Goal: Task Accomplishment & Management: Complete application form

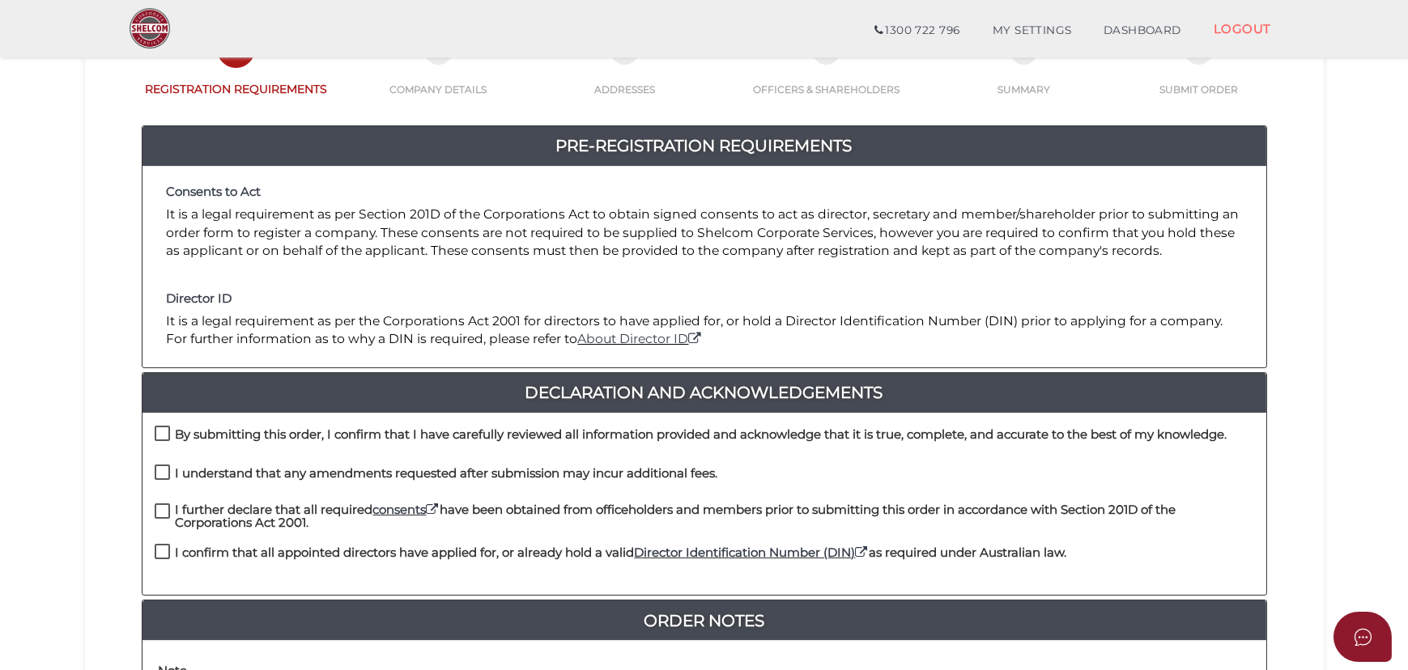
scroll to position [147, 0]
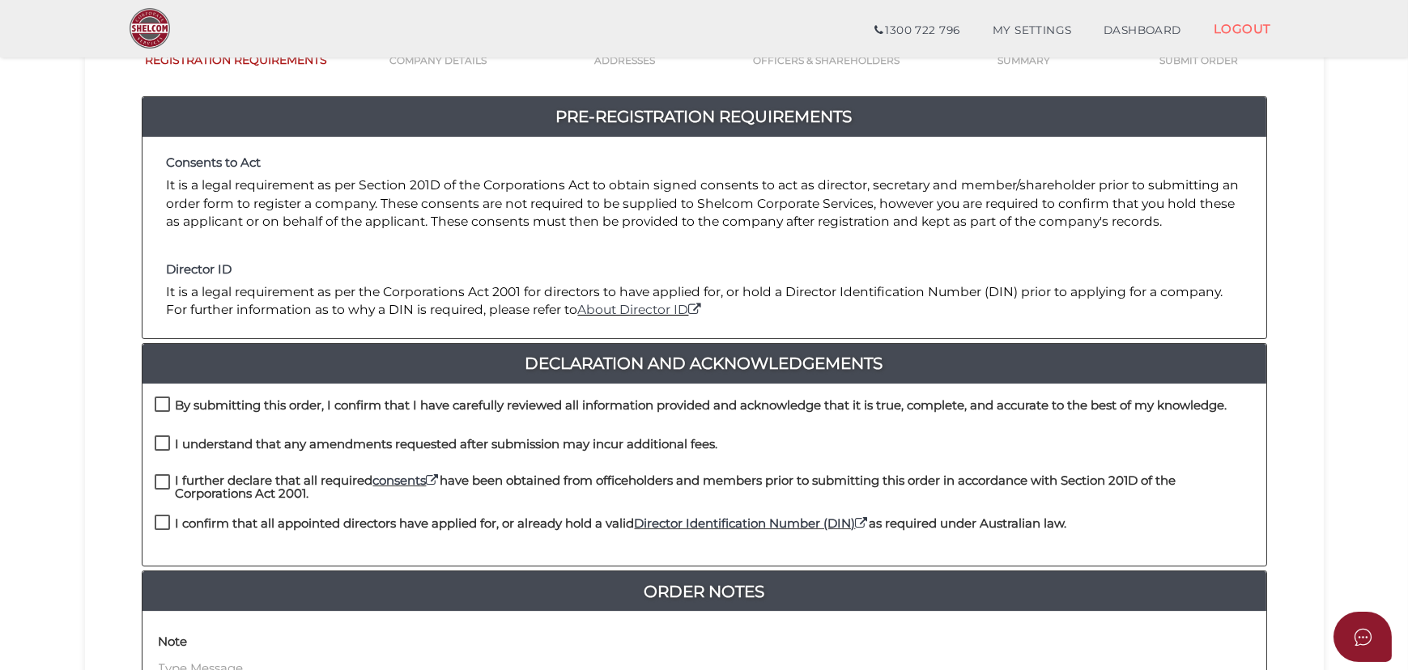
click at [143, 424] on div "By submitting this order, I confirm that I have carefully reviewed all informat…" at bounding box center [704, 416] width 1124 height 39
click at [176, 399] on h4 "By submitting this order, I confirm that I have carefully reviewed all informat…" at bounding box center [702, 406] width 1052 height 14
checkbox input "true"
click at [163, 442] on label "I understand that any amendments requested after submission may incur additiona…" at bounding box center [436, 448] width 563 height 20
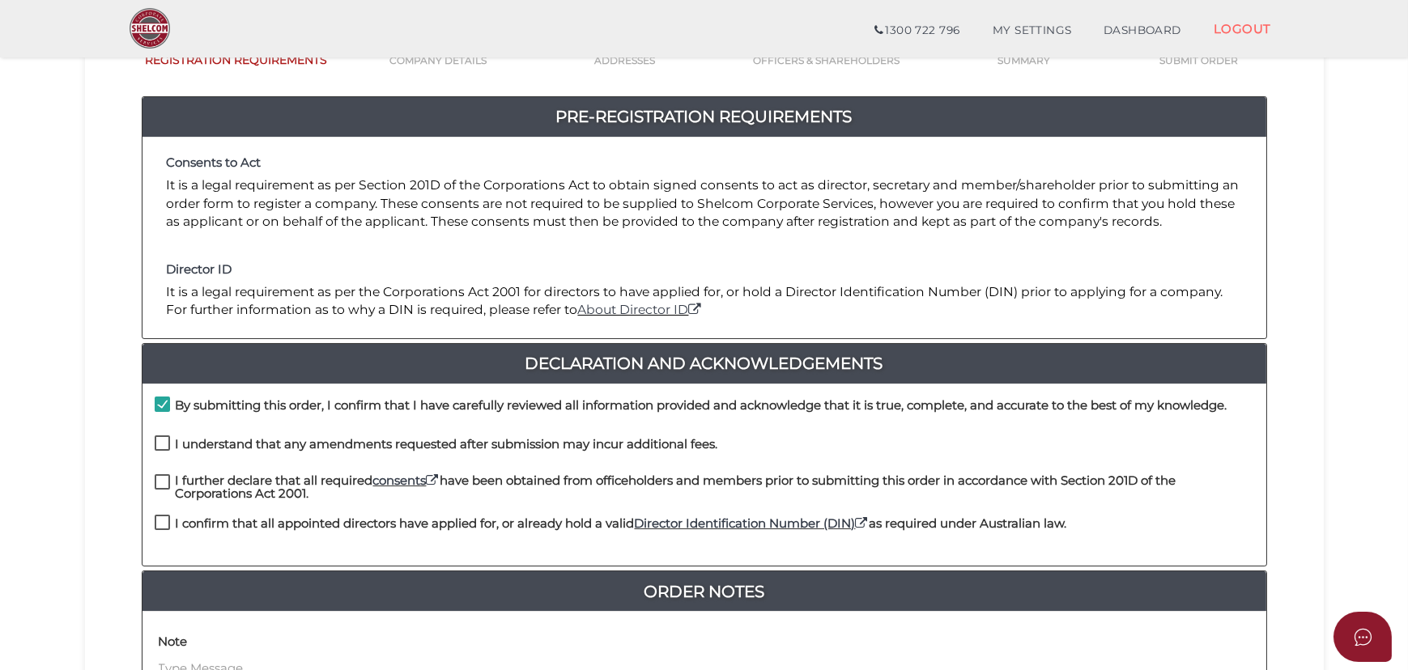
checkbox input "true"
click at [166, 482] on label "I further declare that all required consents have been obtained from officehold…" at bounding box center [704, 484] width 1099 height 20
checkbox input "true"
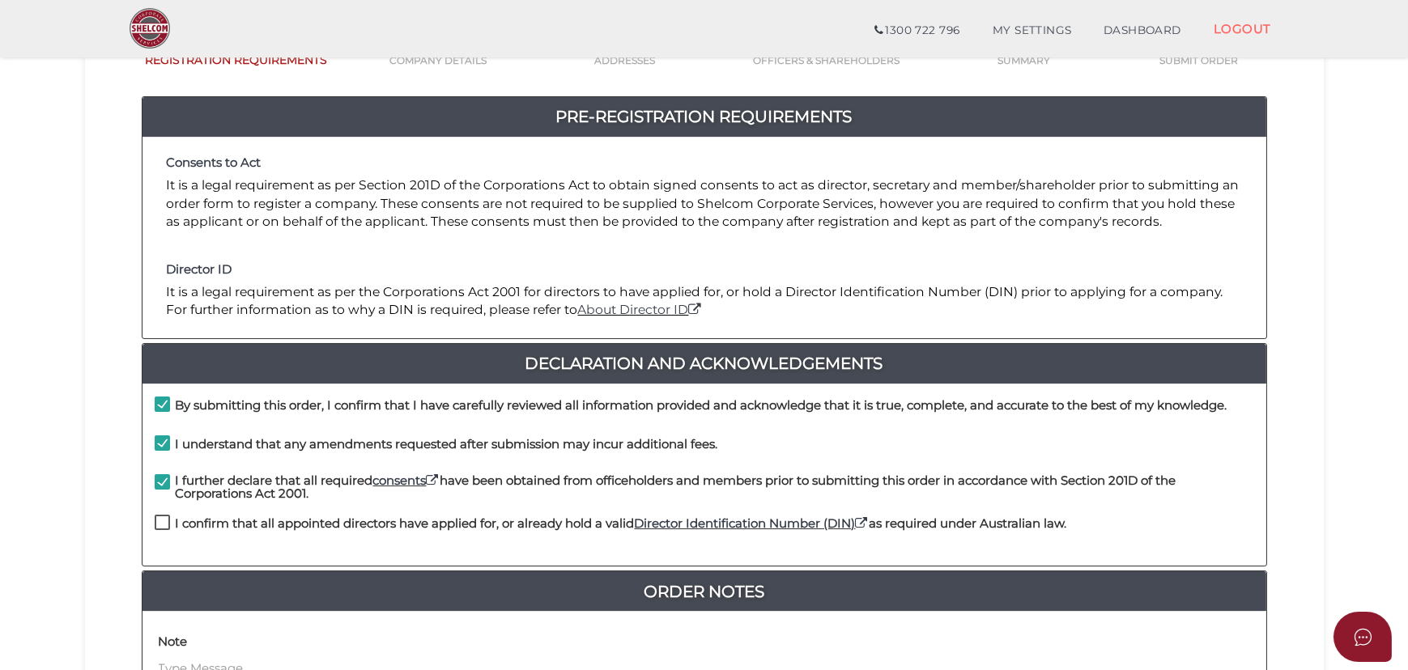
click at [168, 517] on label "I confirm that all appointed directors have applied for, or already hold a vali…" at bounding box center [611, 527] width 912 height 20
checkbox input "true"
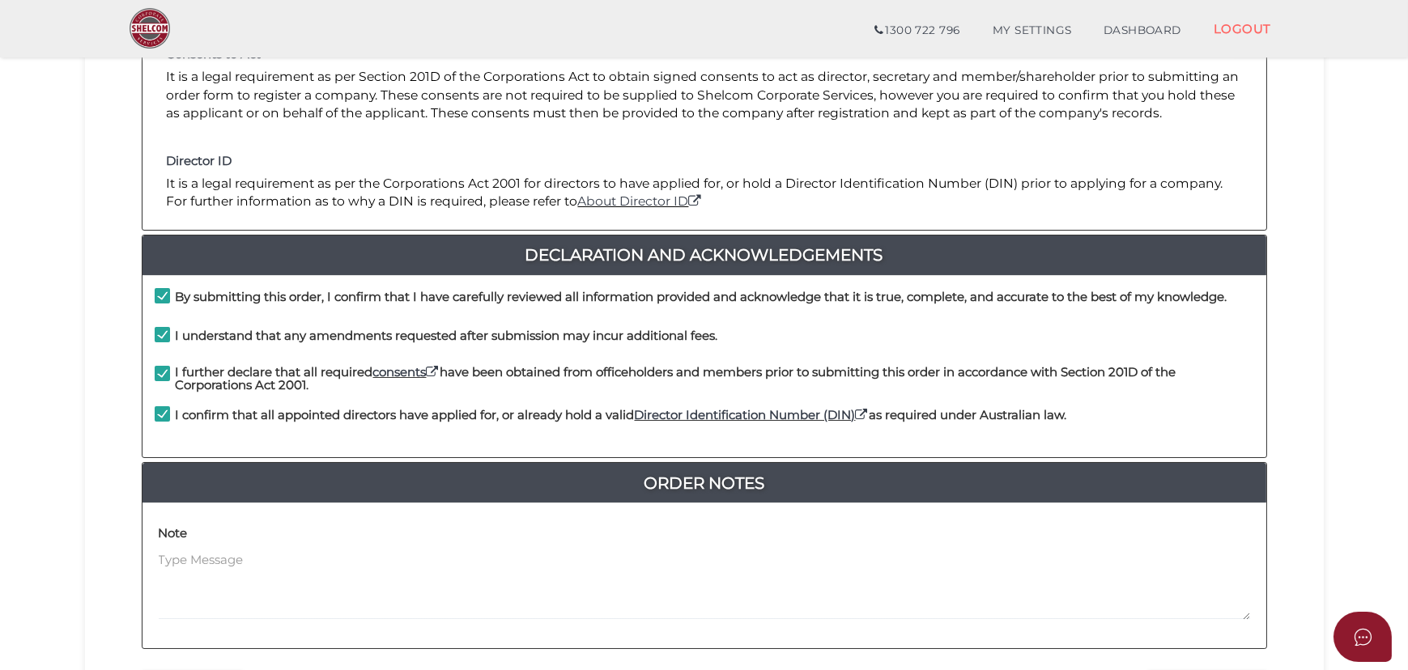
scroll to position [440, 0]
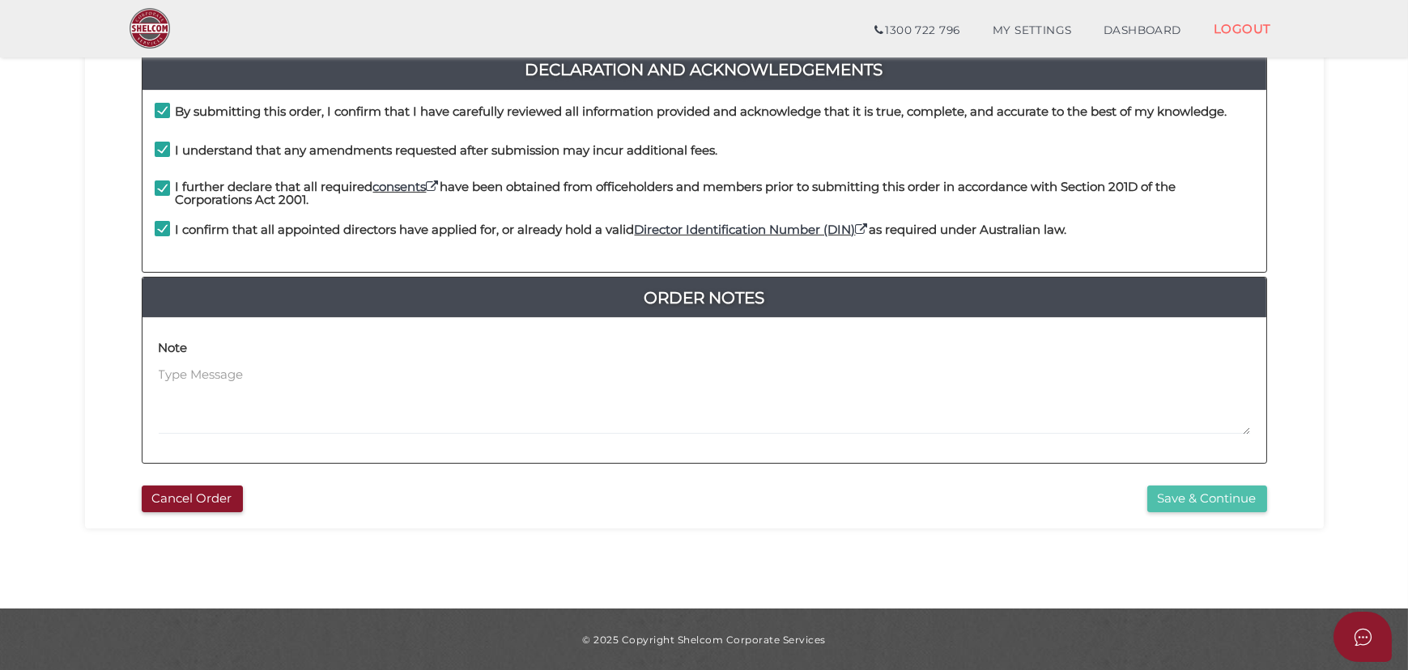
click at [1235, 497] on button "Save & Continue" at bounding box center [1207, 499] width 120 height 27
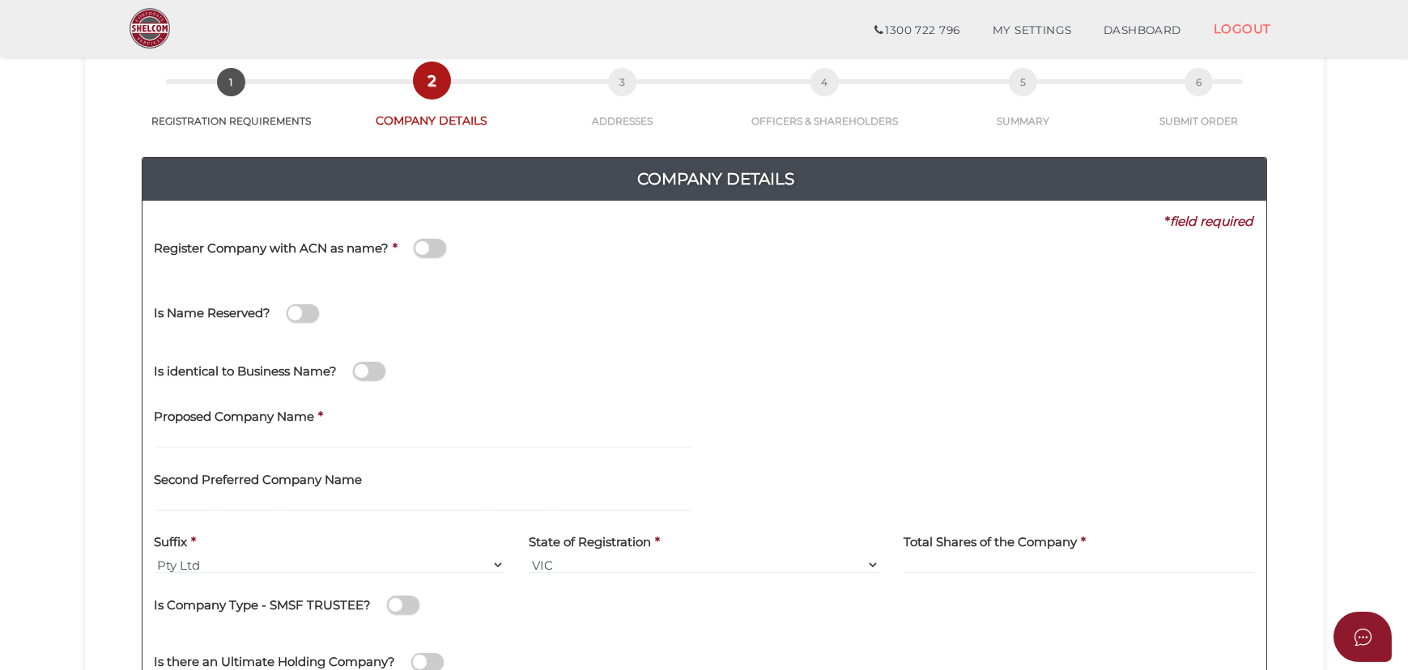
scroll to position [220, 0]
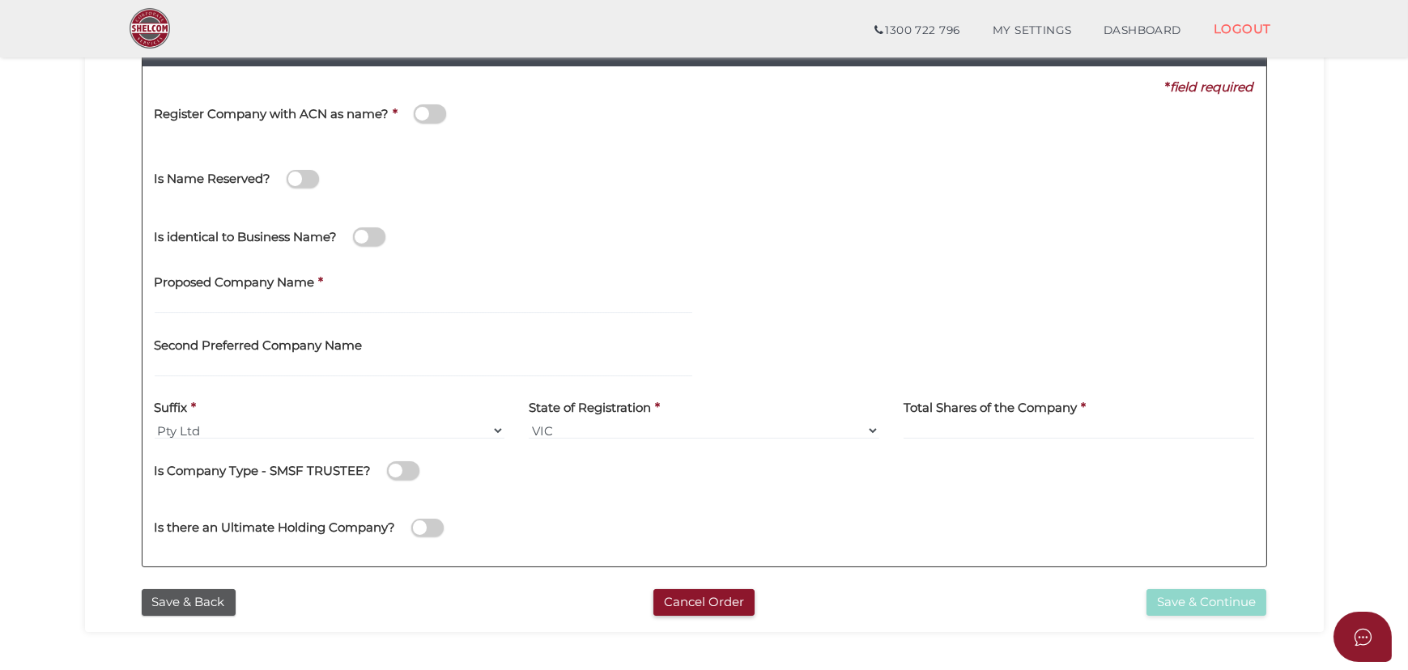
click at [392, 291] on div "Proposed Company Name *" at bounding box center [424, 289] width 538 height 51
click at [369, 297] on input "text" at bounding box center [424, 305] width 538 height 18
type input "Sumer Nandha"
click at [881, 284] on div at bounding box center [985, 295] width 562 height 63
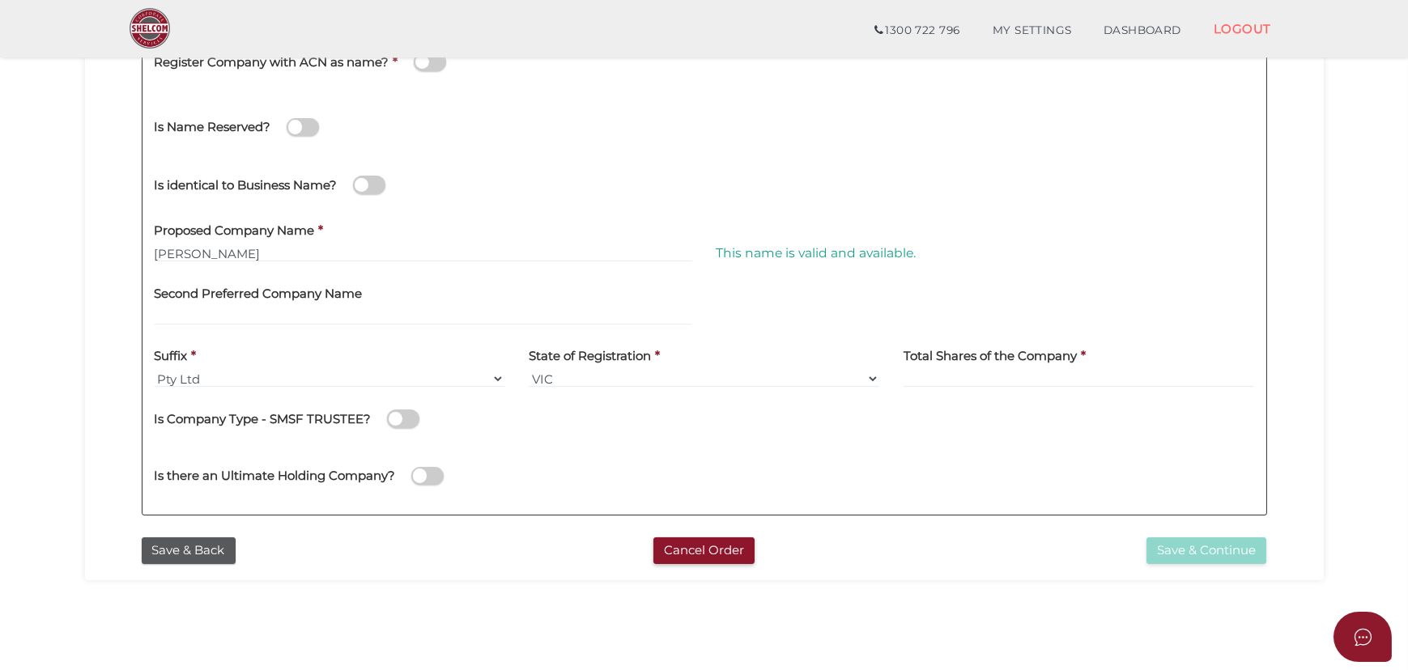
scroll to position [294, 0]
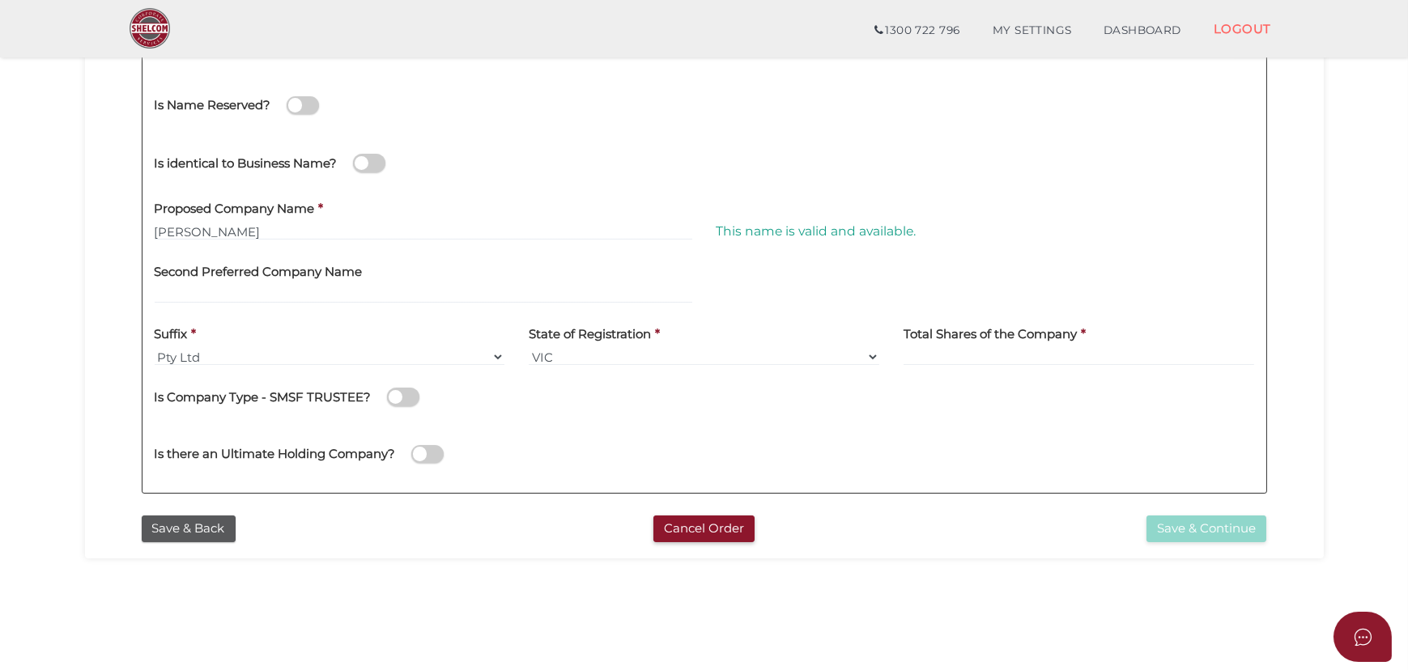
drag, startPoint x: 1029, startPoint y: 330, endPoint x: 1010, endPoint y: 347, distance: 25.2
click at [1024, 338] on h4 "Total Shares of the Company" at bounding box center [989, 335] width 173 height 14
click at [1010, 348] on input at bounding box center [1078, 357] width 351 height 18
type input "12"
click at [1006, 428] on div "Is there an Ultimate Holding Company?" at bounding box center [704, 451] width 1124 height 57
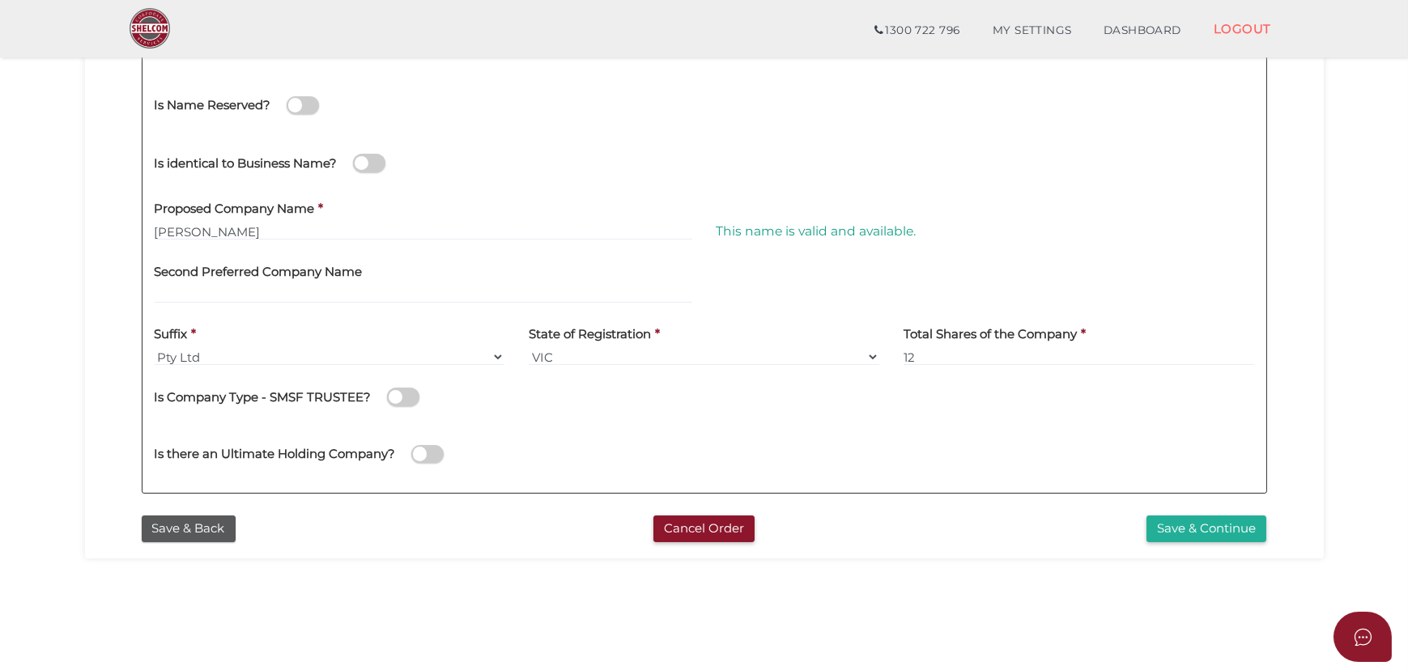
click at [385, 262] on div "Second Preferred Company Name" at bounding box center [424, 278] width 538 height 51
click at [891, 408] on div "Is Company Type - SMSF TRUSTEE?" at bounding box center [704, 394] width 1099 height 33
click at [1166, 527] on button "Save & Continue" at bounding box center [1206, 529] width 120 height 27
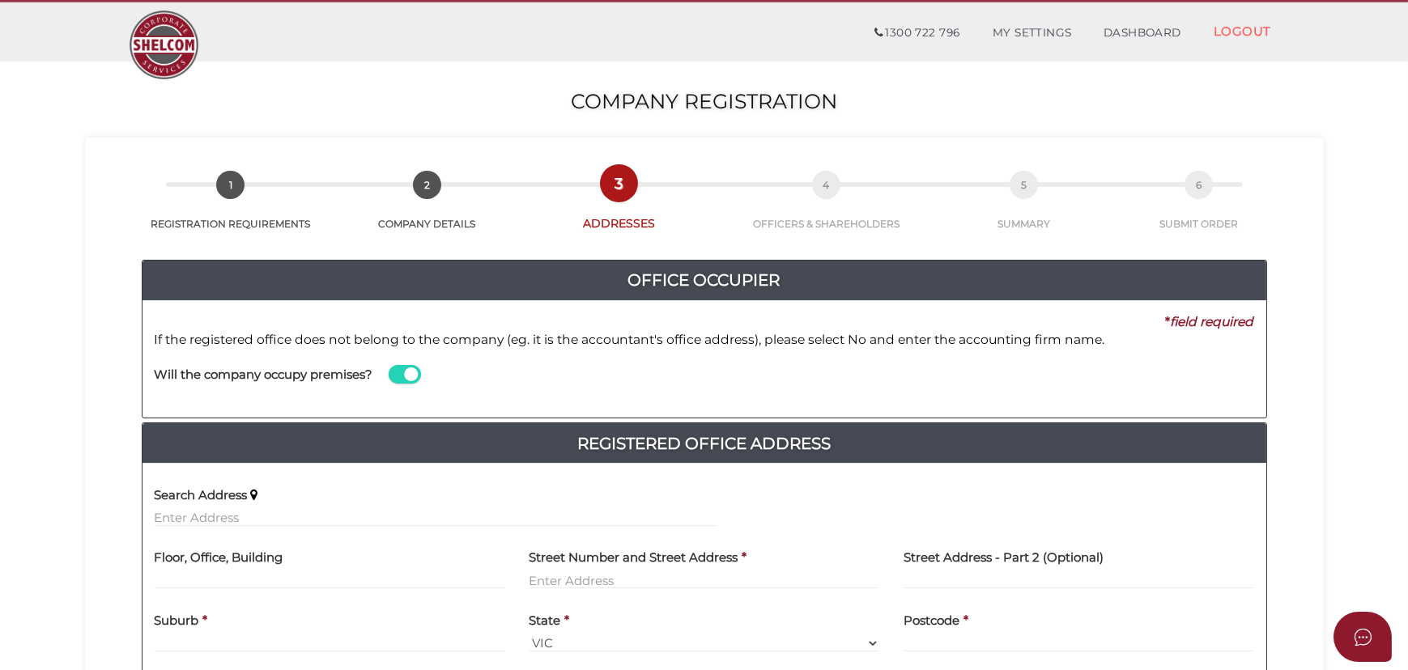
scroll to position [147, 0]
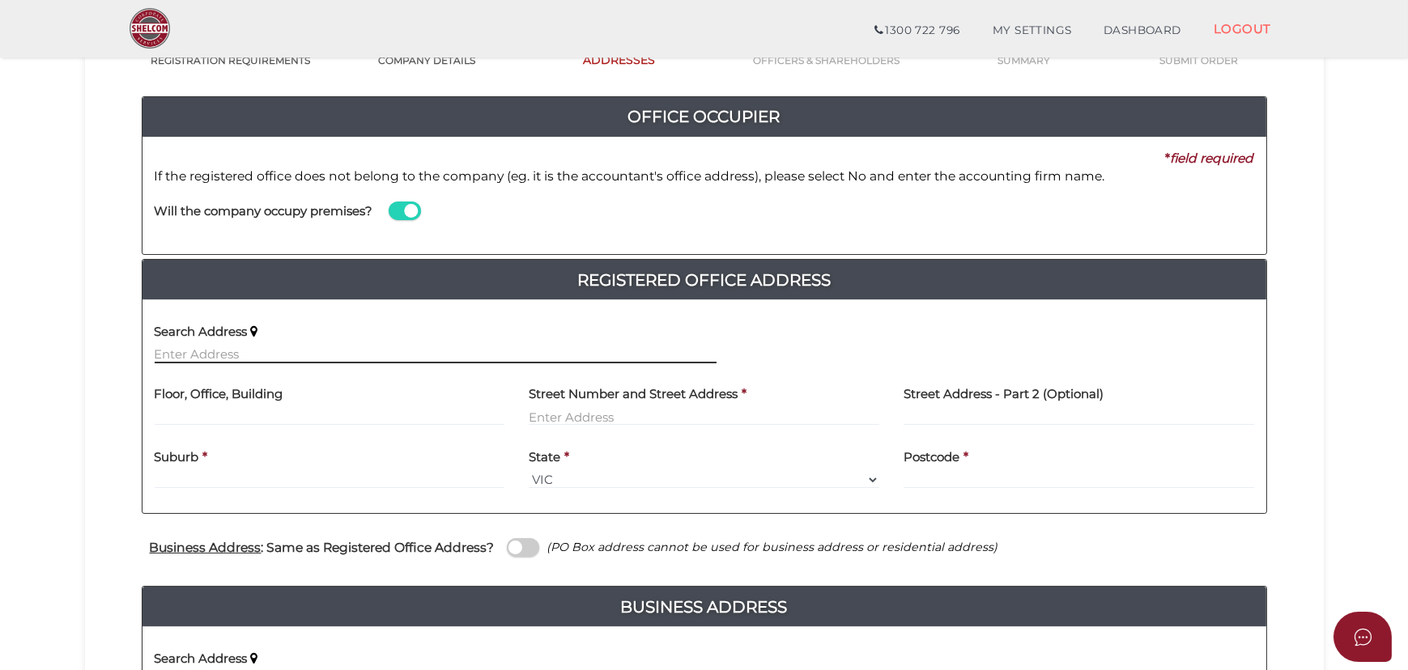
click at [410, 355] on input "text" at bounding box center [436, 355] width 562 height 18
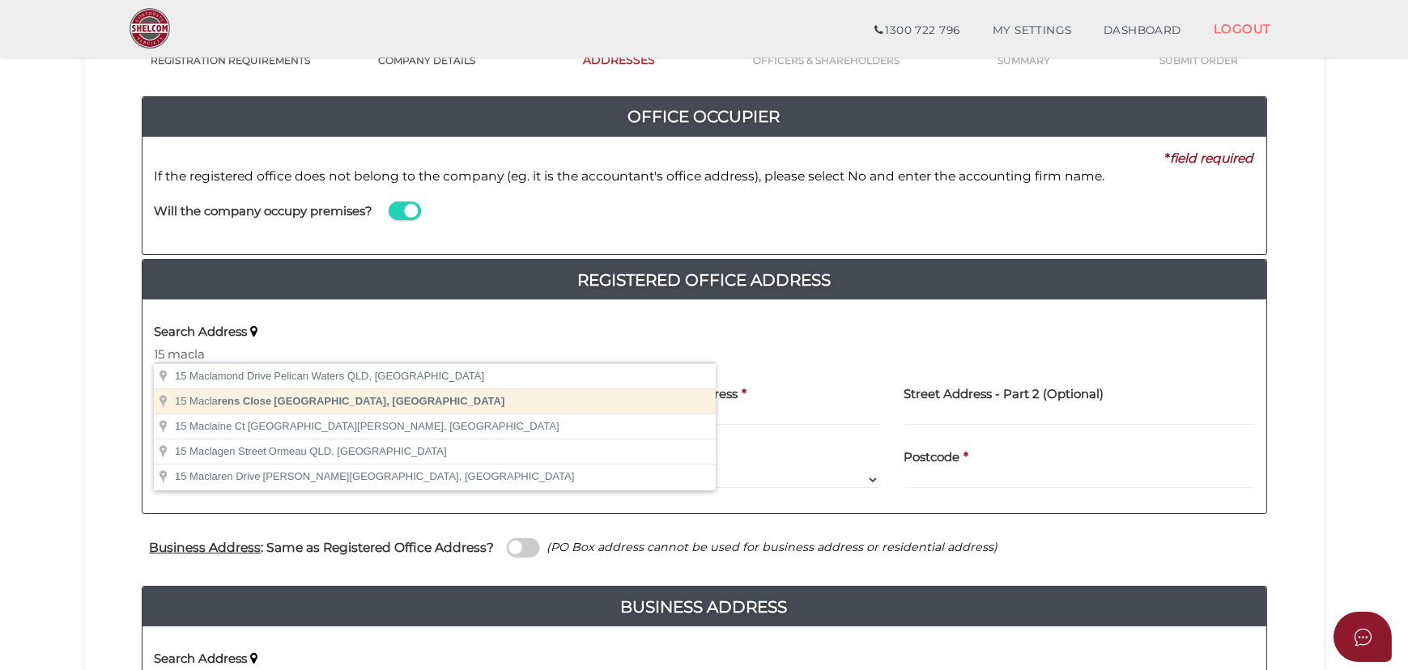
type input "15 Maclarens Close, Wyndham Vale VIC, Australia"
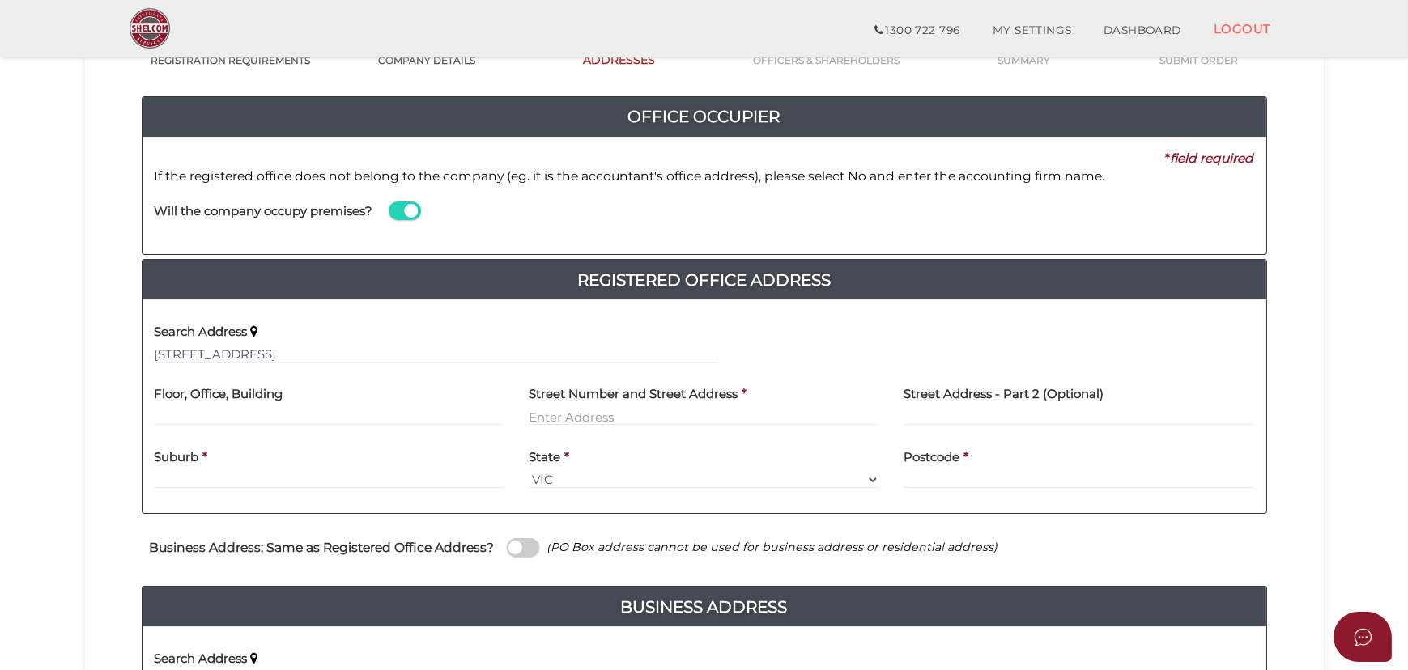
type input "[STREET_ADDRESS]"
type input "Wyndham Vale"
select select "VIC"
type input "3024"
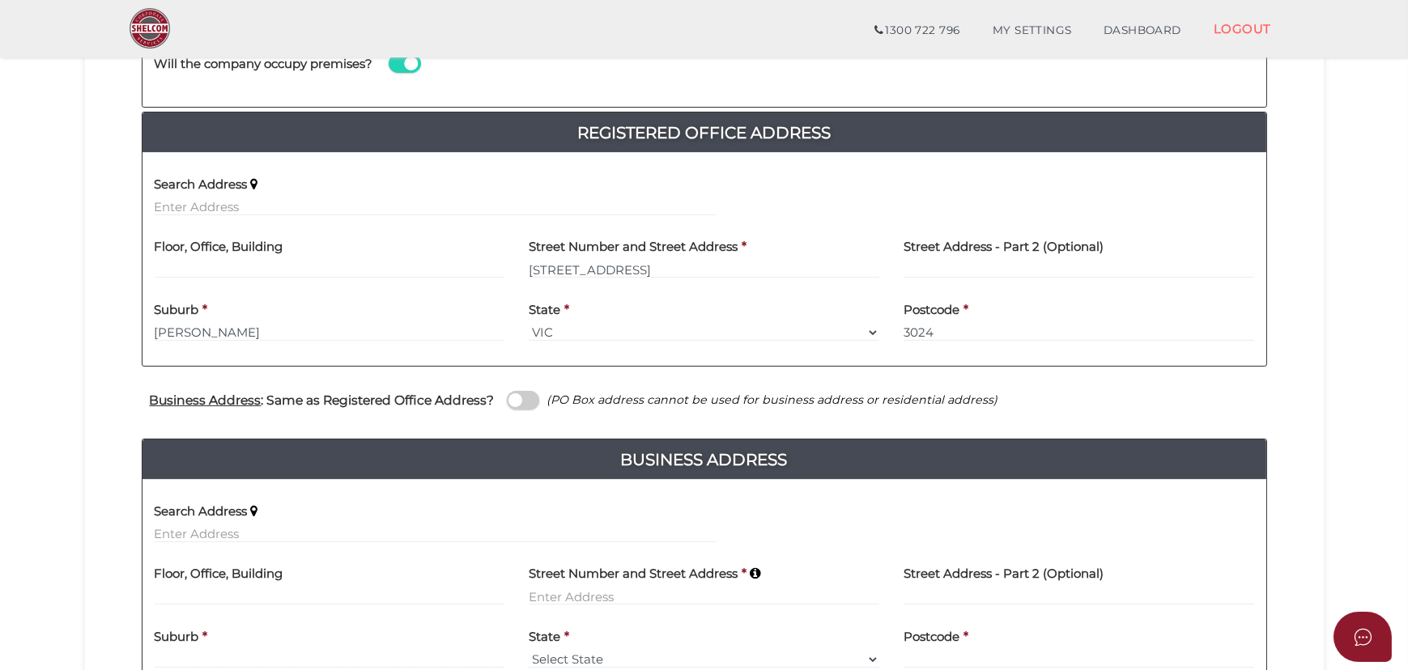
click at [521, 396] on span at bounding box center [523, 400] width 32 height 19
click at [0, 0] on input "checkbox" at bounding box center [0, 0] width 0 height 0
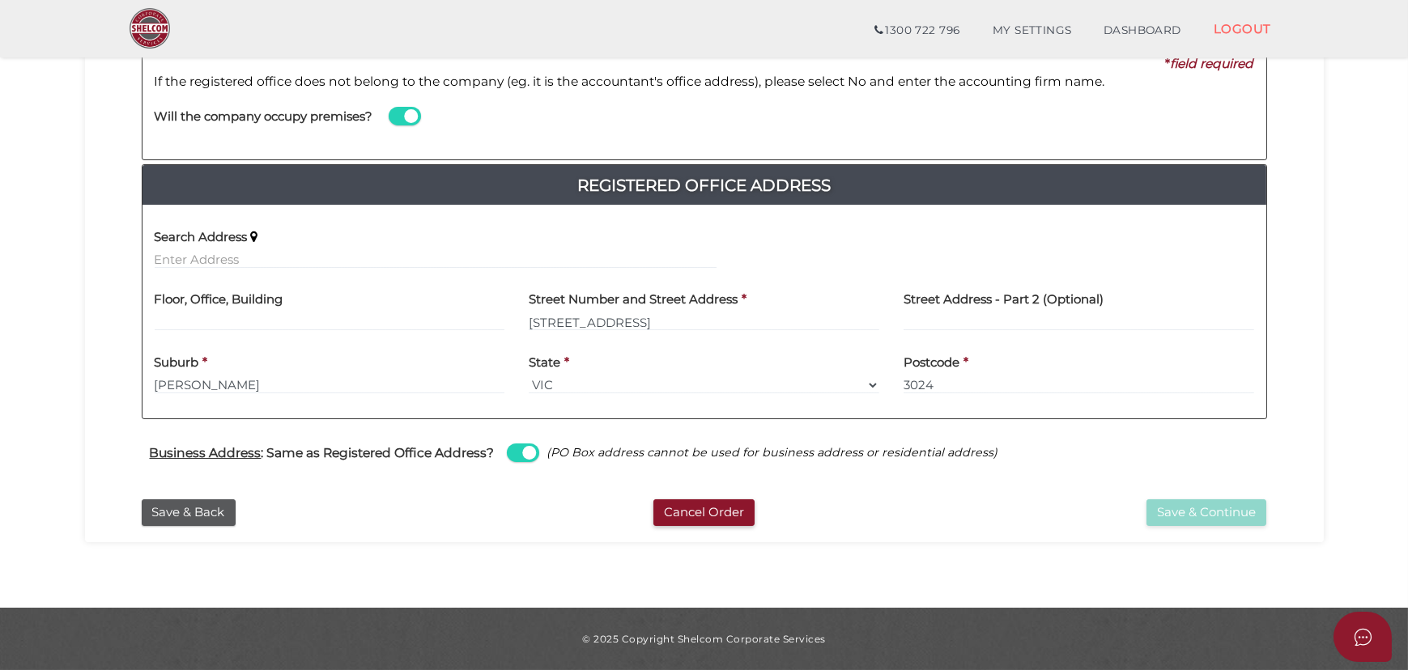
scroll to position [240, 0]
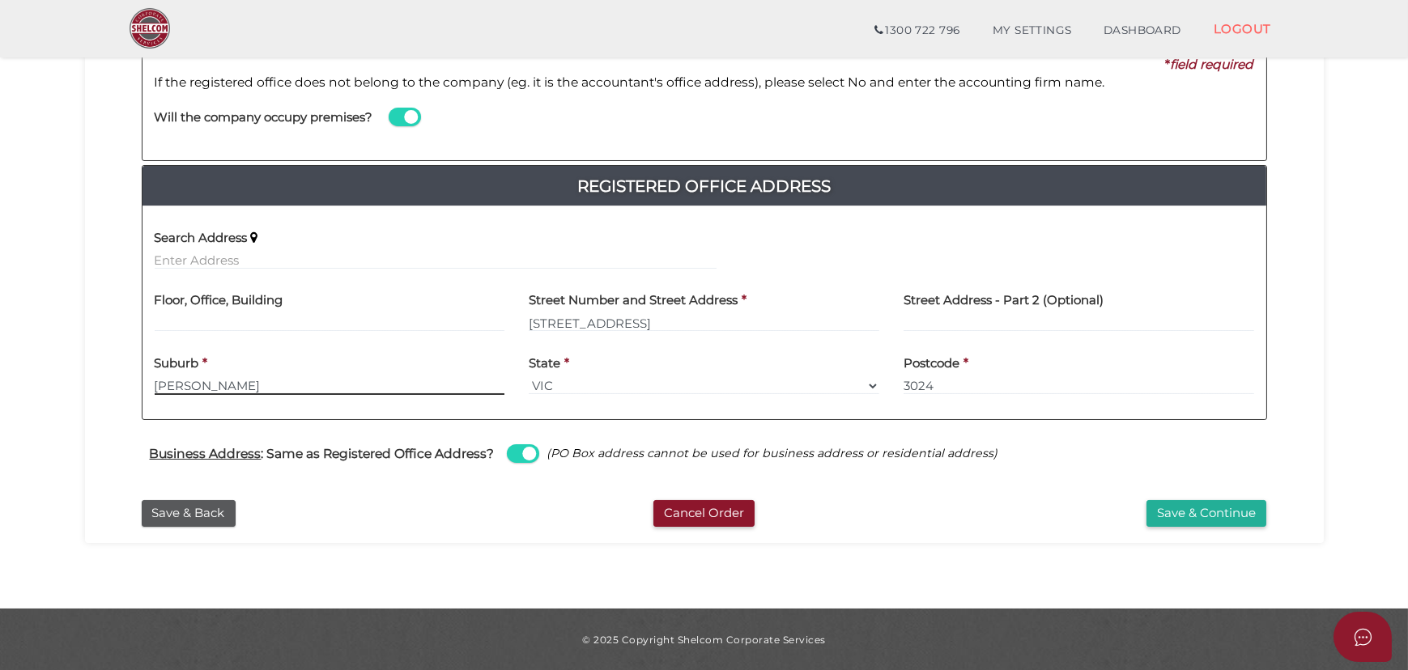
drag, startPoint x: 276, startPoint y: 385, endPoint x: -41, endPoint y: 392, distance: 317.4
click at [0, 392] on html "Shelcom is loading Processing Payment...Please Wait... Director ID's are now re…" at bounding box center [704, 95] width 1408 height 670
type input "Manor Lakes"
drag, startPoint x: 489, startPoint y: 328, endPoint x: 355, endPoint y: 329, distance: 134.4
click at [355, 329] on div "Floor, Office, Building Street Number and Street Address * 15 Maclarens Close S…" at bounding box center [704, 313] width 1124 height 63
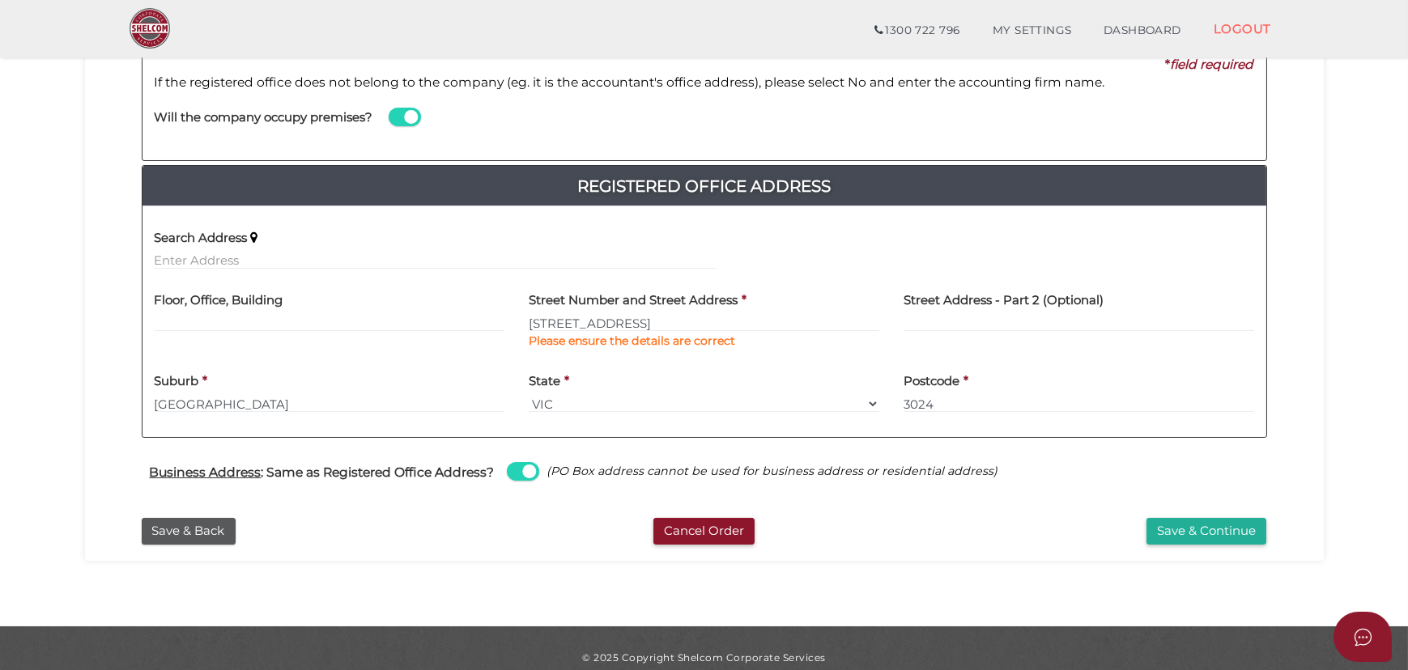
click at [733, 389] on div "State * Select State VIC ACT NSW NT QLD TAS WA SA" at bounding box center [704, 388] width 351 height 51
click at [1179, 529] on button "Save & Continue" at bounding box center [1206, 531] width 120 height 27
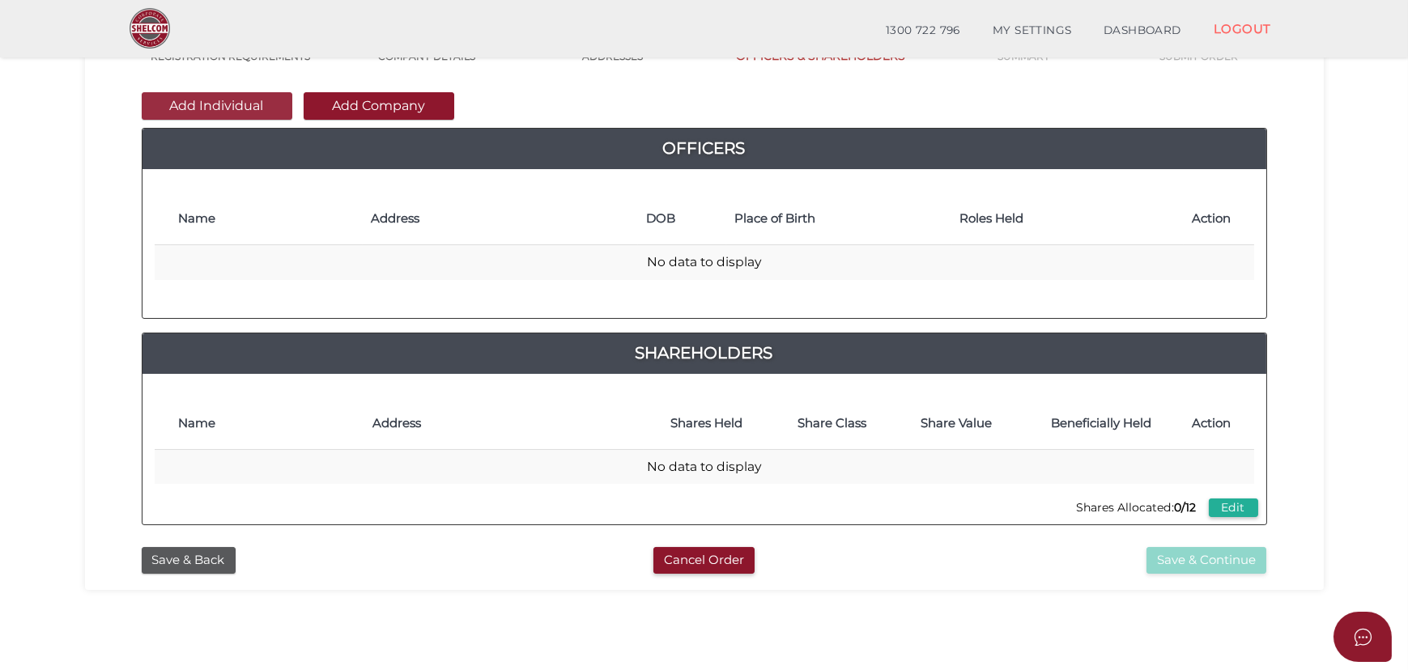
scroll to position [147, 0]
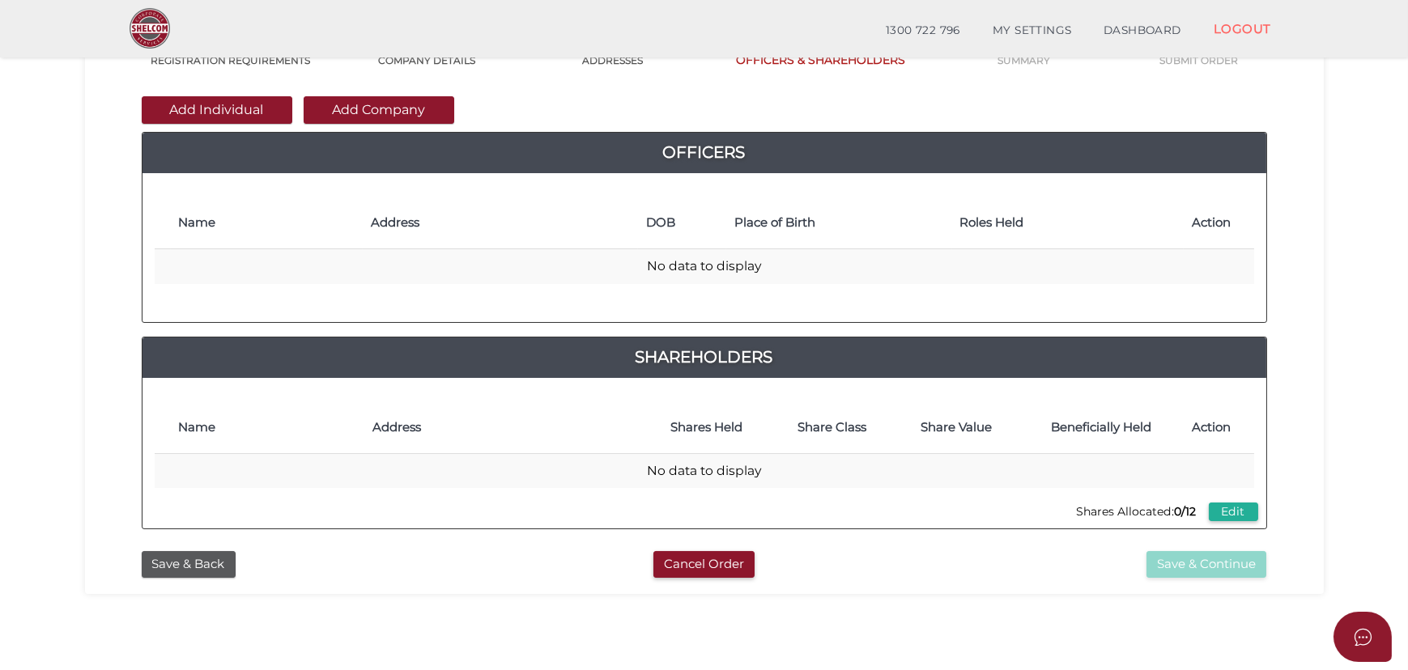
click at [208, 111] on button "Add Individual" at bounding box center [217, 110] width 151 height 28
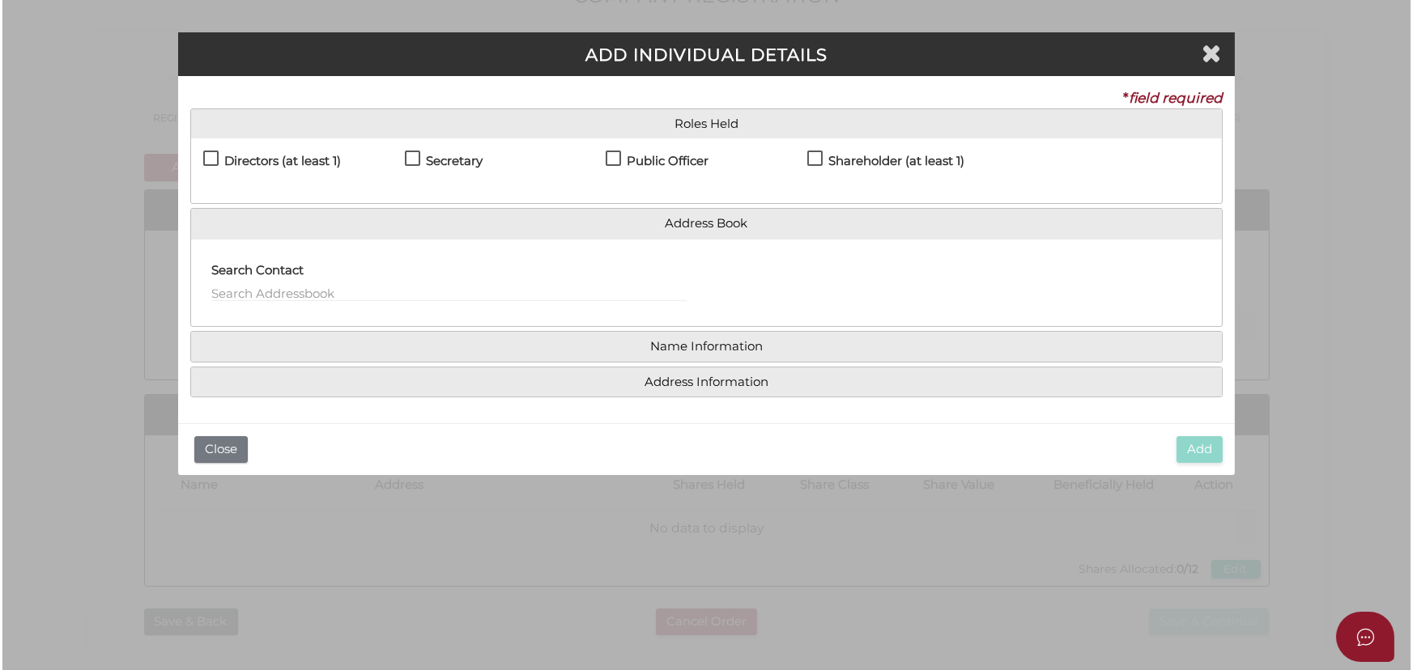
scroll to position [0, 0]
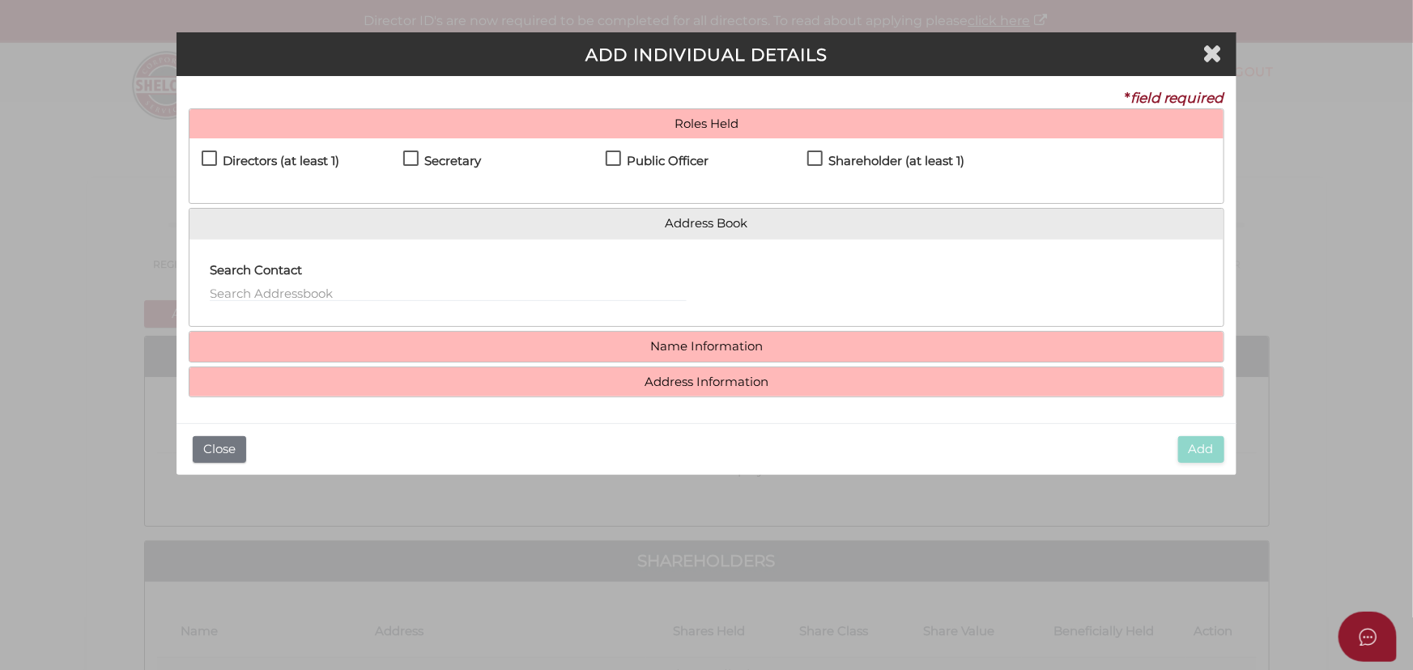
click at [283, 142] on div "Directors (at least 1) Secretary Public Officer Member Shareholder (at least 1)" at bounding box center [706, 170] width 1034 height 65
drag, startPoint x: 291, startPoint y: 162, endPoint x: 360, endPoint y: 168, distance: 69.1
click at [289, 162] on h4 "Directors (at least 1)" at bounding box center [281, 162] width 117 height 14
checkbox input "true"
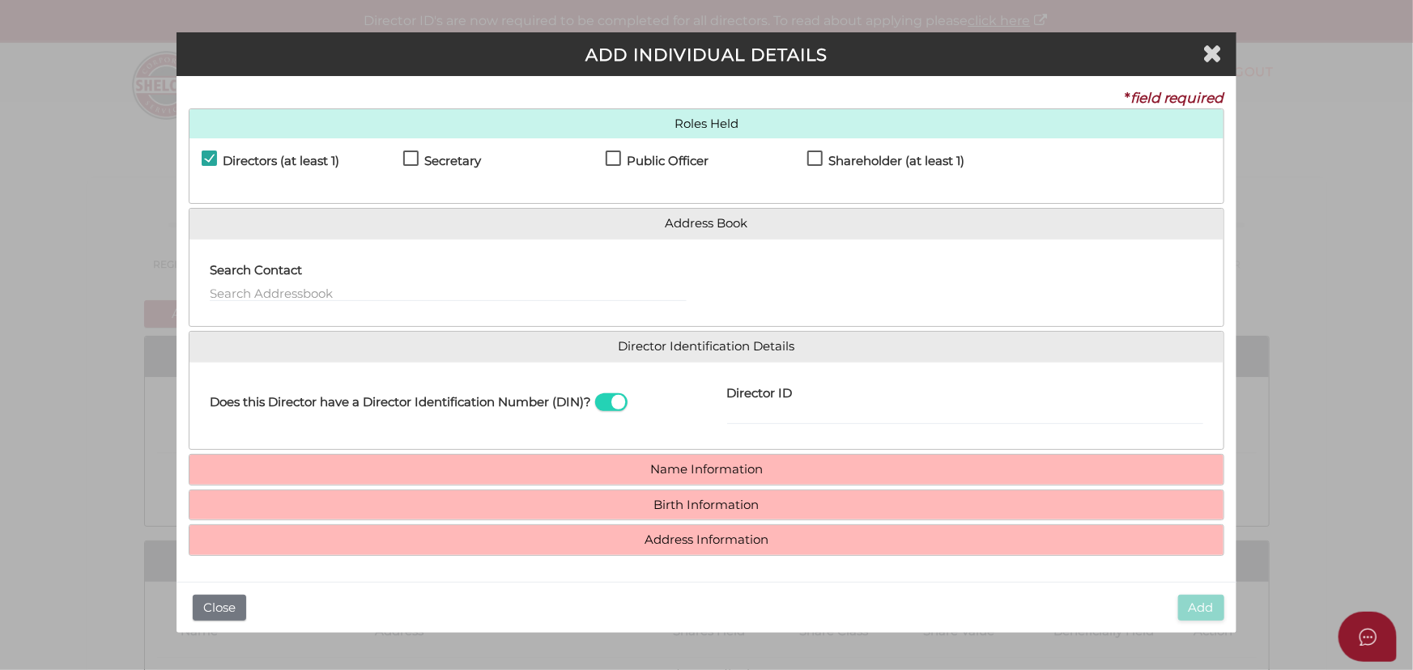
drag, startPoint x: 444, startPoint y: 160, endPoint x: 637, endPoint y: 155, distance: 192.7
click at [444, 161] on h4 "Secretary" at bounding box center [452, 162] width 57 height 14
checkbox input "true"
click at [657, 155] on h4 "Public Officer" at bounding box center [668, 162] width 82 height 14
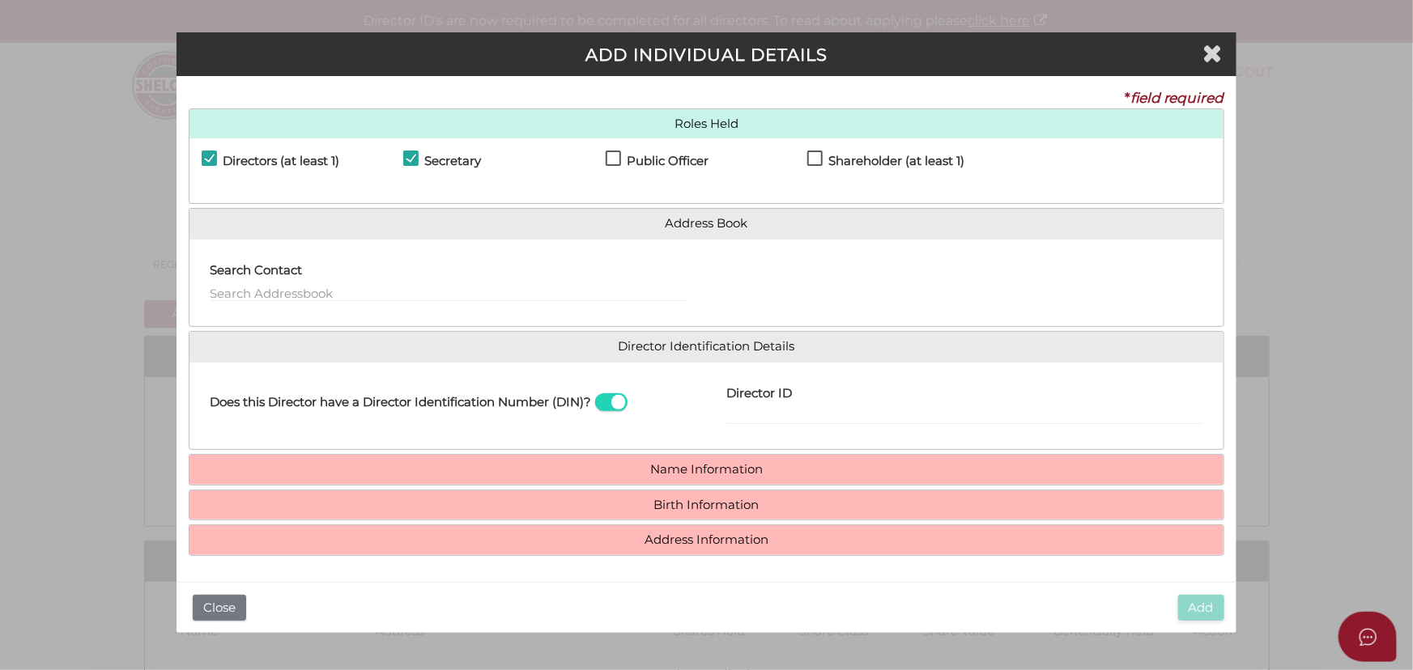
checkbox input "true"
click at [895, 157] on h4 "Shareholder (at least 1)" at bounding box center [896, 162] width 136 height 14
checkbox input "true"
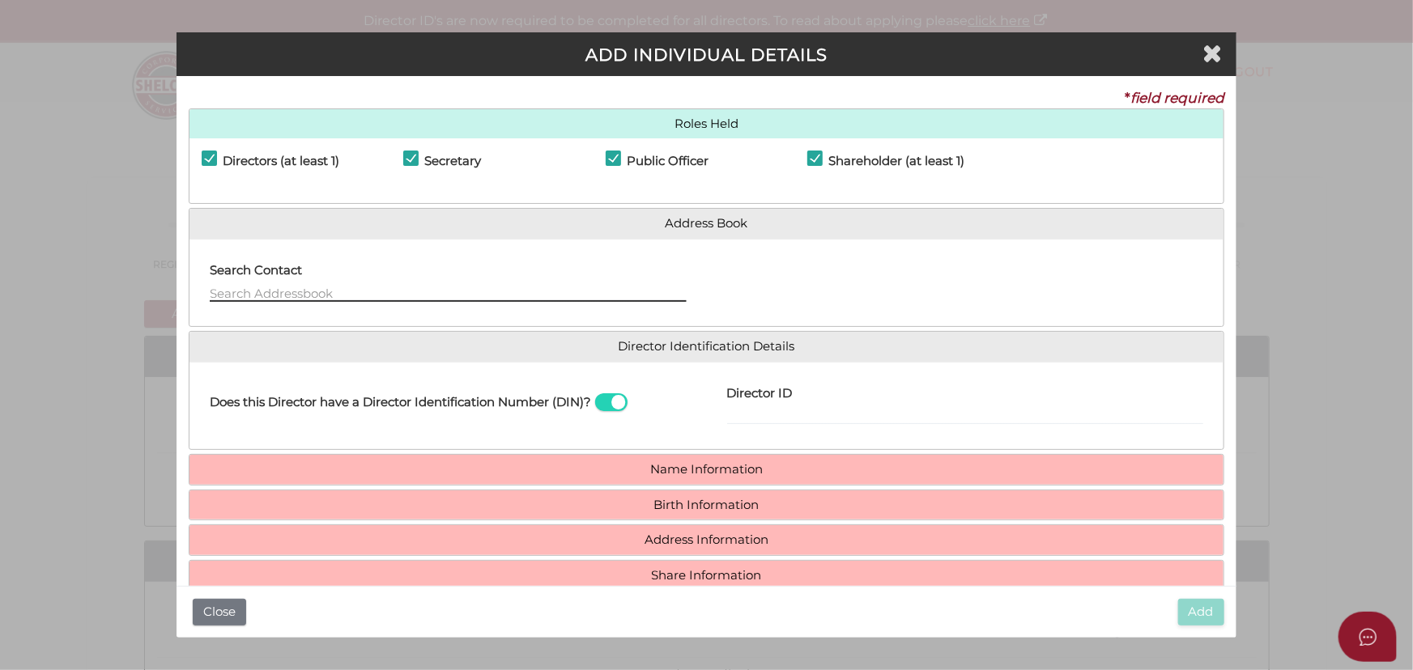
click at [408, 296] on input "text" at bounding box center [448, 293] width 476 height 18
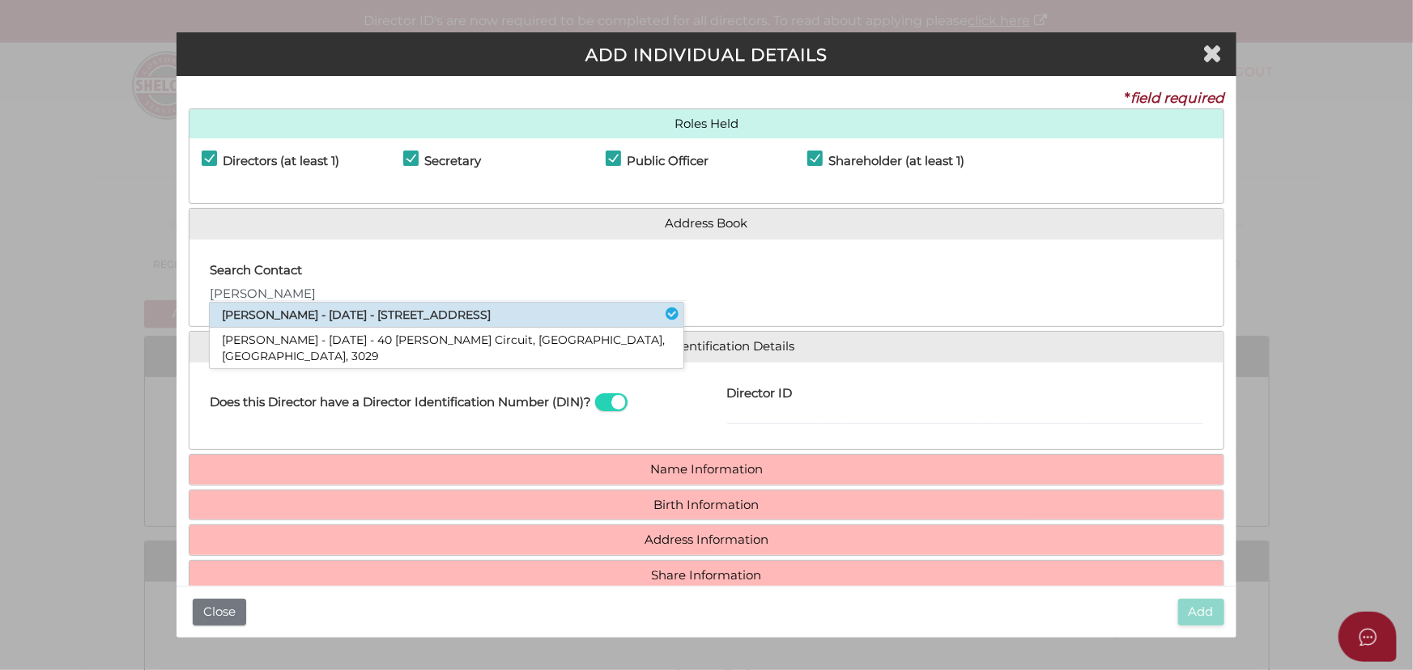
click at [402, 310] on li "Ramandeep Singh - 07/05/1985 - 15 Maclarens Close, Manor Lakes, VIC, 3024" at bounding box center [447, 315] width 474 height 25
type input "Ramandeep"
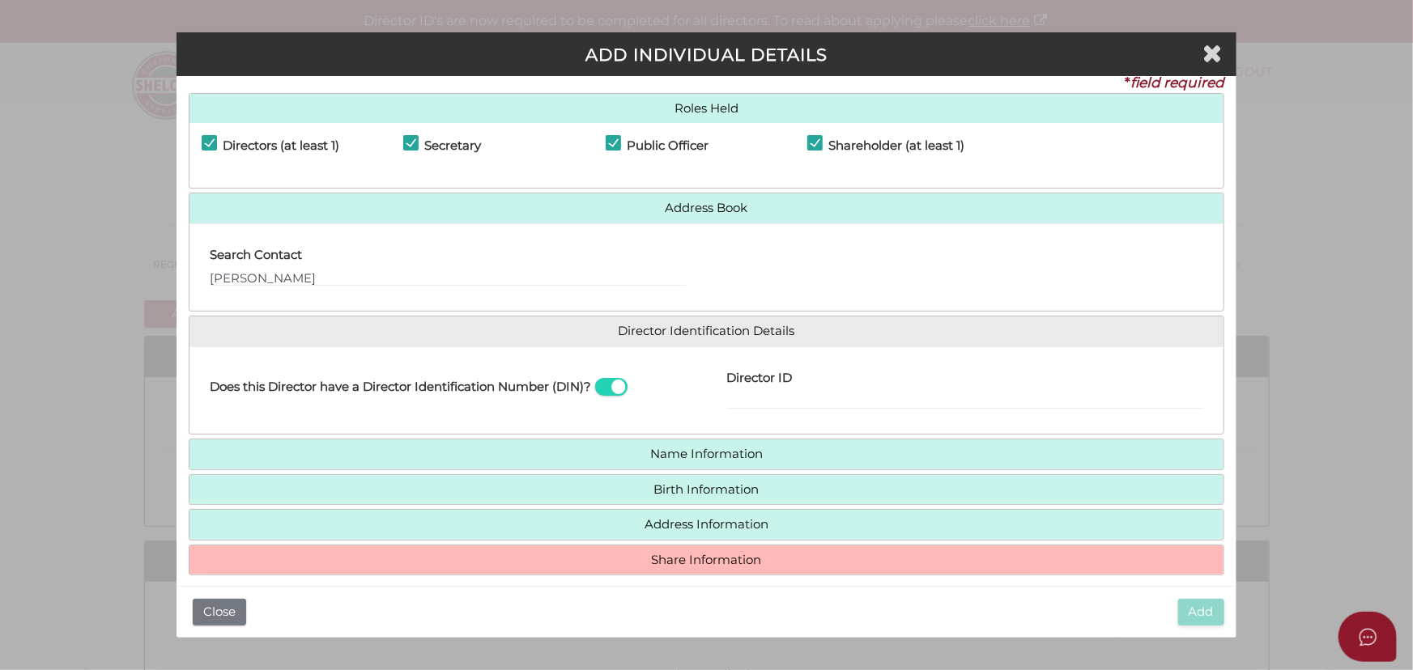
scroll to position [28, 0]
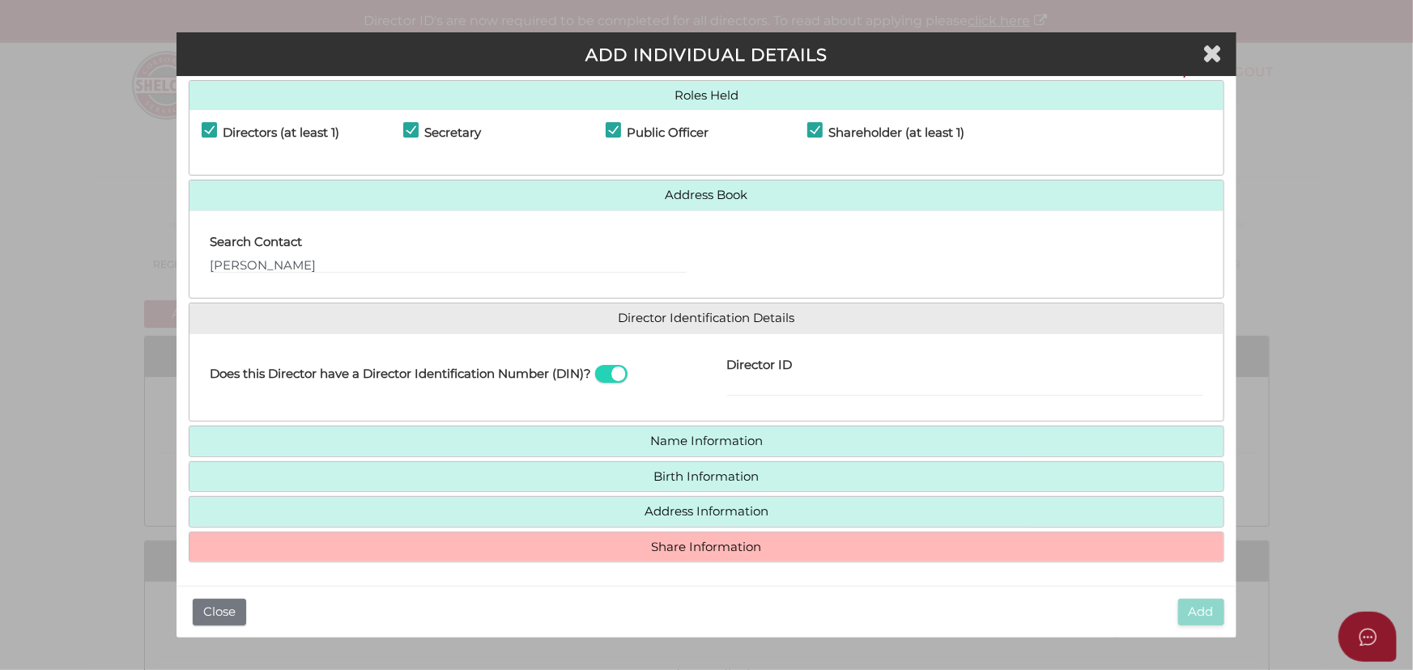
click at [694, 555] on h4 "Share Information" at bounding box center [706, 548] width 1034 height 30
click at [691, 523] on h4 "Address Information" at bounding box center [706, 512] width 1034 height 30
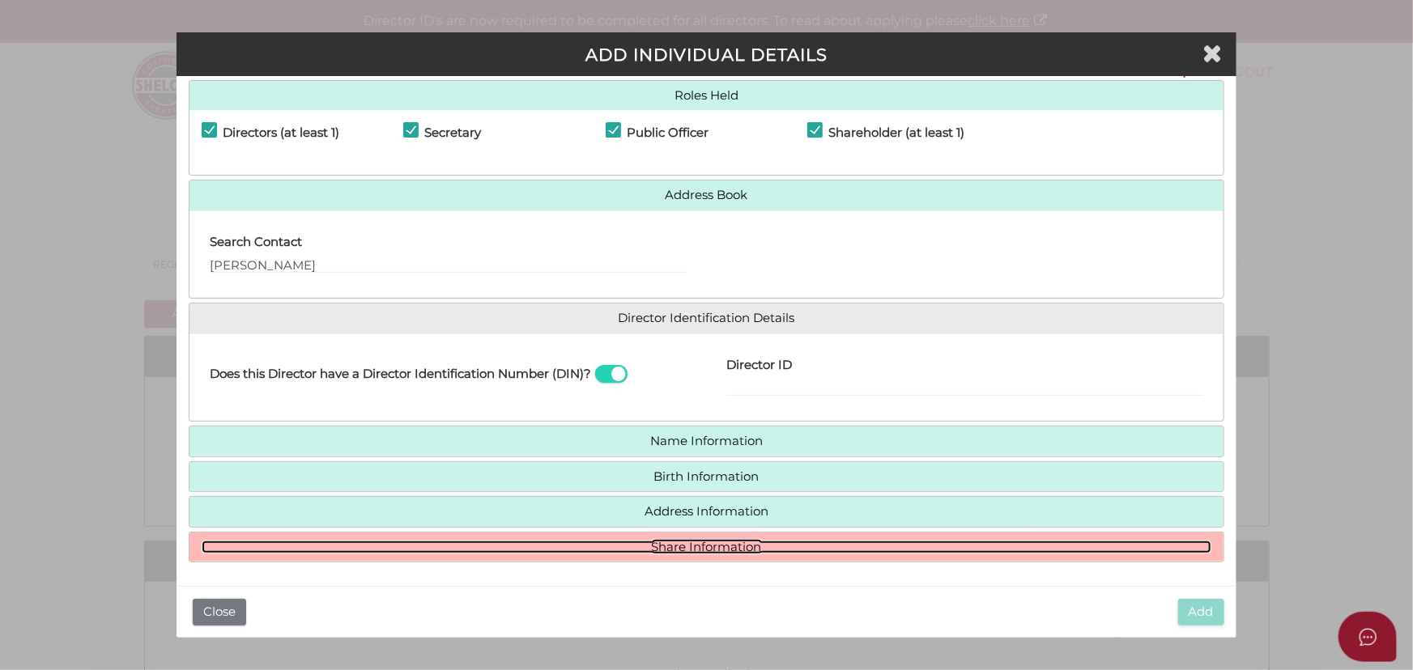
click at [674, 541] on link "Share Information" at bounding box center [707, 548] width 1010 height 14
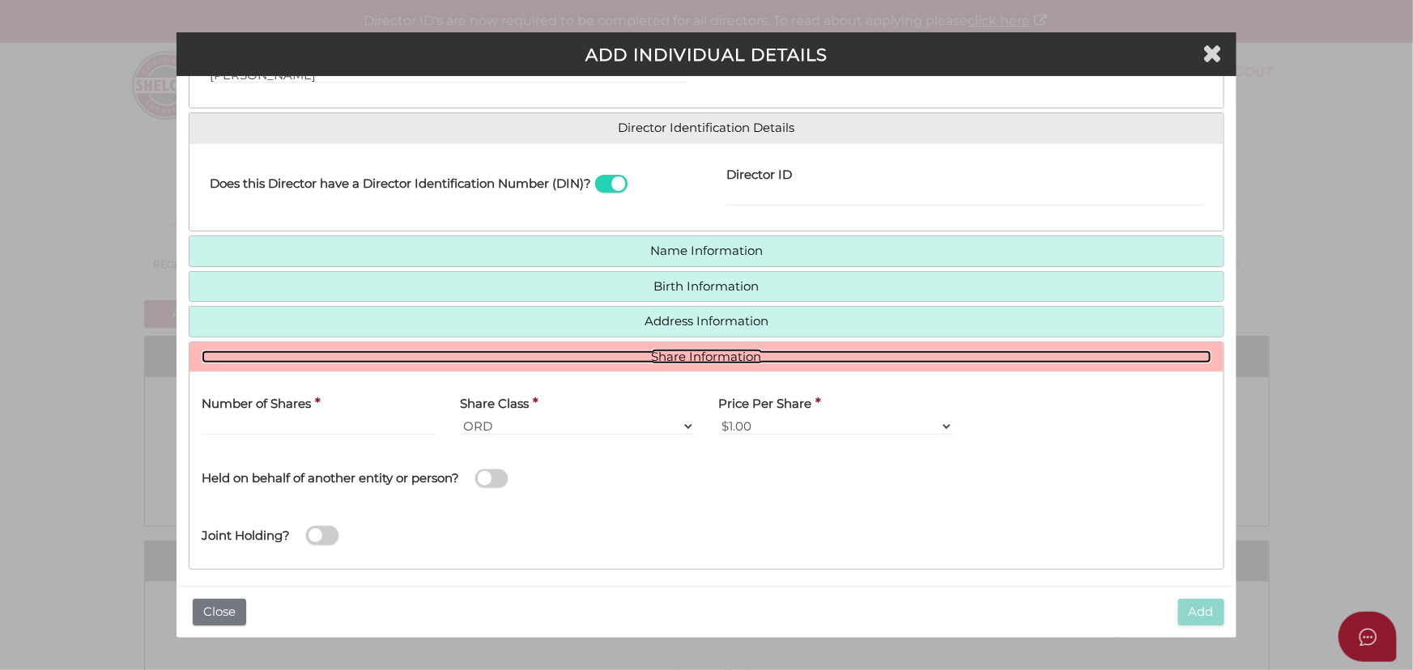
scroll to position [226, 0]
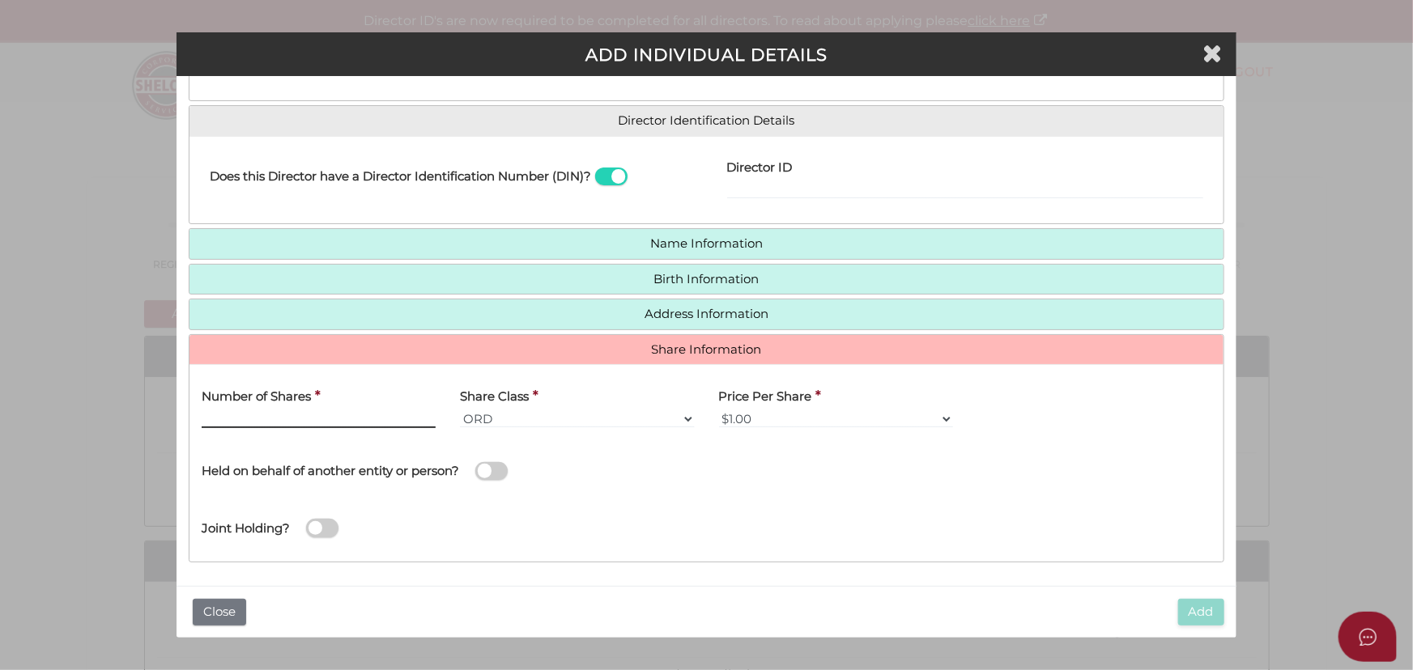
click at [332, 421] on input "text" at bounding box center [319, 419] width 234 height 18
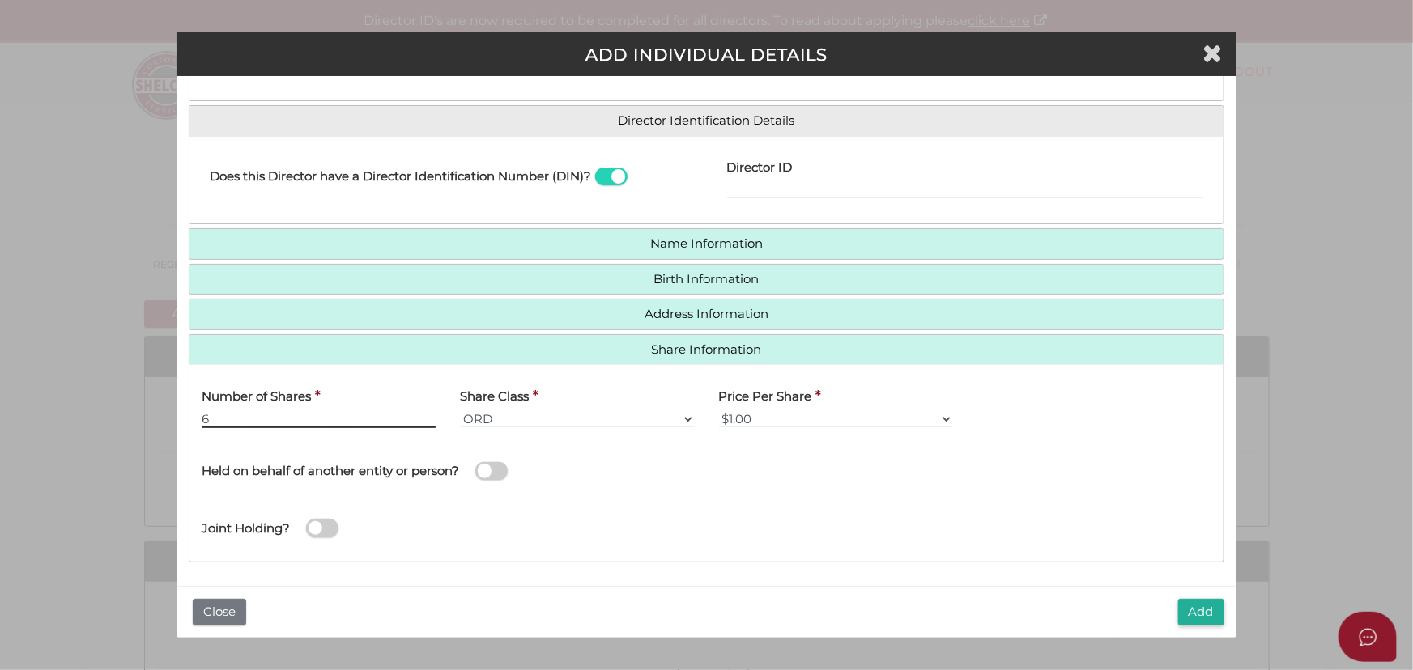
type input "6"
click at [1199, 623] on div "Add Close" at bounding box center [706, 612] width 1060 height 52
click at [1198, 606] on button "Add" at bounding box center [1201, 612] width 46 height 27
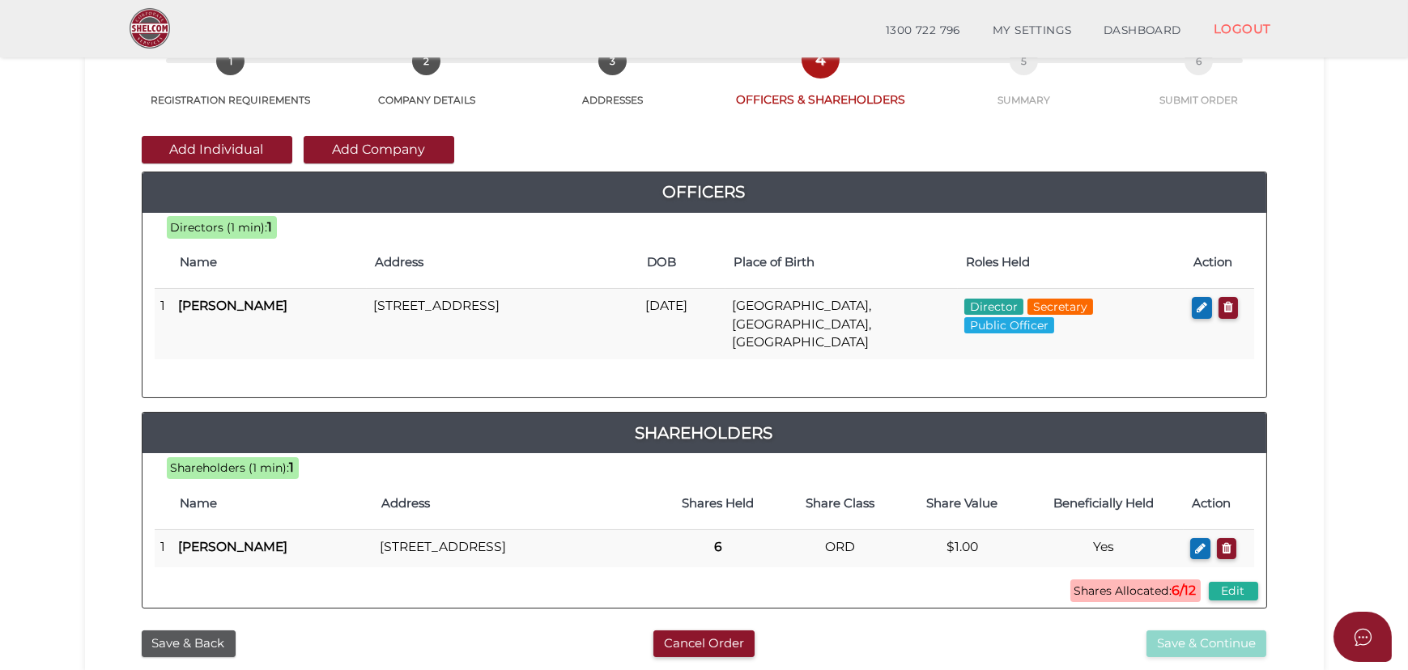
scroll to position [73, 0]
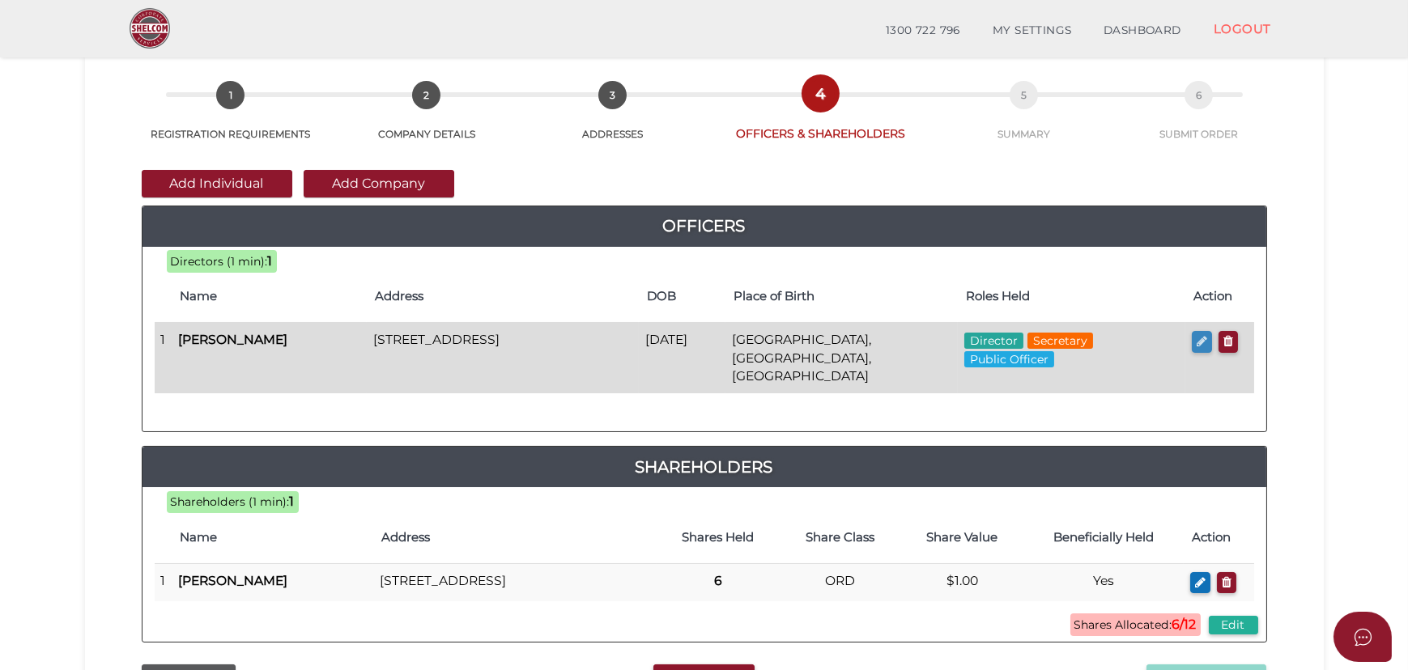
click at [1204, 338] on icon "button" at bounding box center [1202, 341] width 11 height 12
checkbox input "true"
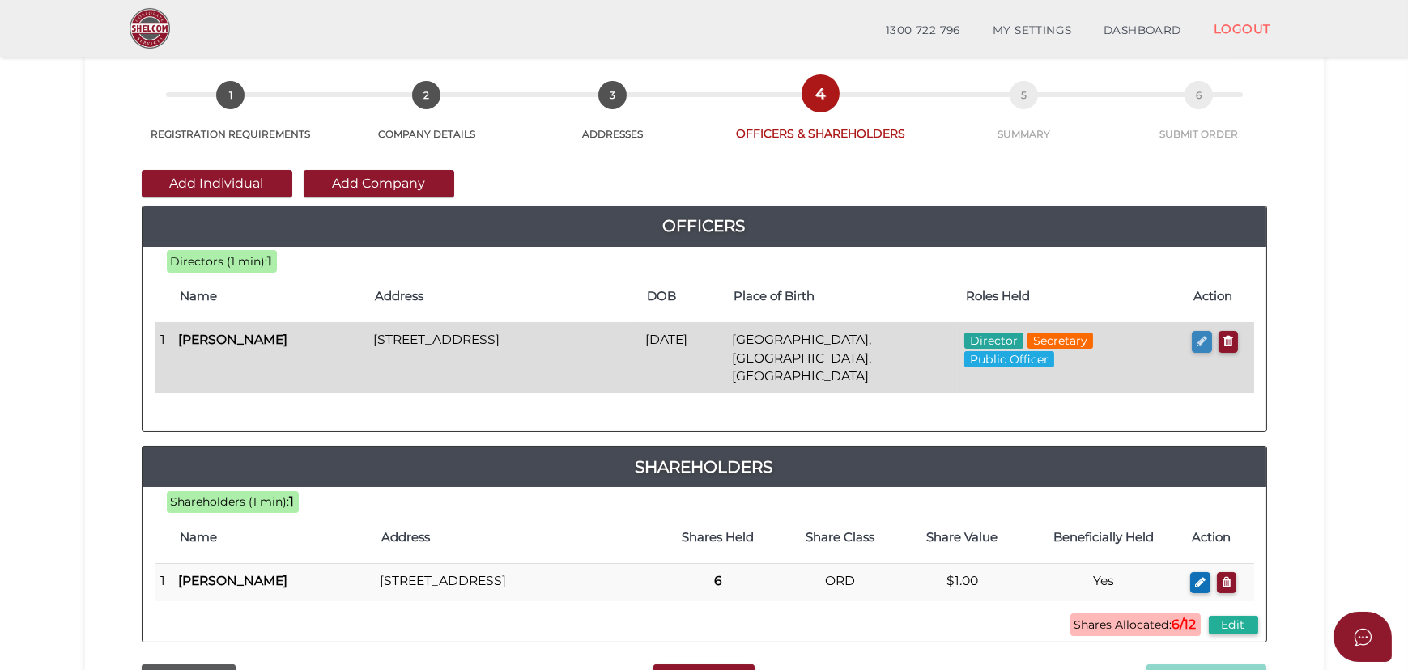
type input "0"
type input "[DATE]"
select select "[GEOGRAPHIC_DATA]"
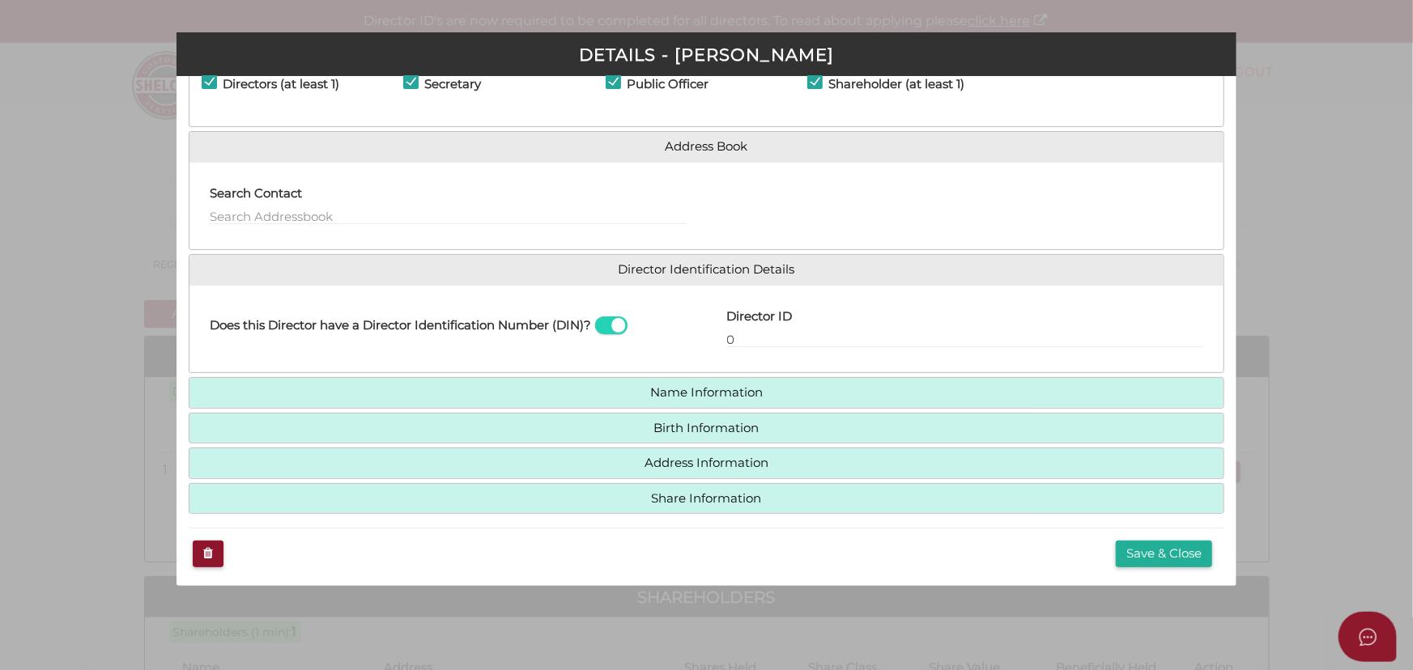
scroll to position [79, 0]
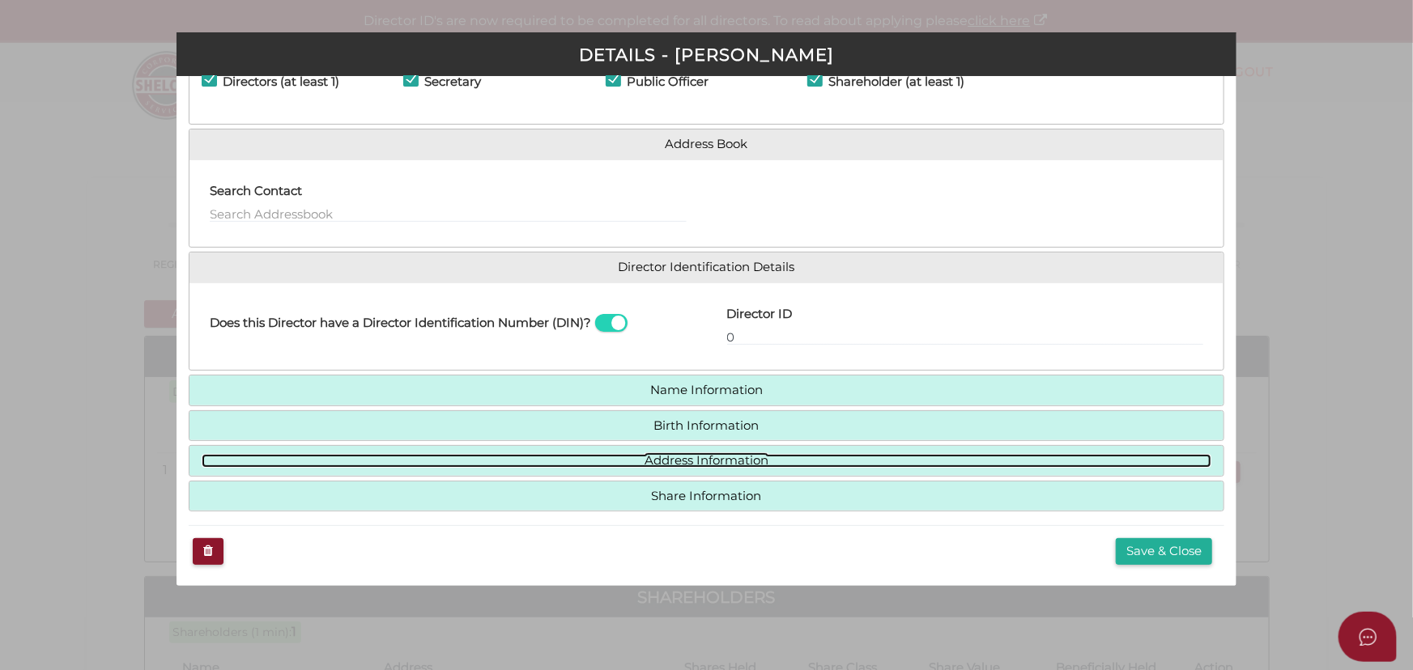
click at [689, 461] on link "Address Information" at bounding box center [707, 461] width 1010 height 14
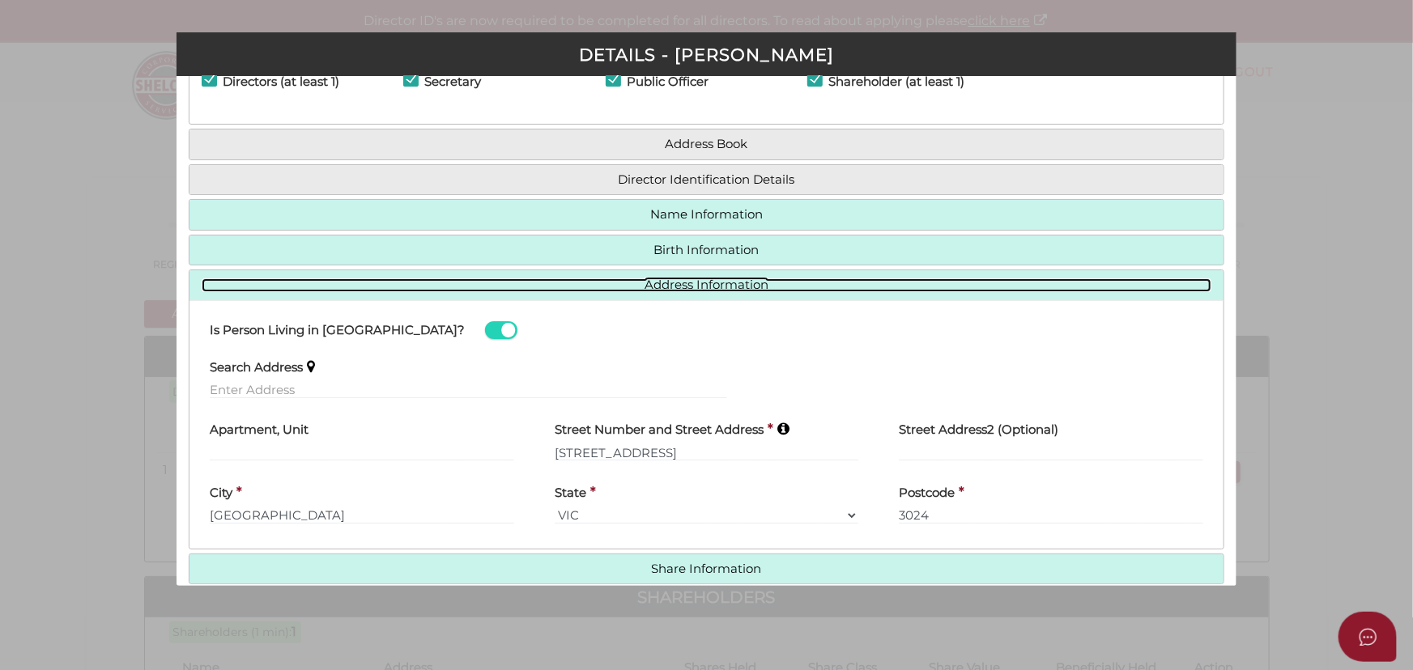
click at [703, 280] on link "Address Information" at bounding box center [707, 285] width 1010 height 14
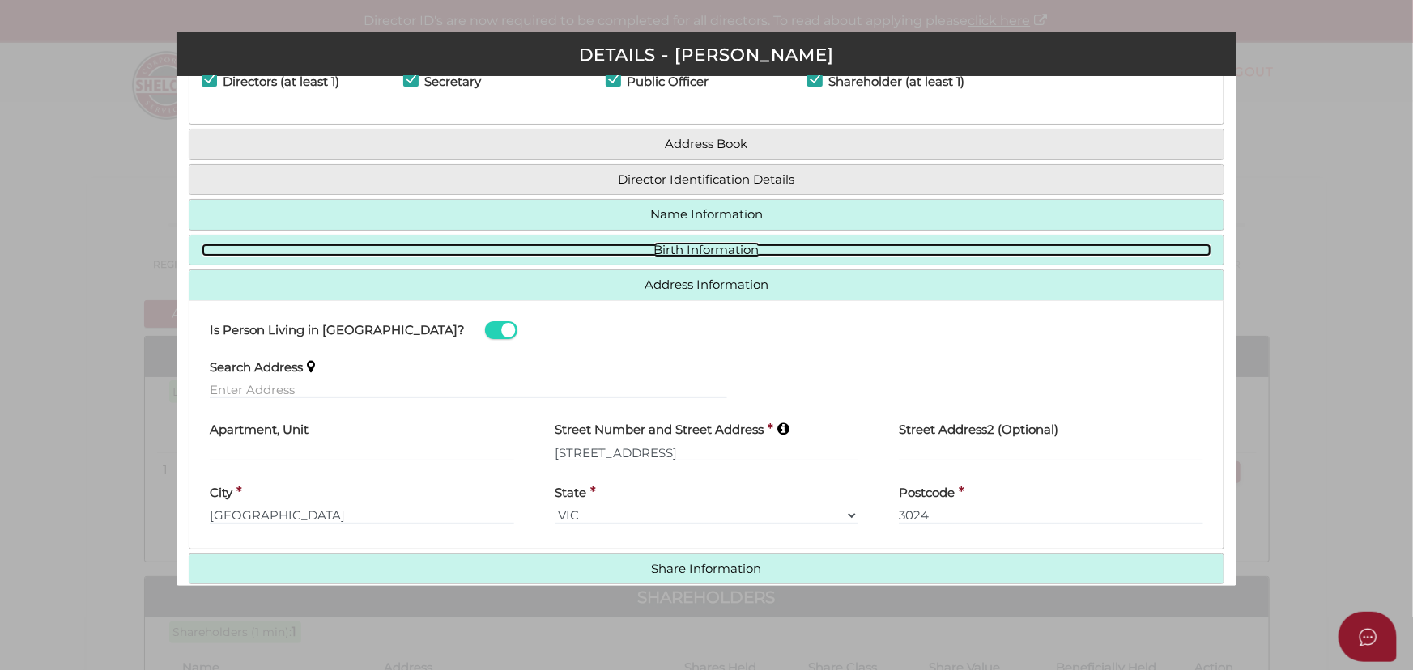
click at [712, 244] on link "Birth Information" at bounding box center [707, 251] width 1010 height 14
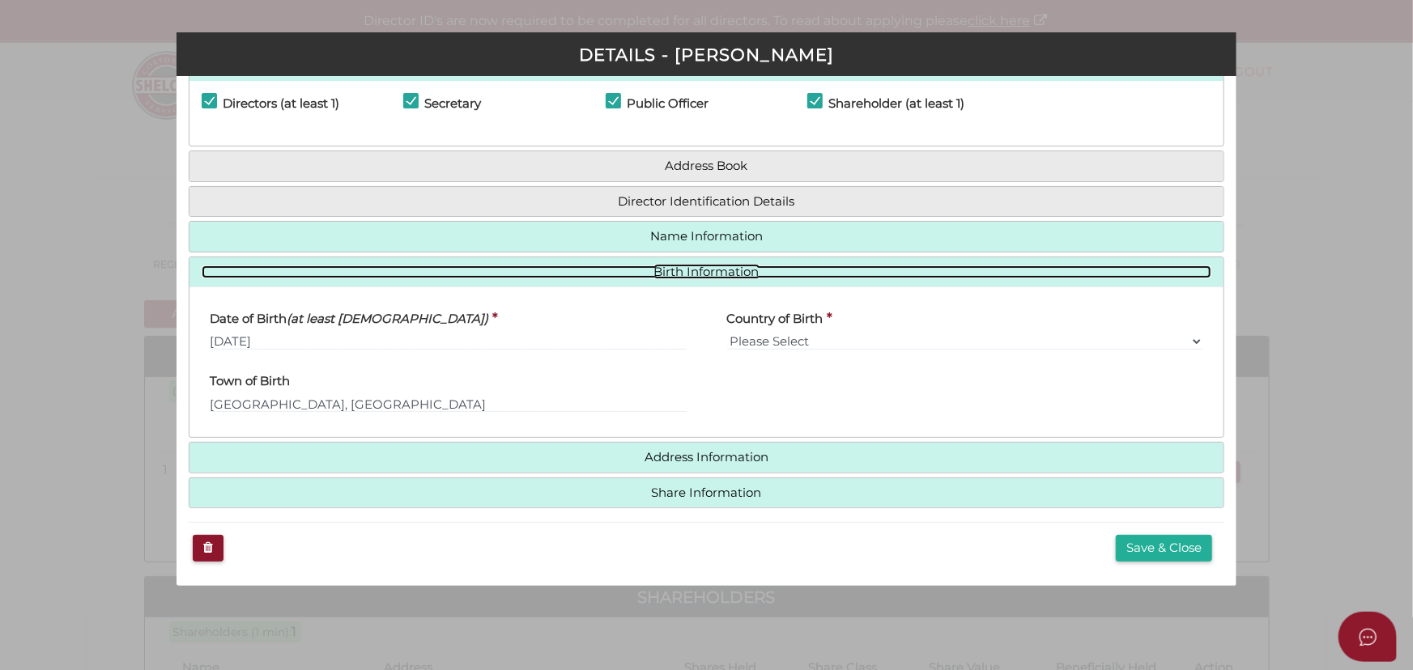
scroll to position [54, 0]
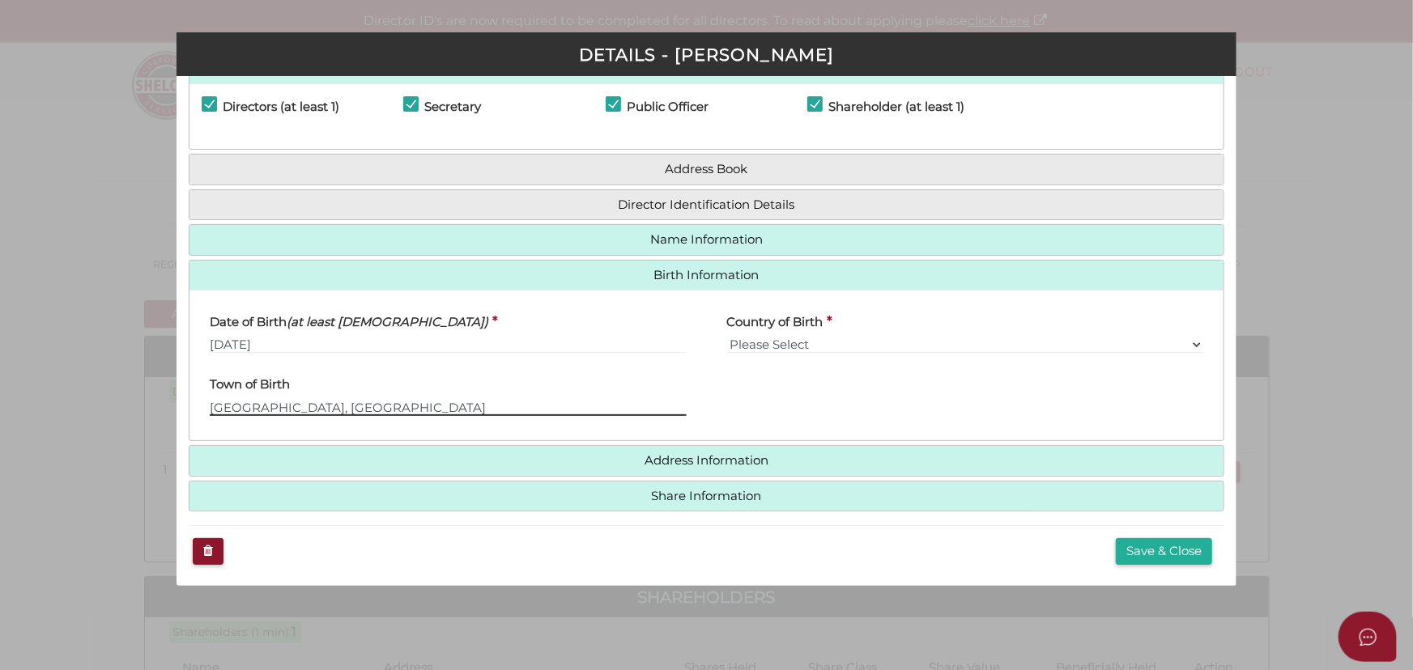
click at [251, 406] on input "Habitpur, Punjab" at bounding box center [448, 407] width 476 height 18
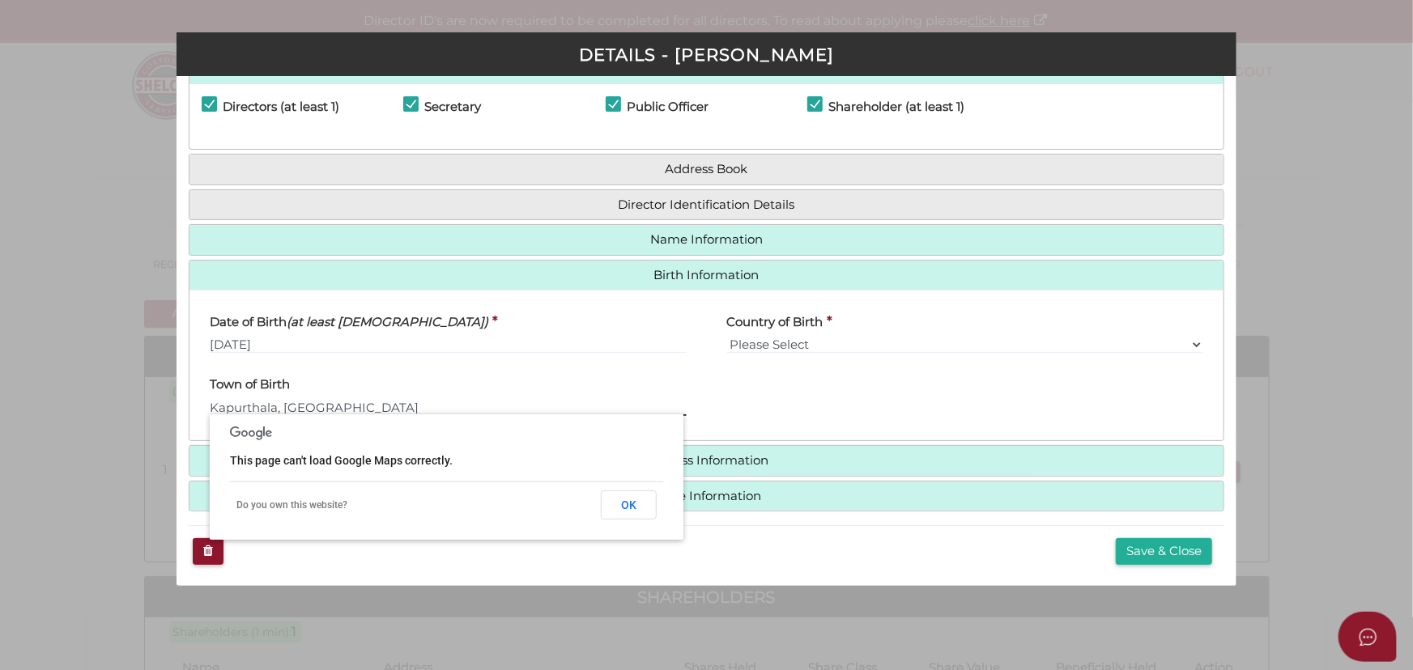
type input "Kapurthala, Punjab"
click at [805, 375] on div "State of Birth Please Select VIC ACT NSW NT QLD TAS WA SA" at bounding box center [965, 397] width 516 height 63
click at [1137, 546] on button "Save & Close" at bounding box center [1164, 551] width 96 height 27
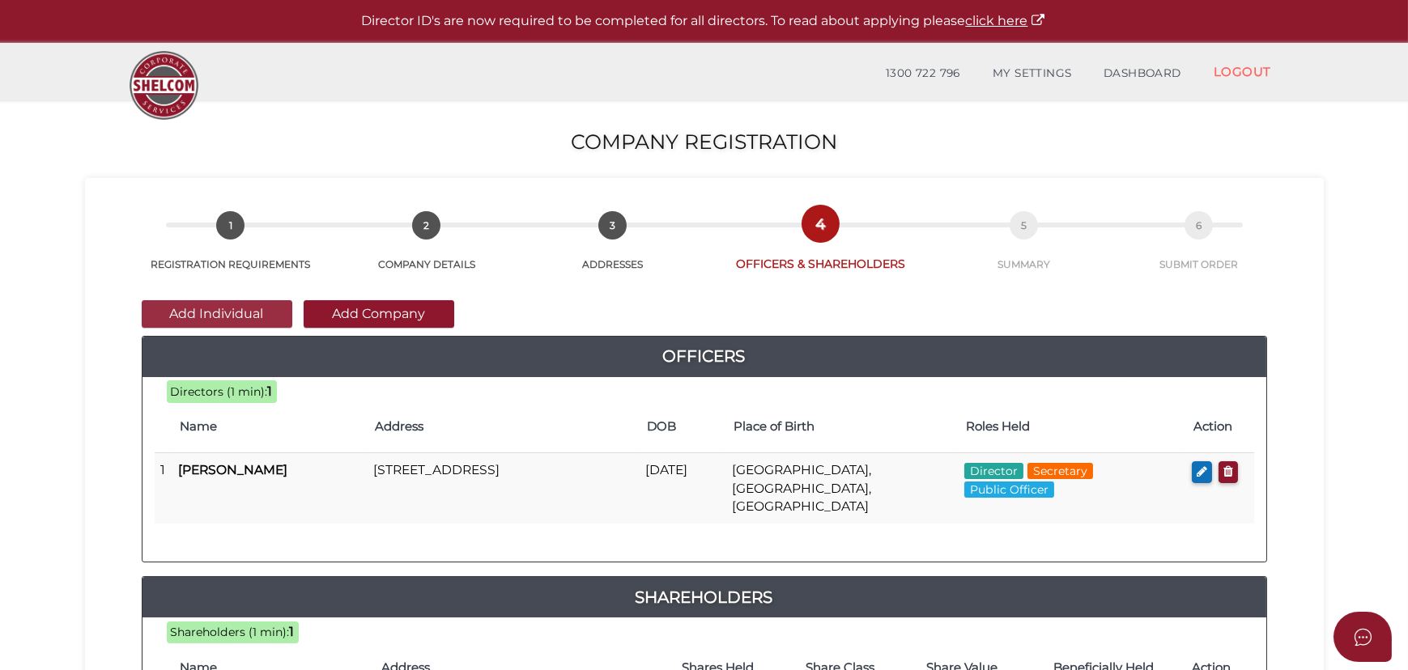
click at [223, 302] on button "Add Individual" at bounding box center [217, 314] width 151 height 28
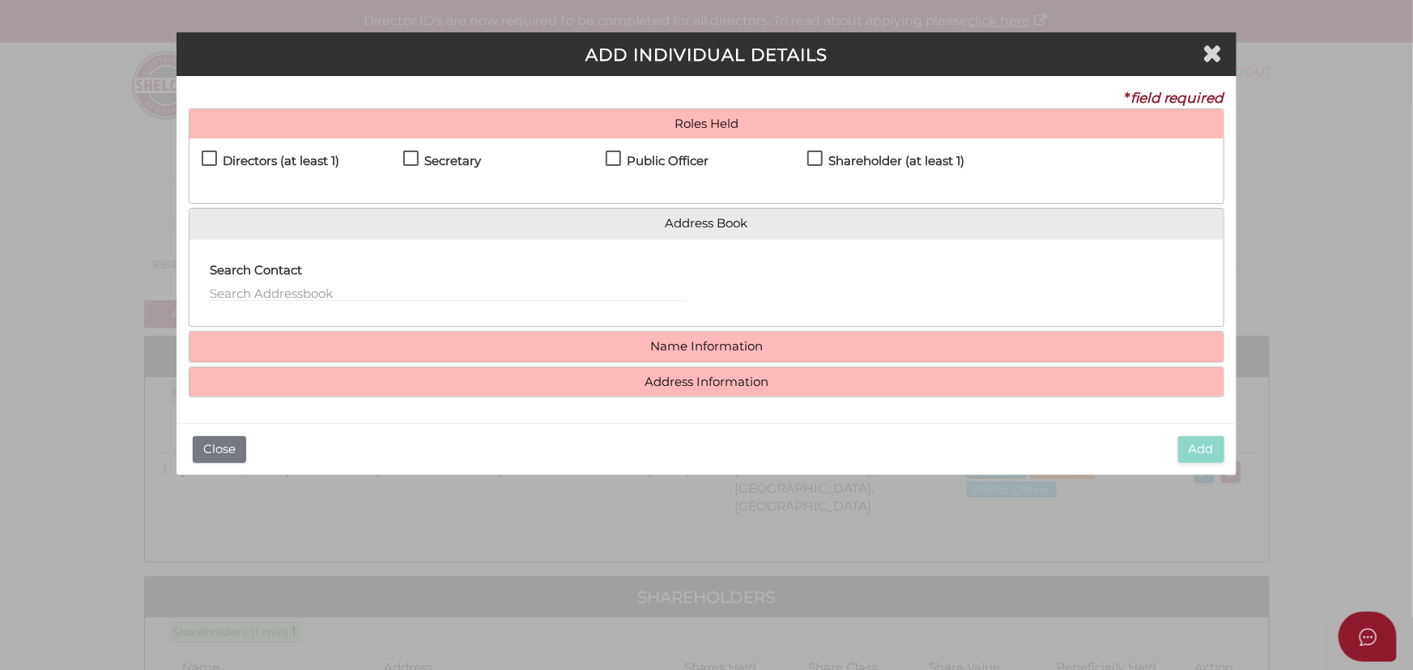
click at [316, 160] on h4 "Directors (at least 1)" at bounding box center [281, 162] width 117 height 14
checkbox input "true"
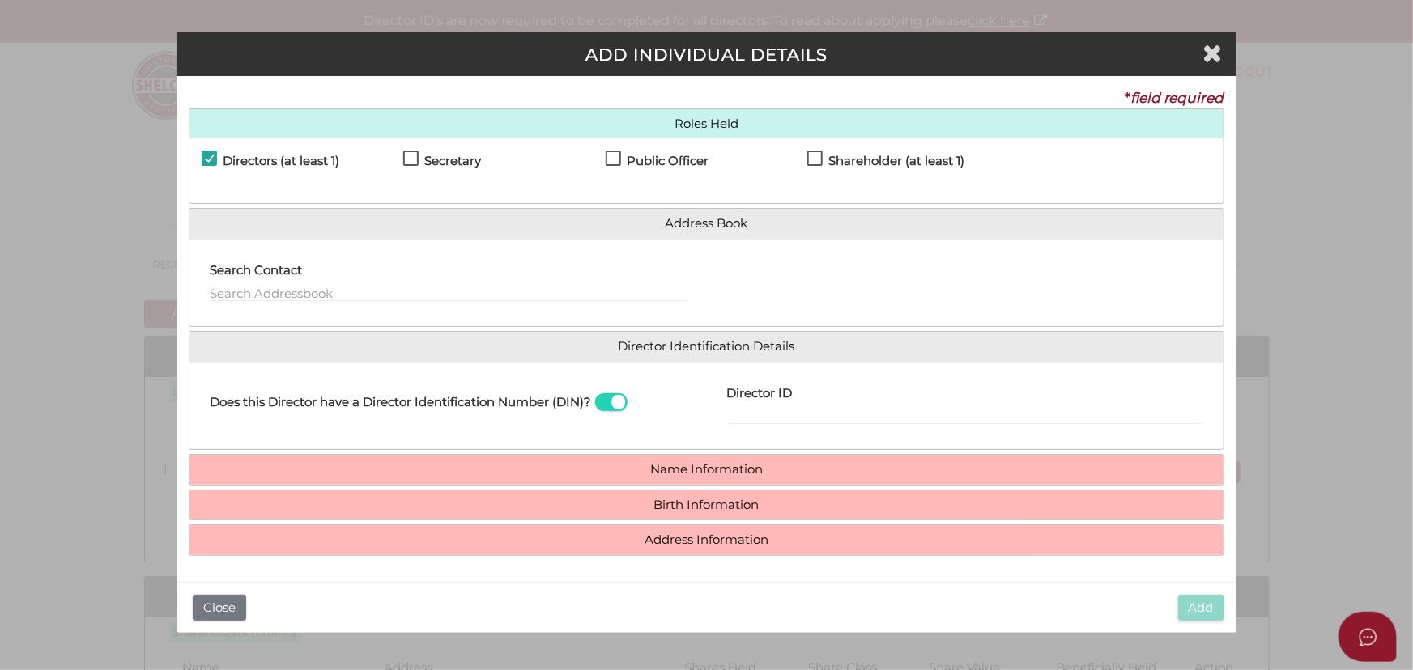
click at [916, 172] on label "Shareholder (at least 1)" at bounding box center [885, 165] width 157 height 20
checkbox input "true"
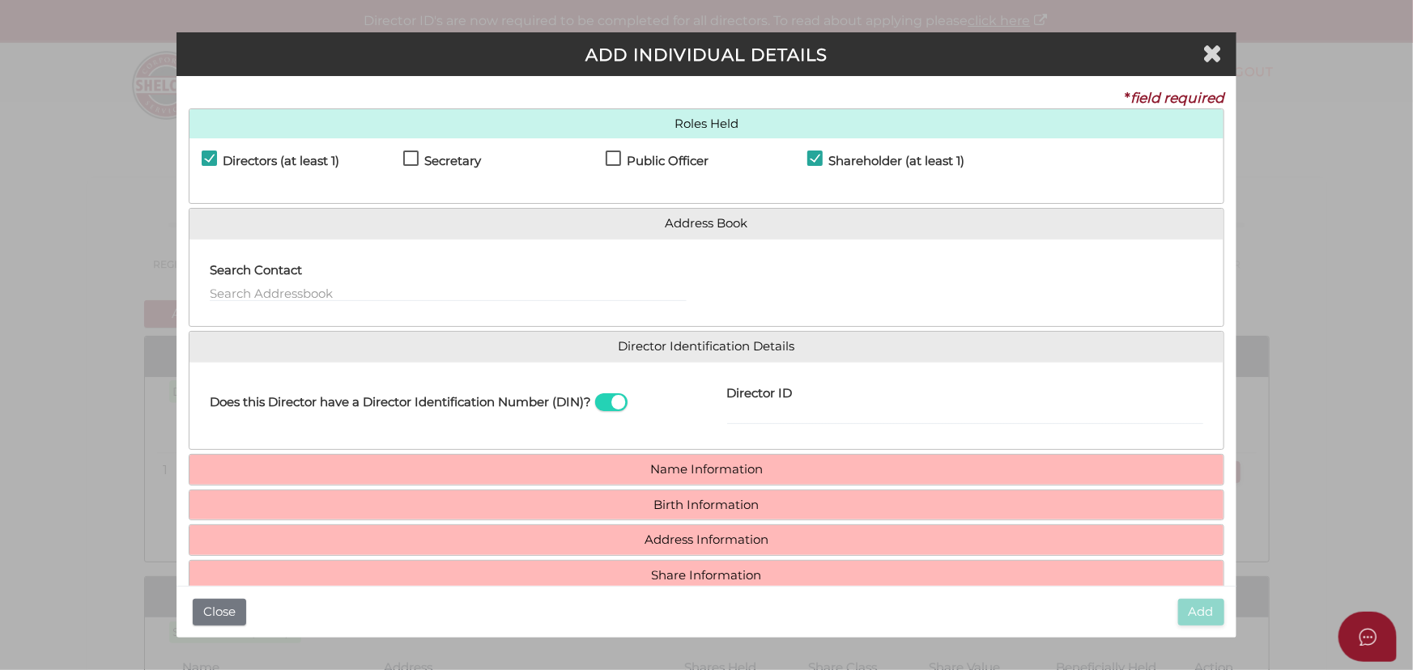
drag, startPoint x: 648, startPoint y: 592, endPoint x: 665, endPoint y: 577, distance: 23.0
click at [649, 591] on div "Add Close" at bounding box center [706, 612] width 1060 height 52
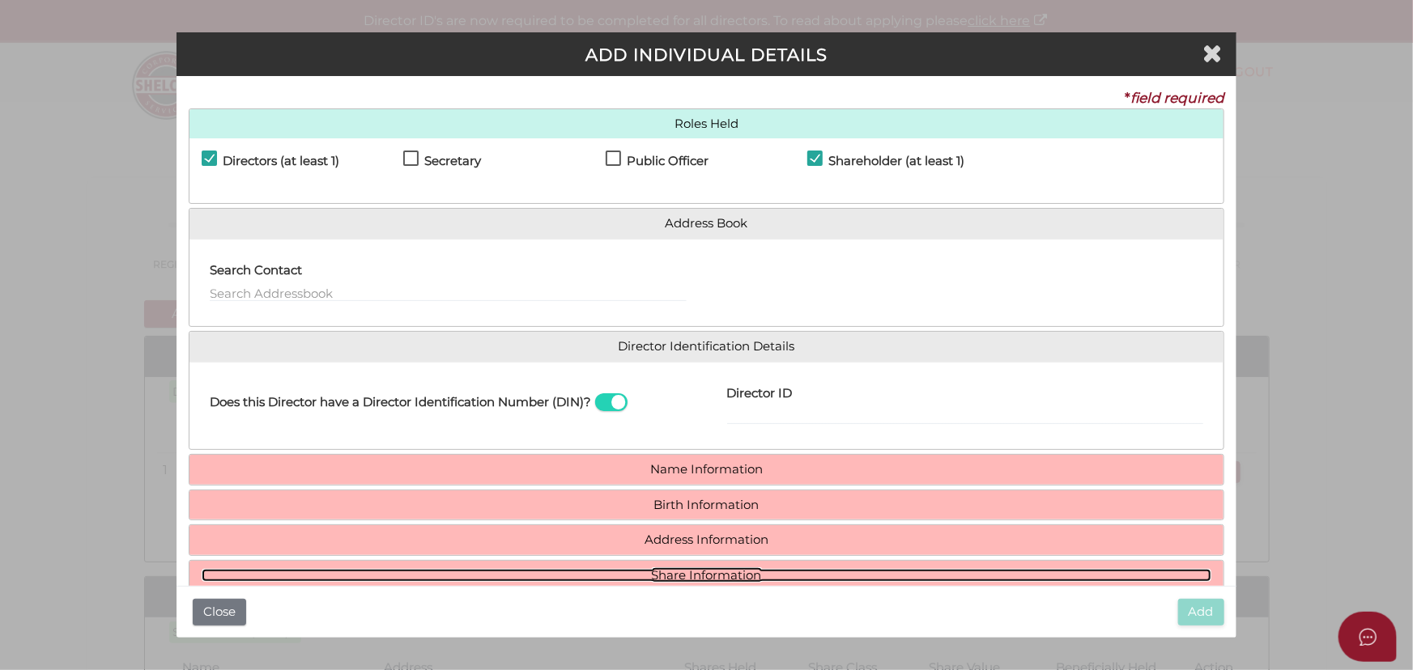
click at [665, 577] on link "Share Information" at bounding box center [707, 576] width 1010 height 14
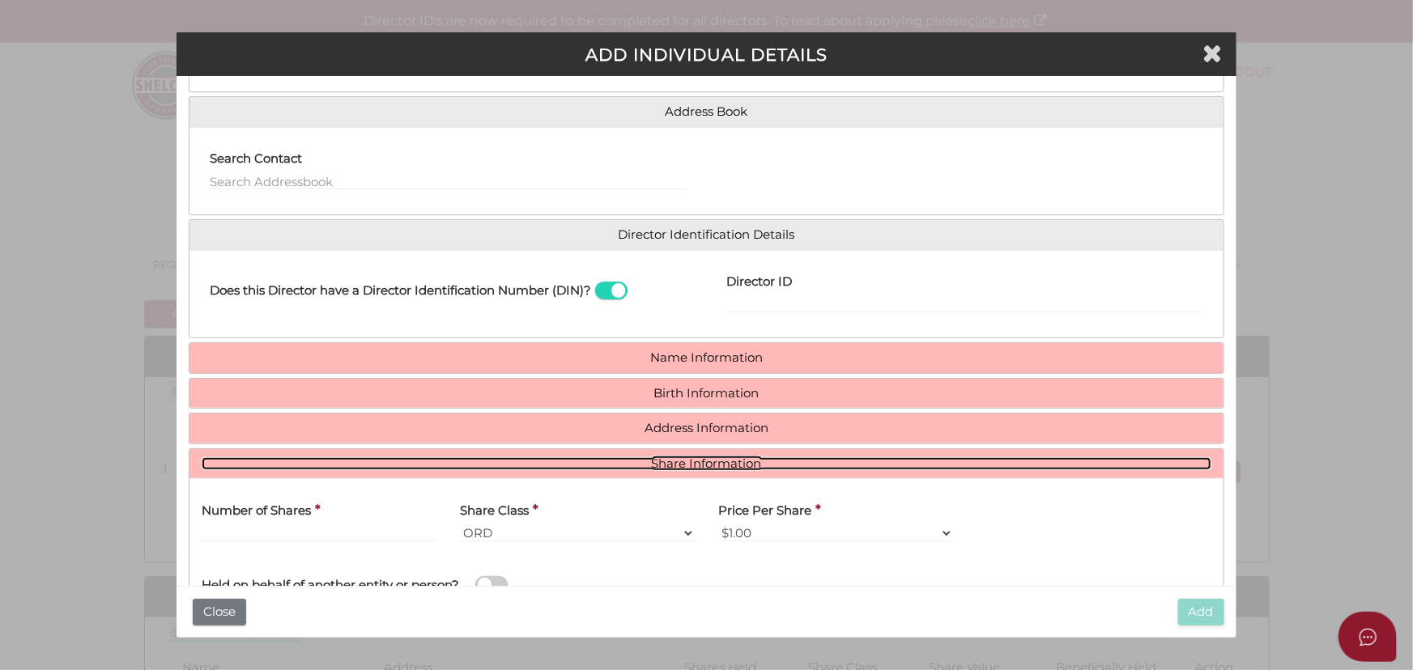
scroll to position [226, 0]
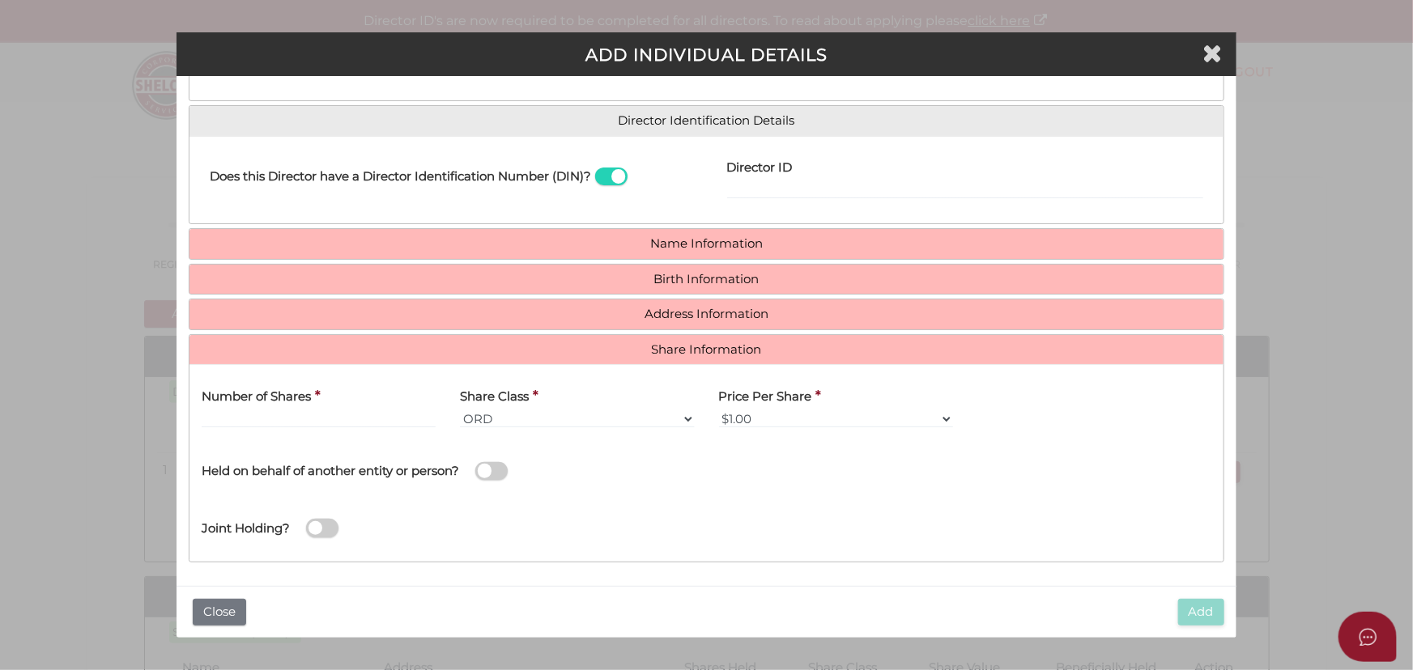
click at [376, 431] on div "Number of Shares *" at bounding box center [318, 408] width 258 height 63
drag, startPoint x: 376, startPoint y: 418, endPoint x: 368, endPoint y: 428, distance: 12.8
click at [372, 425] on input "text" at bounding box center [319, 419] width 234 height 18
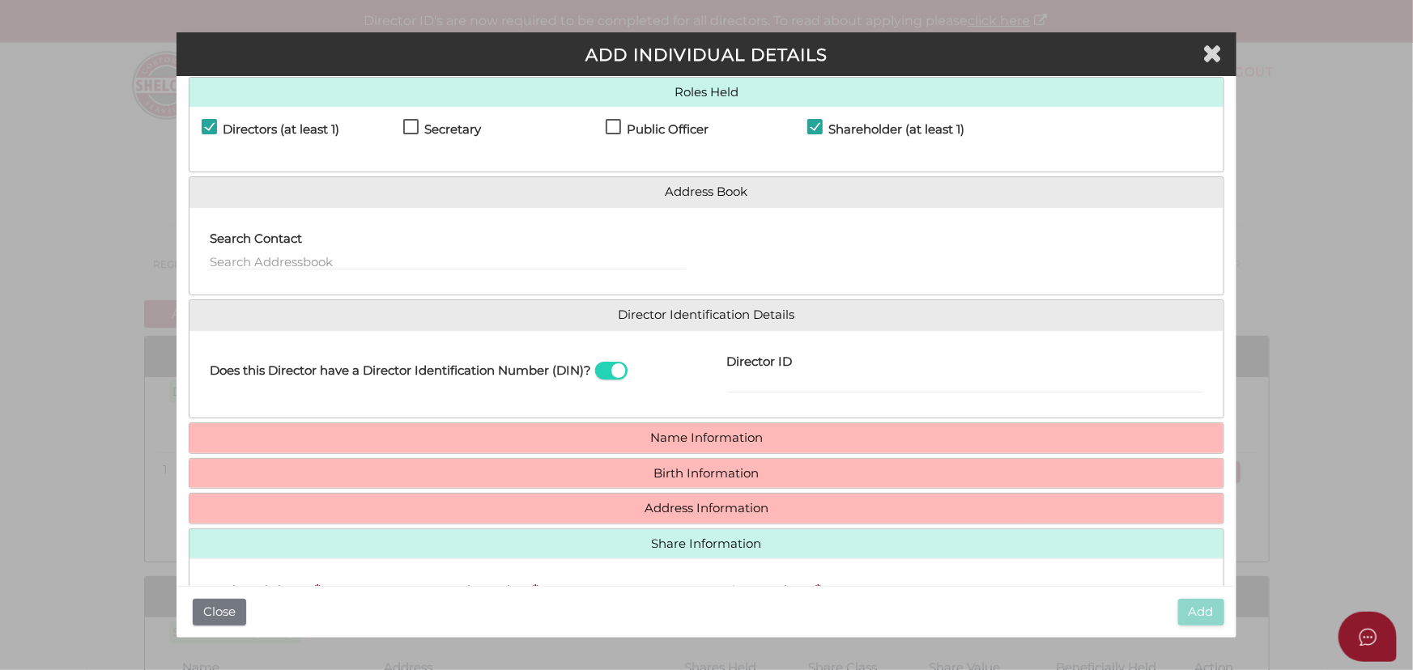
scroll to position [5, 0]
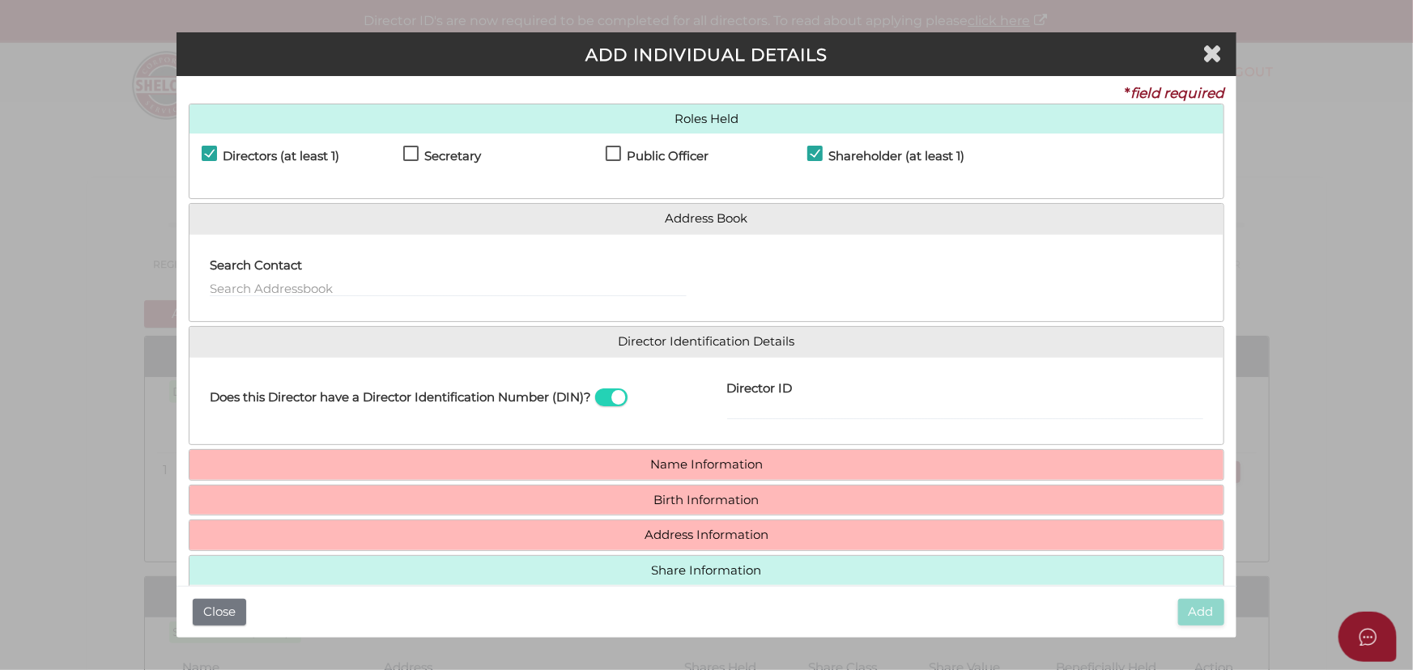
type input "6"
click at [531, 285] on input "text" at bounding box center [448, 288] width 476 height 18
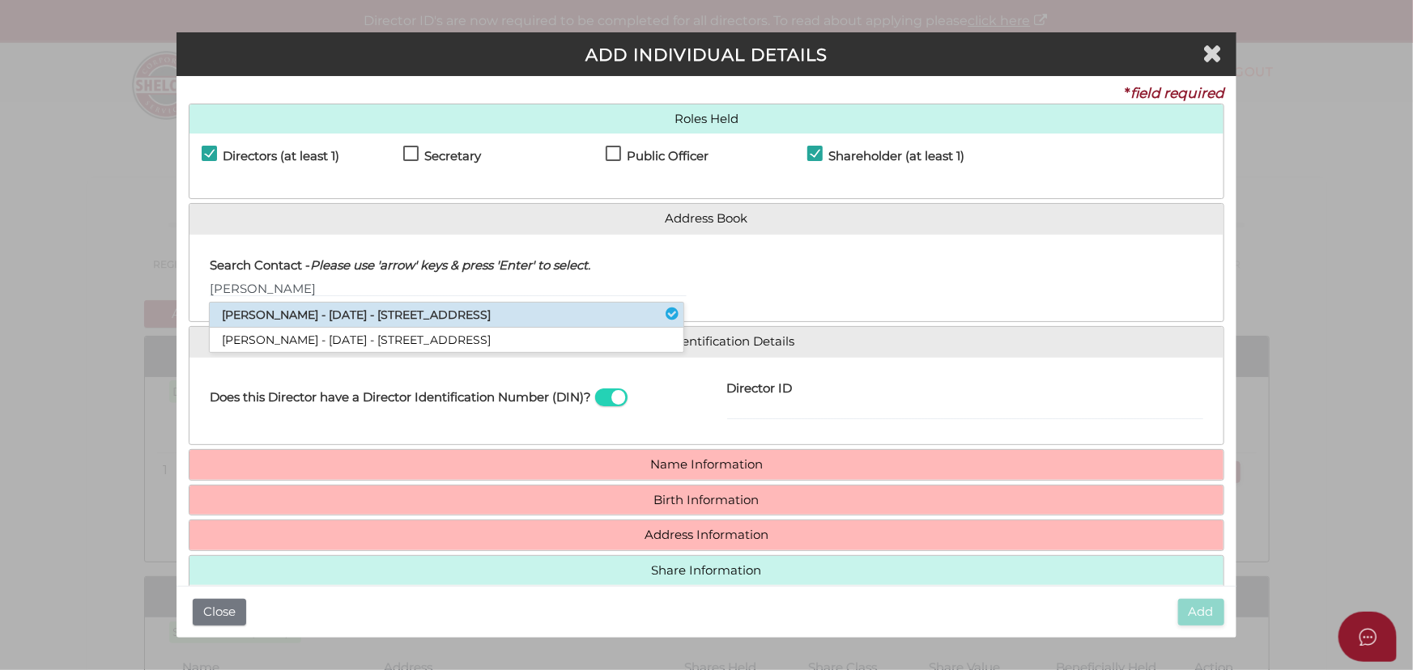
click at [525, 316] on li "Balwinder Kaur - 15/03/1985 - 15 Maclarens Close, Manor Lakes, VIC, 3024" at bounding box center [447, 315] width 474 height 25
type input "Balwinder"
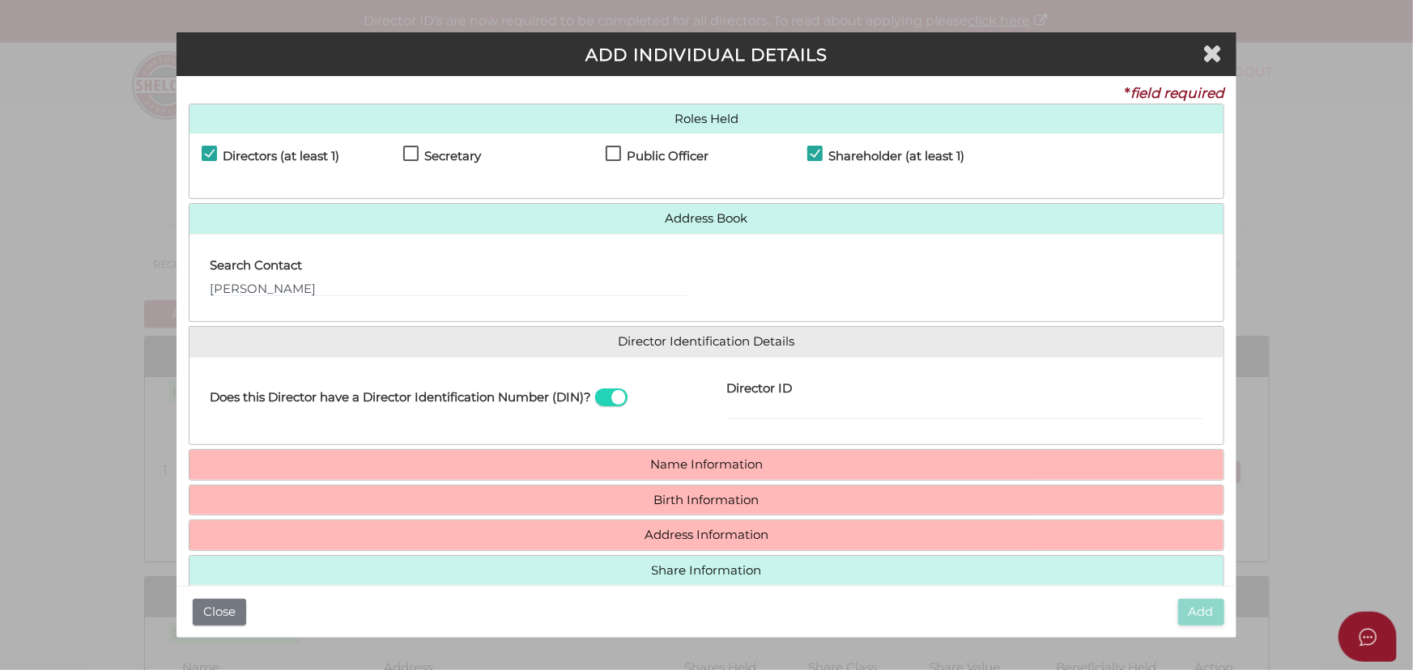
type input "[DATE]"
select select "[GEOGRAPHIC_DATA]"
type input "Badli, Punjab"
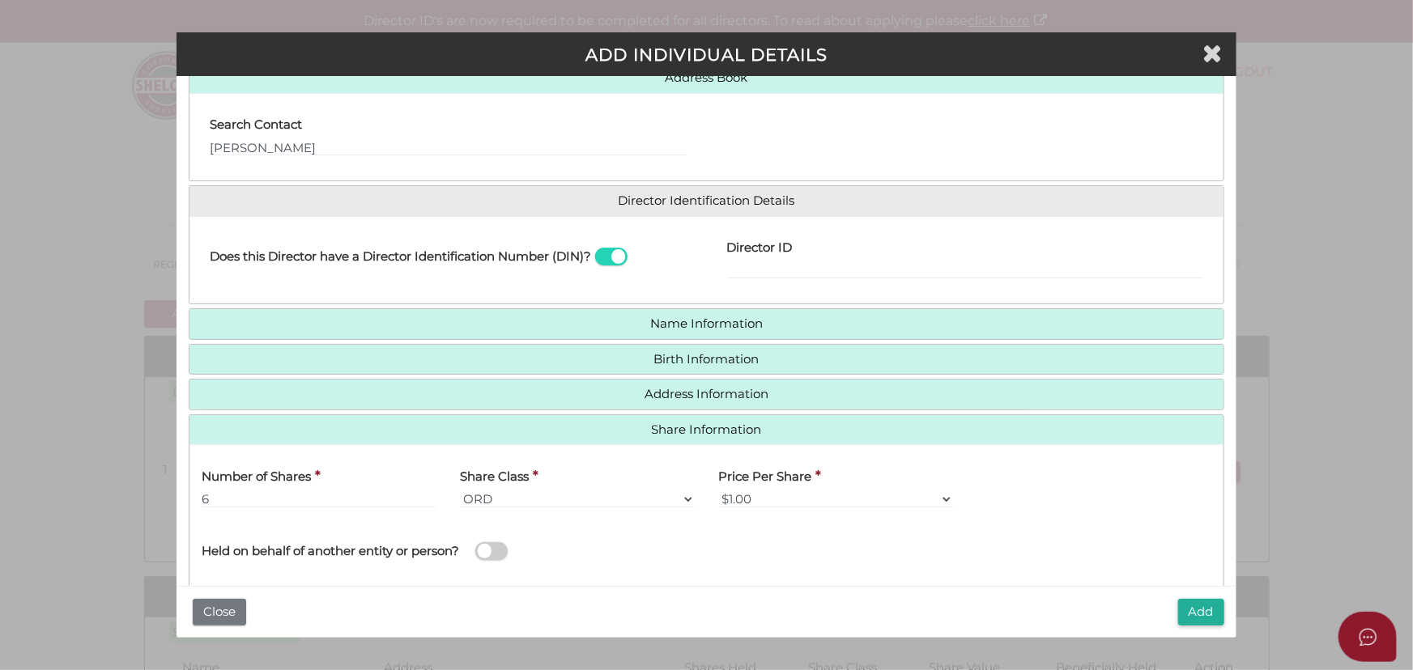
scroll to position [152, 0]
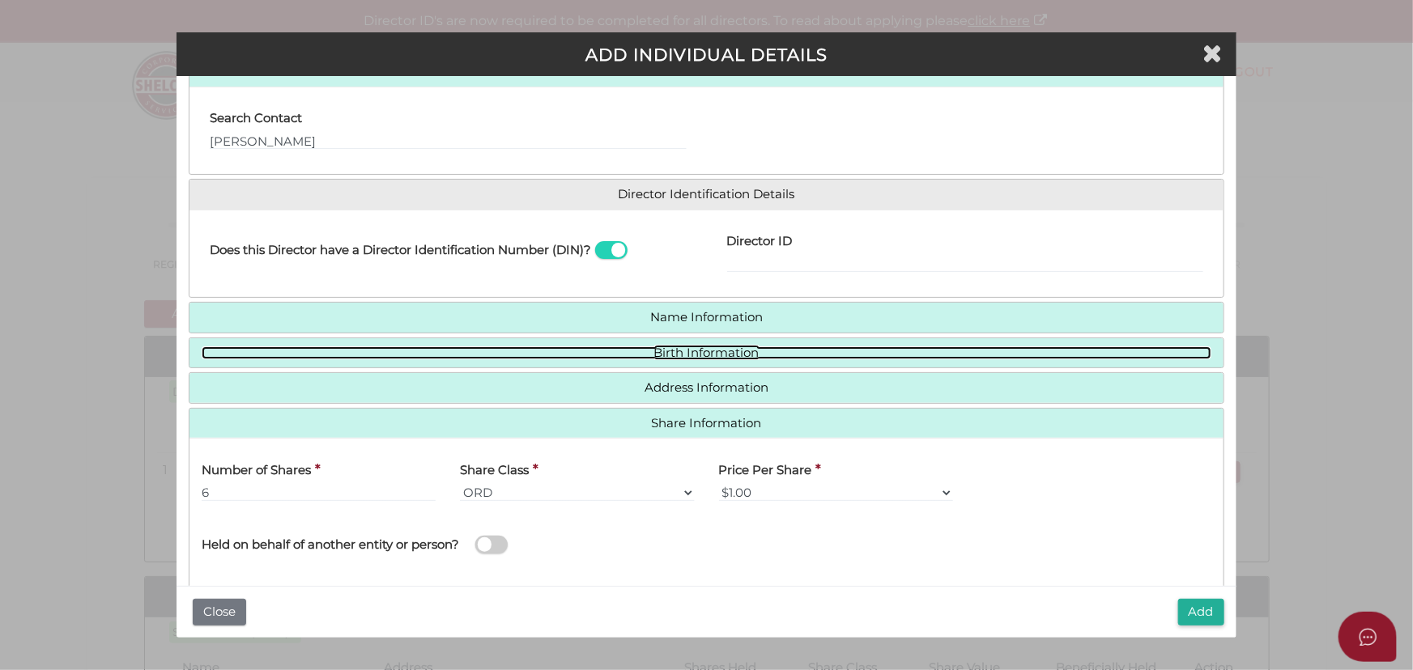
click at [728, 350] on link "Birth Information" at bounding box center [707, 353] width 1010 height 14
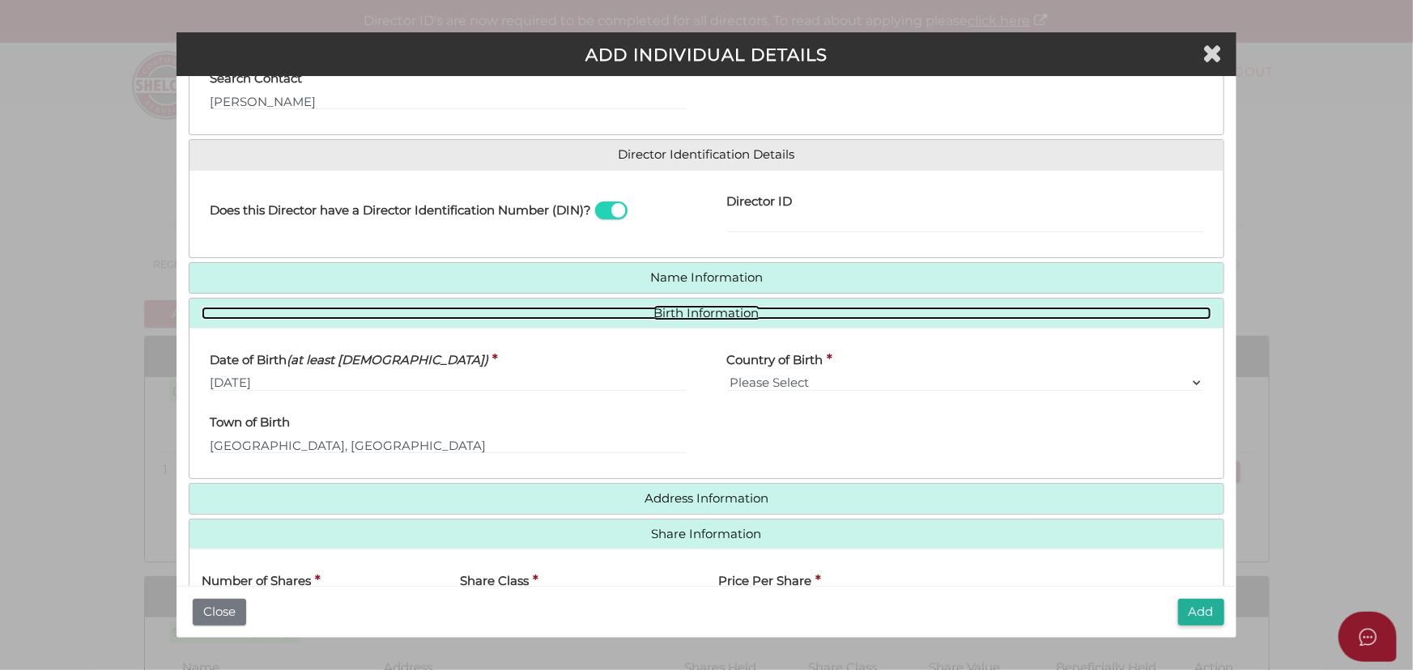
scroll to position [226, 0]
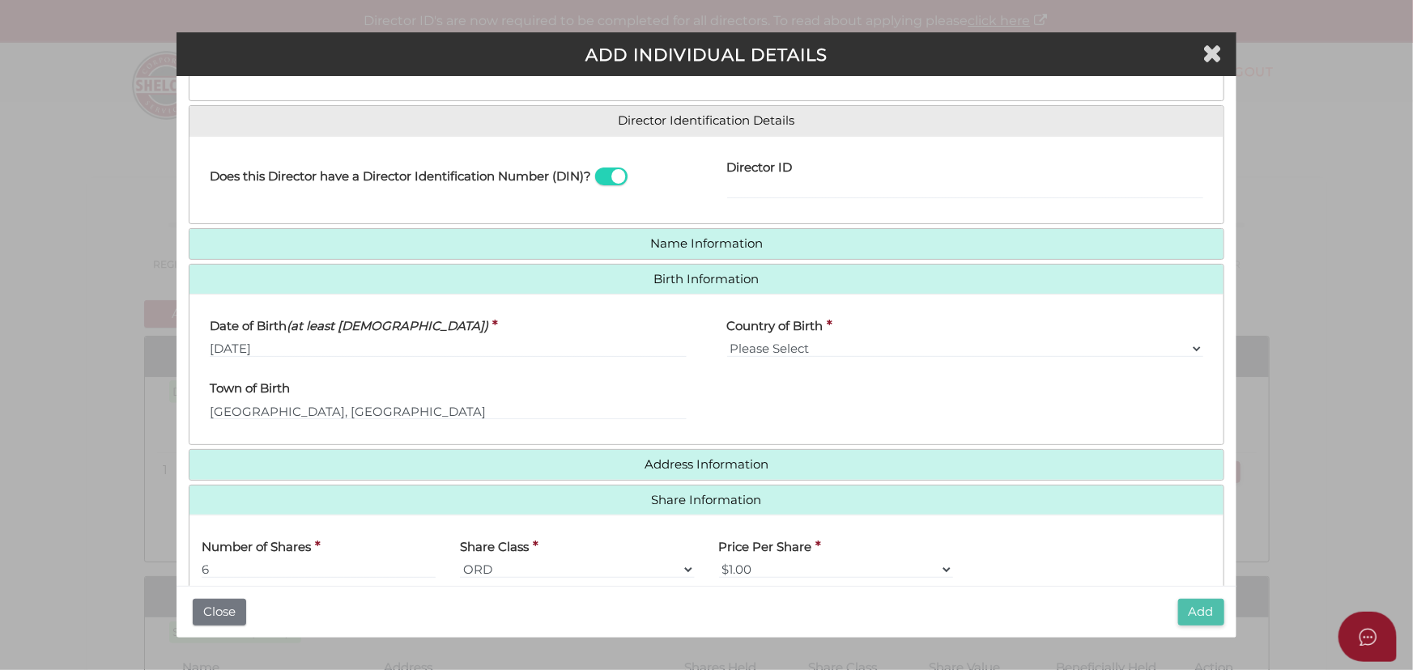
click at [1189, 613] on button "Add" at bounding box center [1201, 612] width 46 height 27
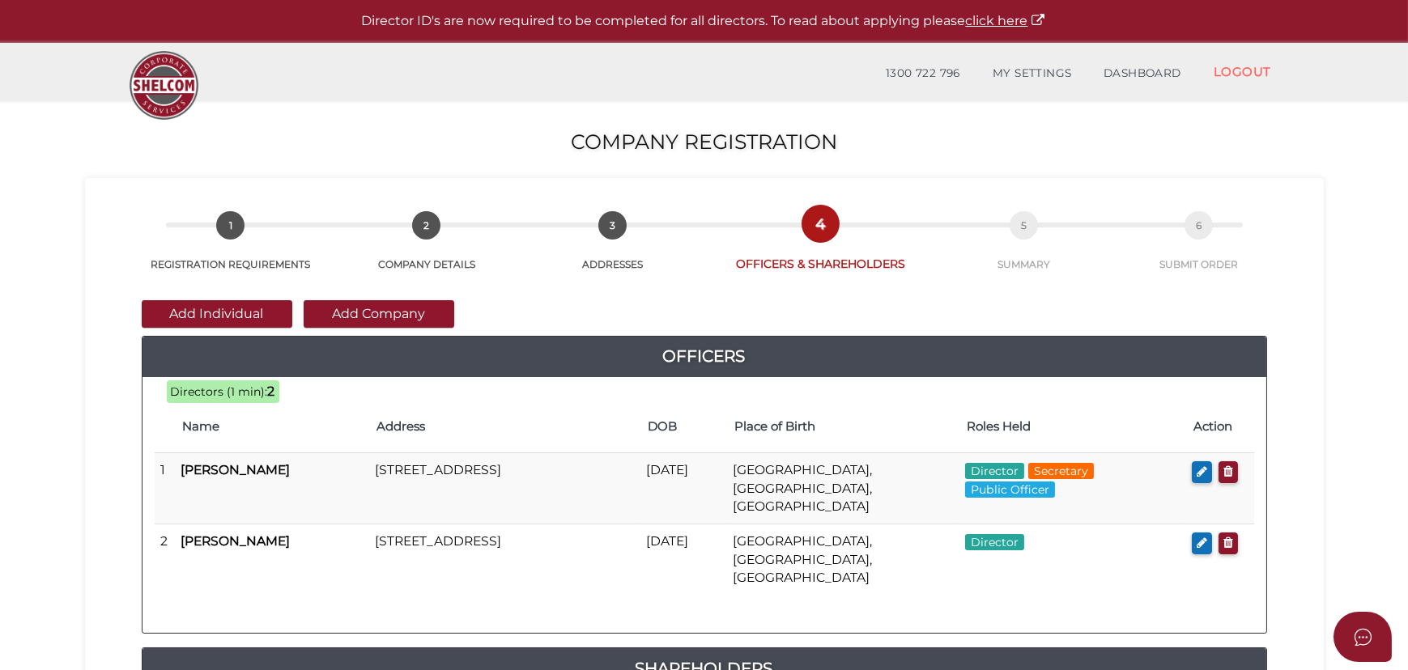
click at [1296, 447] on div "Add Individual Add Company Officers 12 1d72cd6e0f3b682d24b87732498b19cc f987f6b…" at bounding box center [704, 584] width 1214 height 625
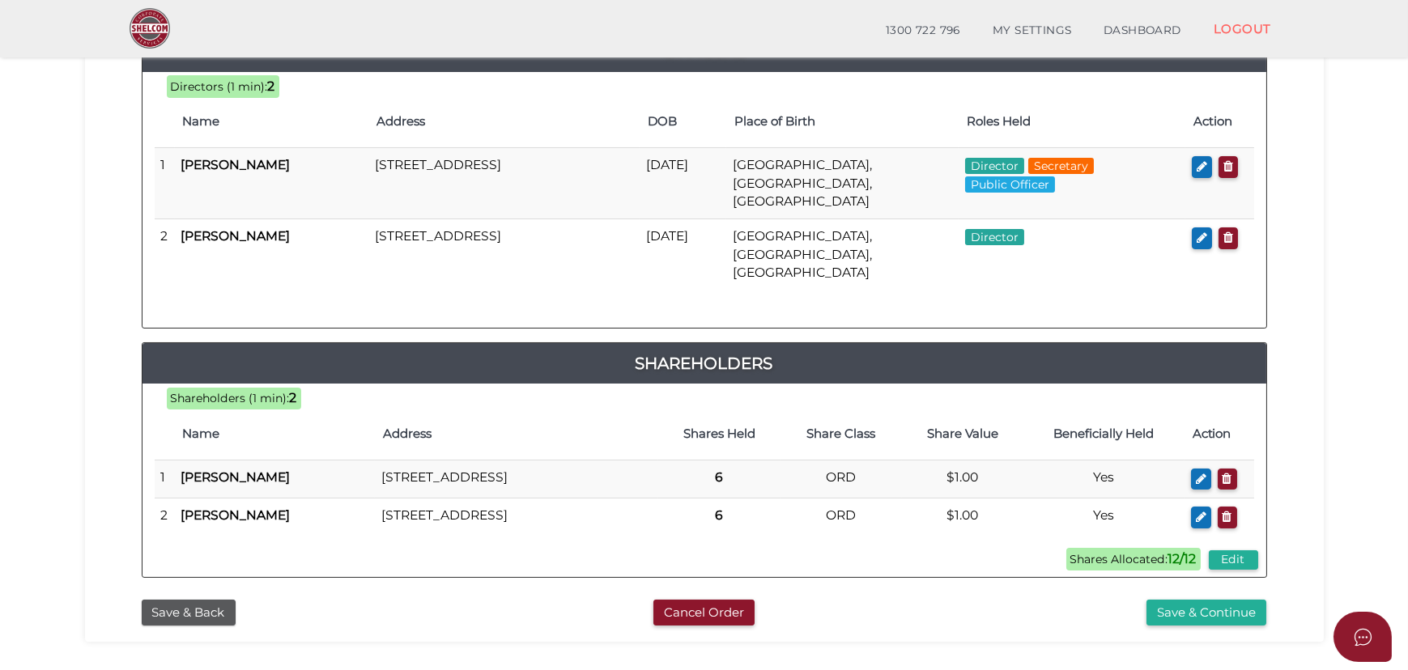
scroll to position [294, 0]
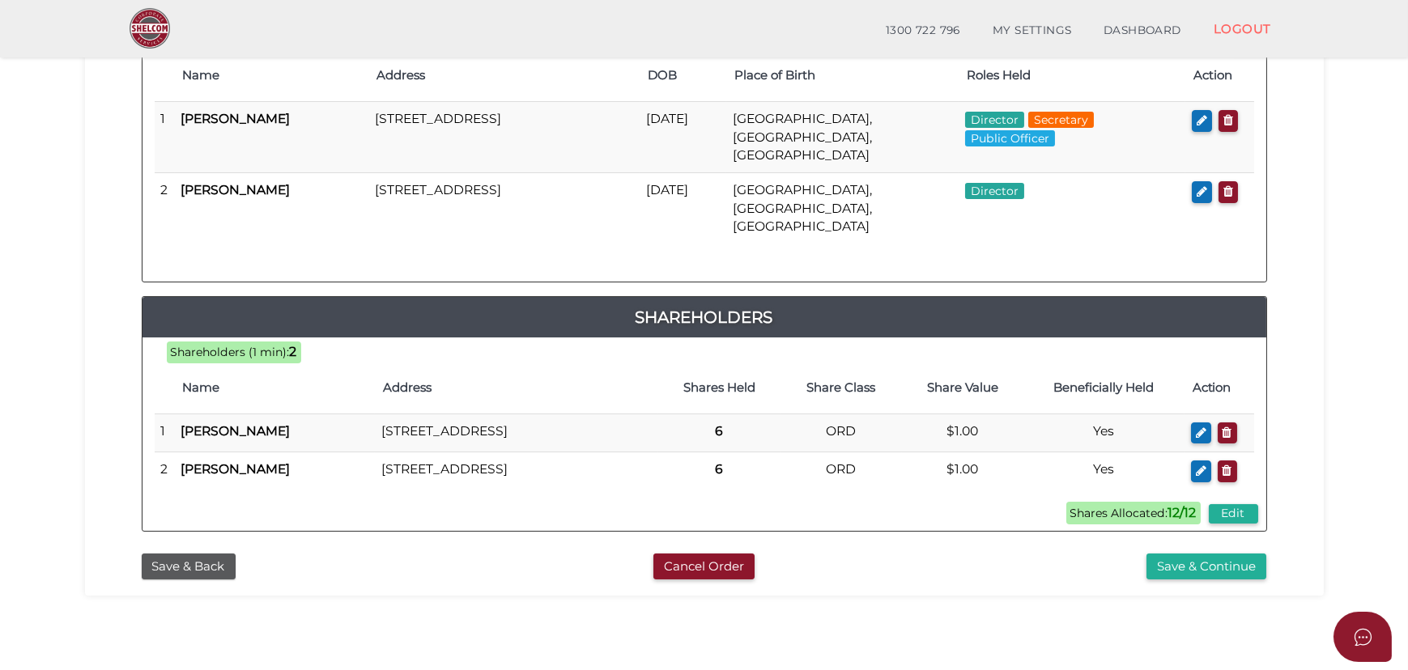
click at [1058, 554] on div "Save & Continue" at bounding box center [1086, 567] width 383 height 27
click at [1197, 563] on button "Save & Continue" at bounding box center [1206, 567] width 120 height 27
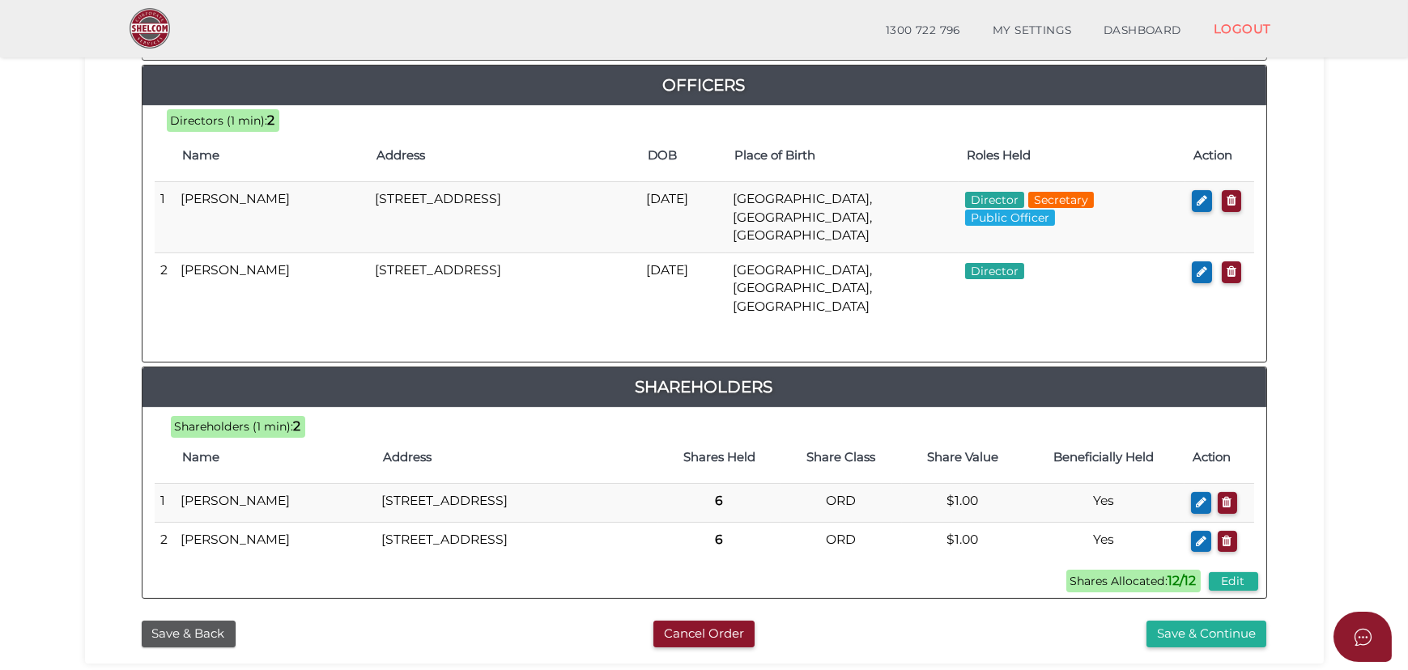
scroll to position [793, 0]
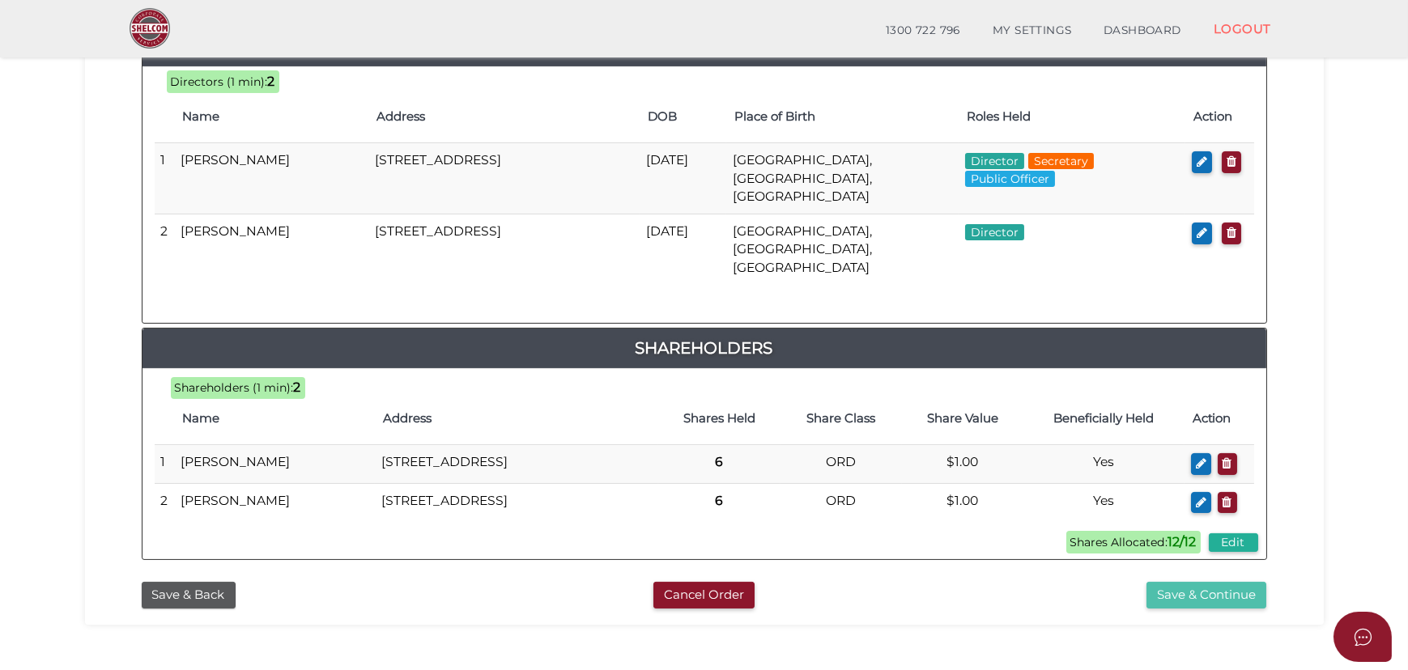
click at [1198, 582] on button "Save & Continue" at bounding box center [1206, 595] width 120 height 27
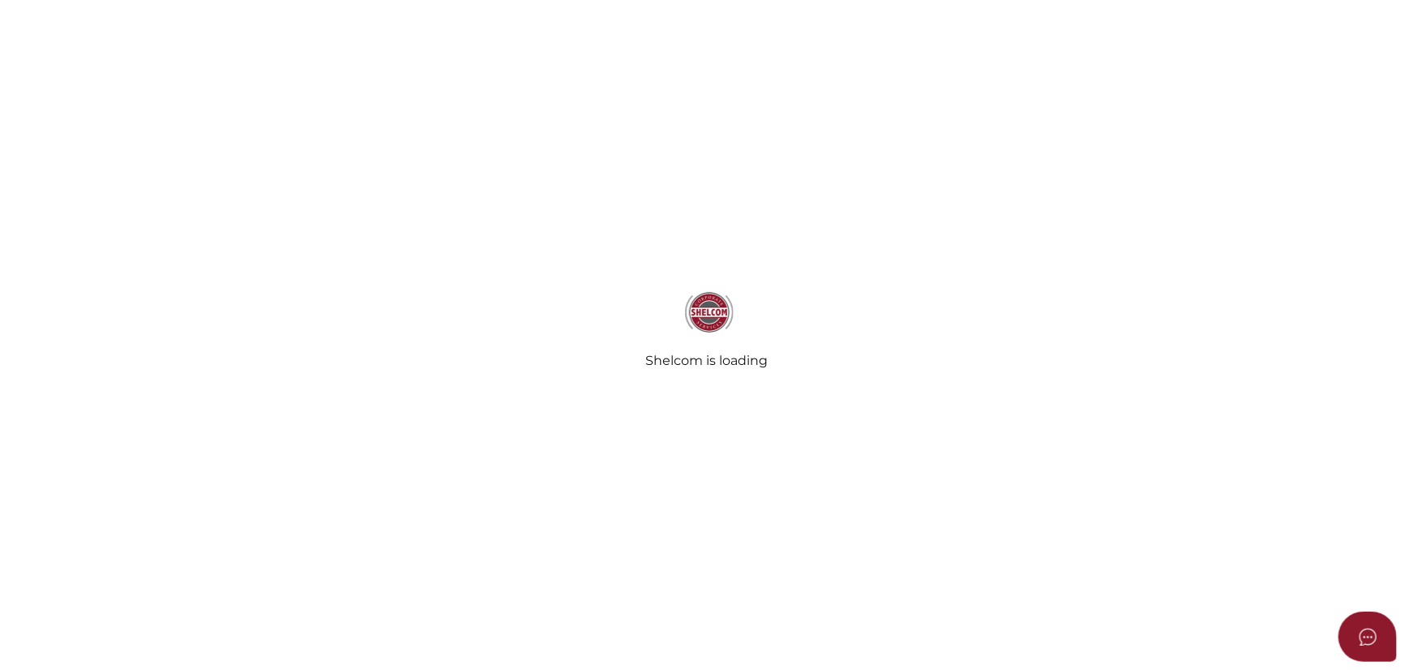
radio input "true"
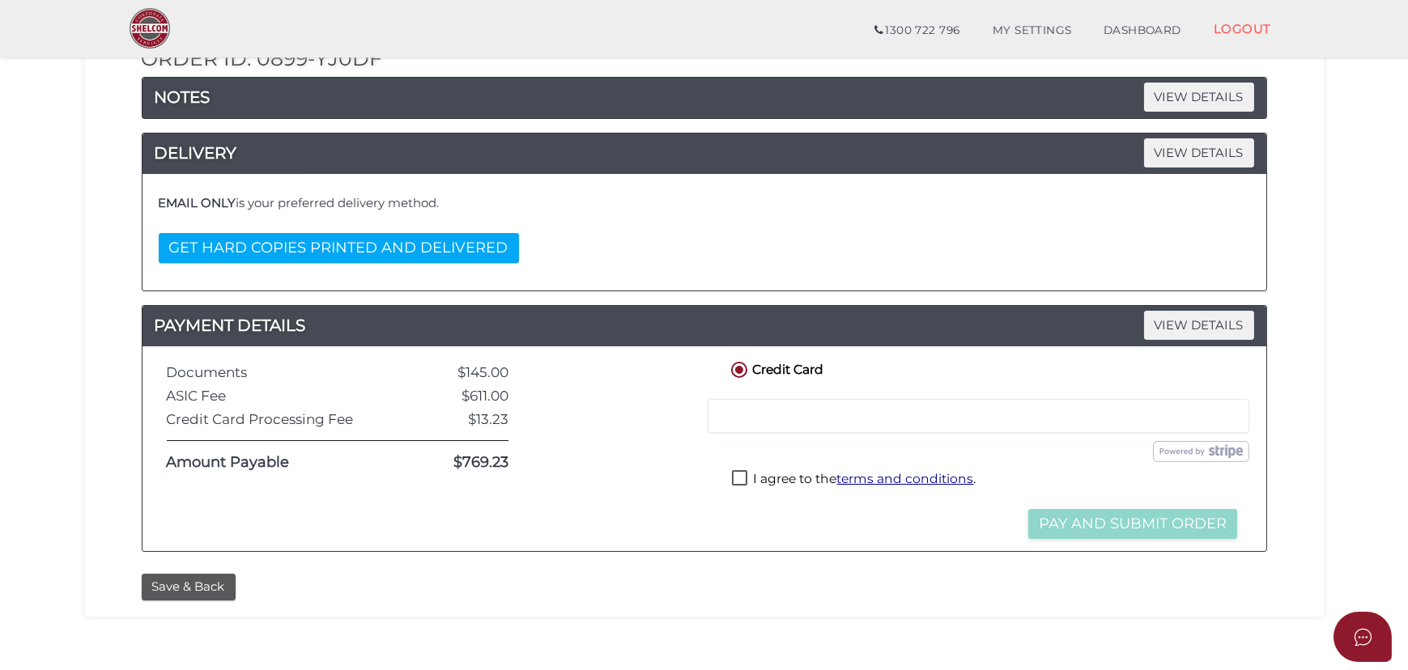
scroll to position [220, 0]
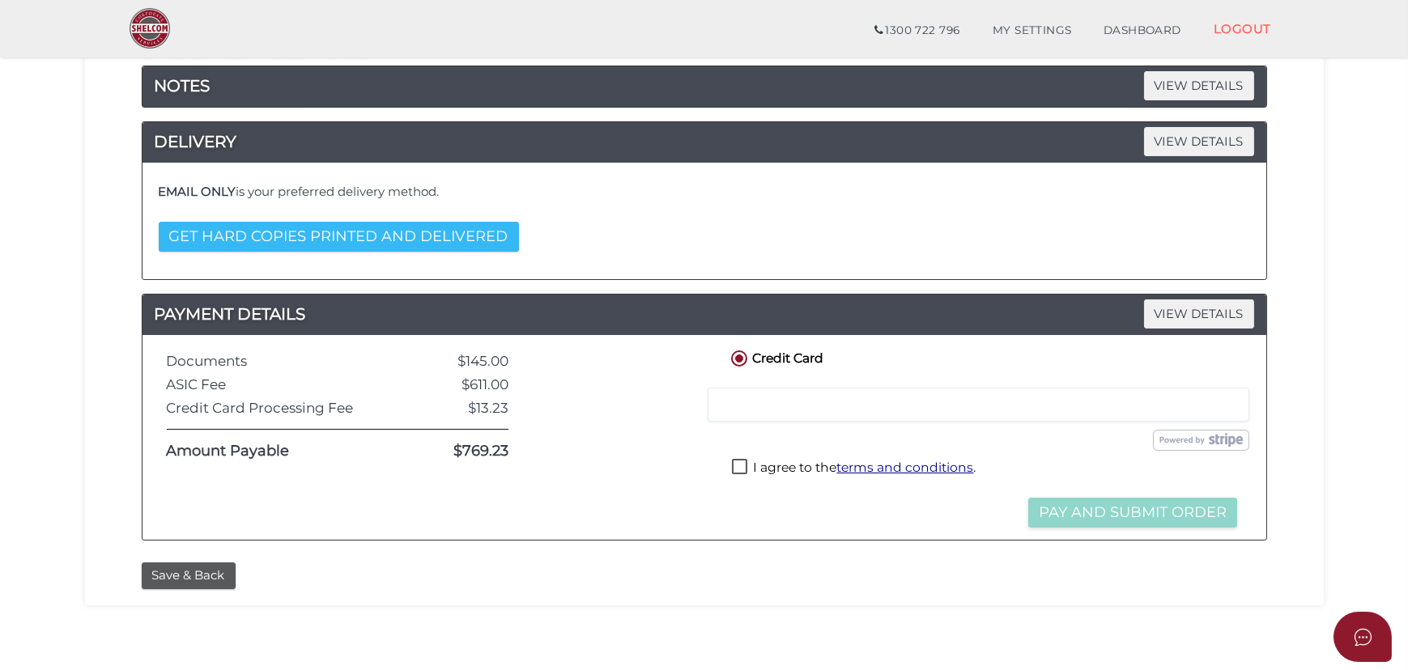
click at [299, 249] on button "GET HARD COPIES PRINTED AND DELIVERED" at bounding box center [339, 237] width 360 height 30
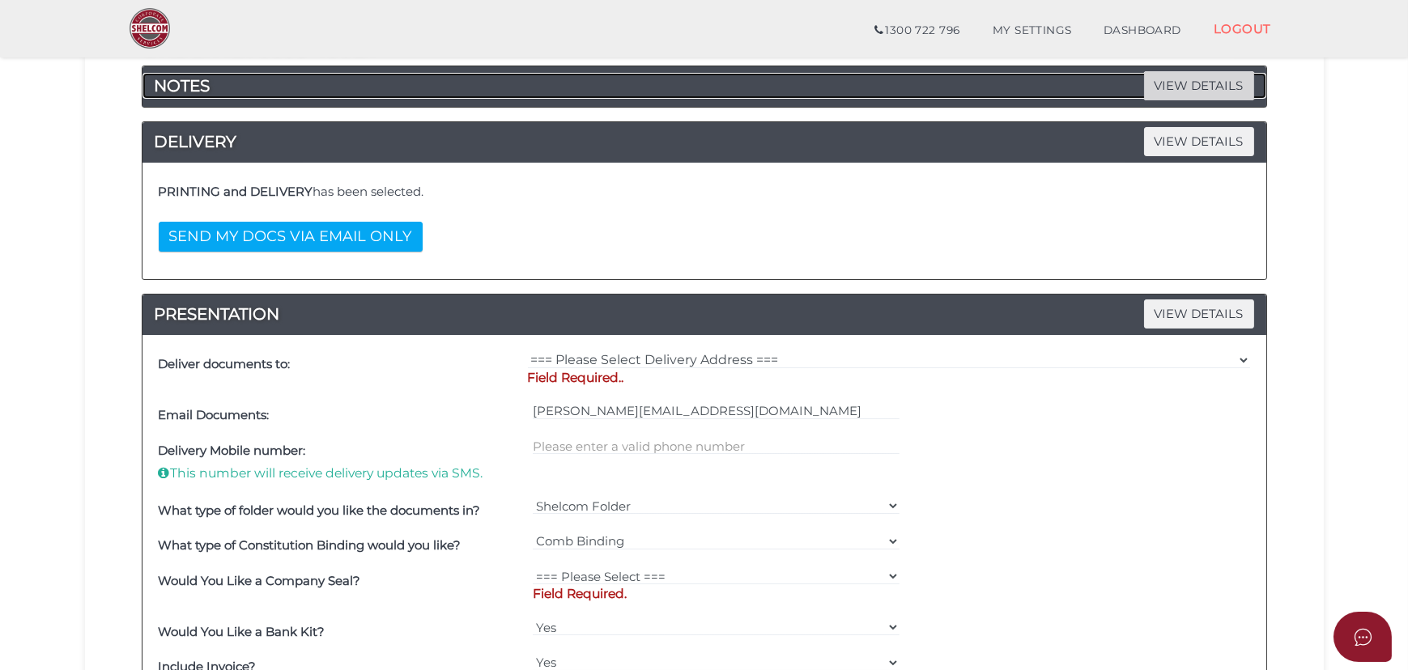
click at [1178, 74] on span "VIEW DETAILS" at bounding box center [1199, 85] width 110 height 28
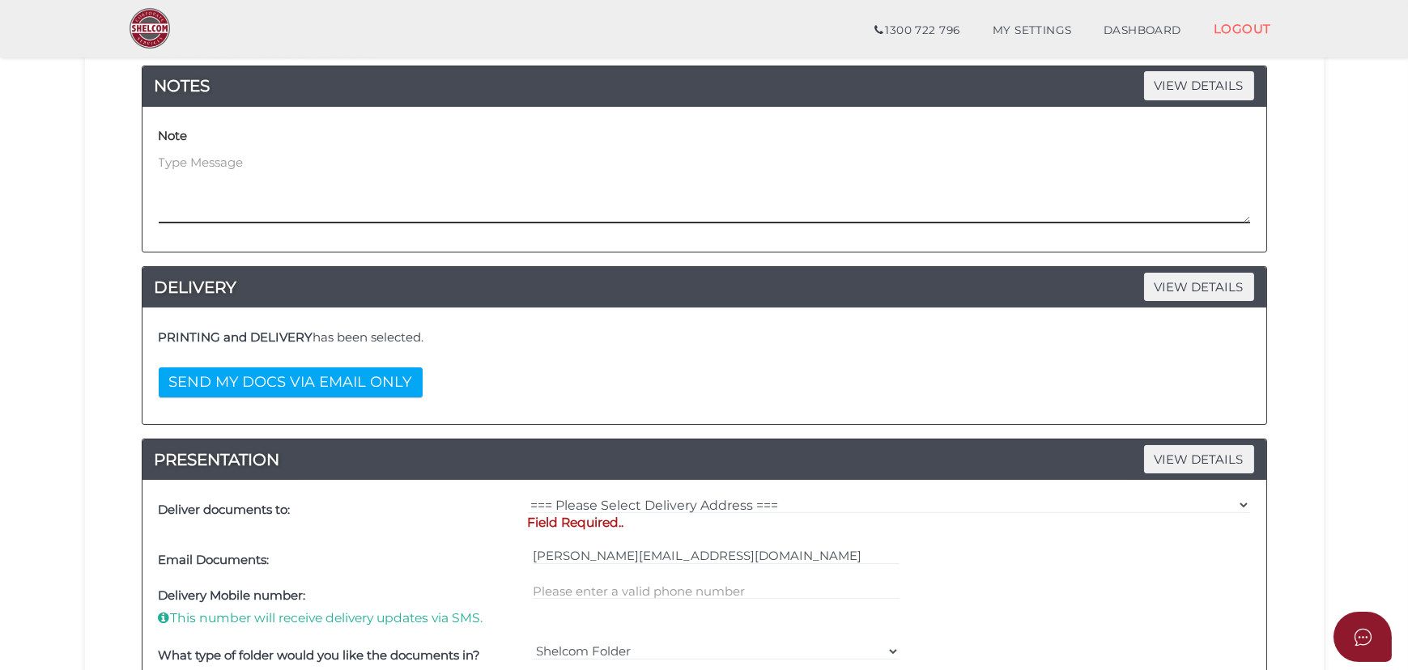
click at [666, 170] on textarea at bounding box center [704, 189] width 1091 height 70
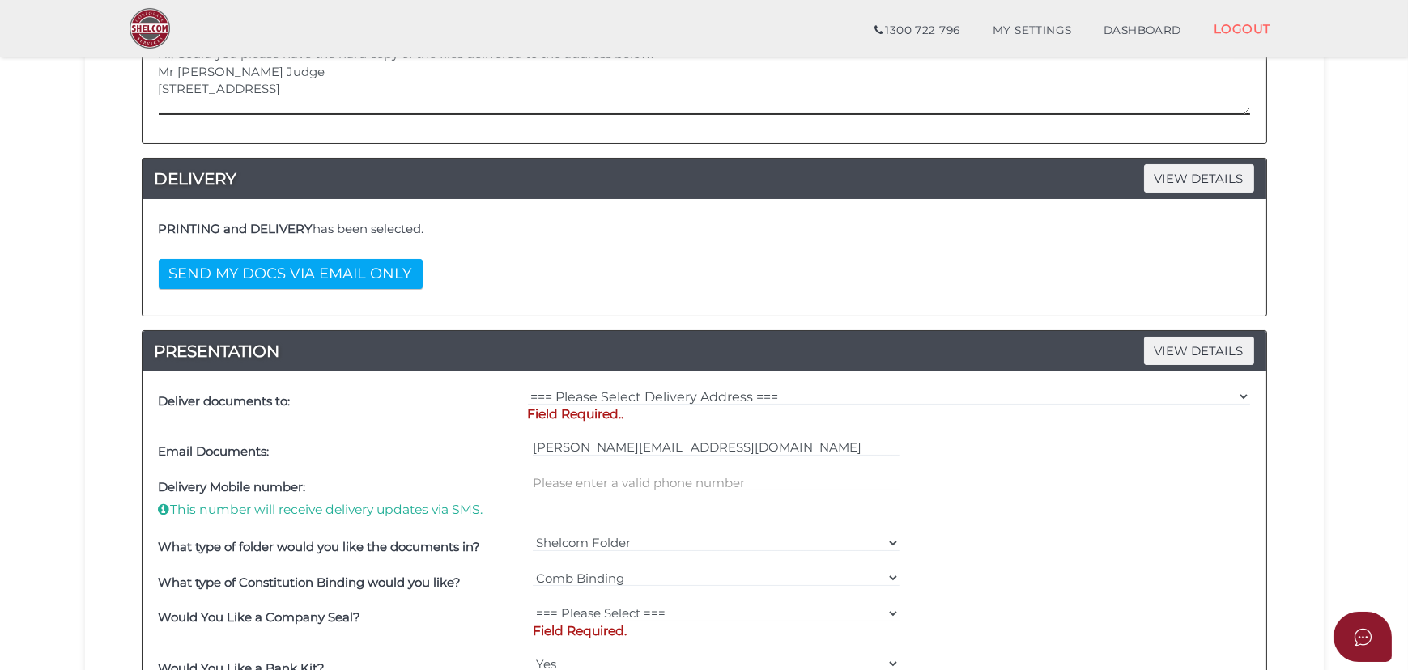
scroll to position [368, 0]
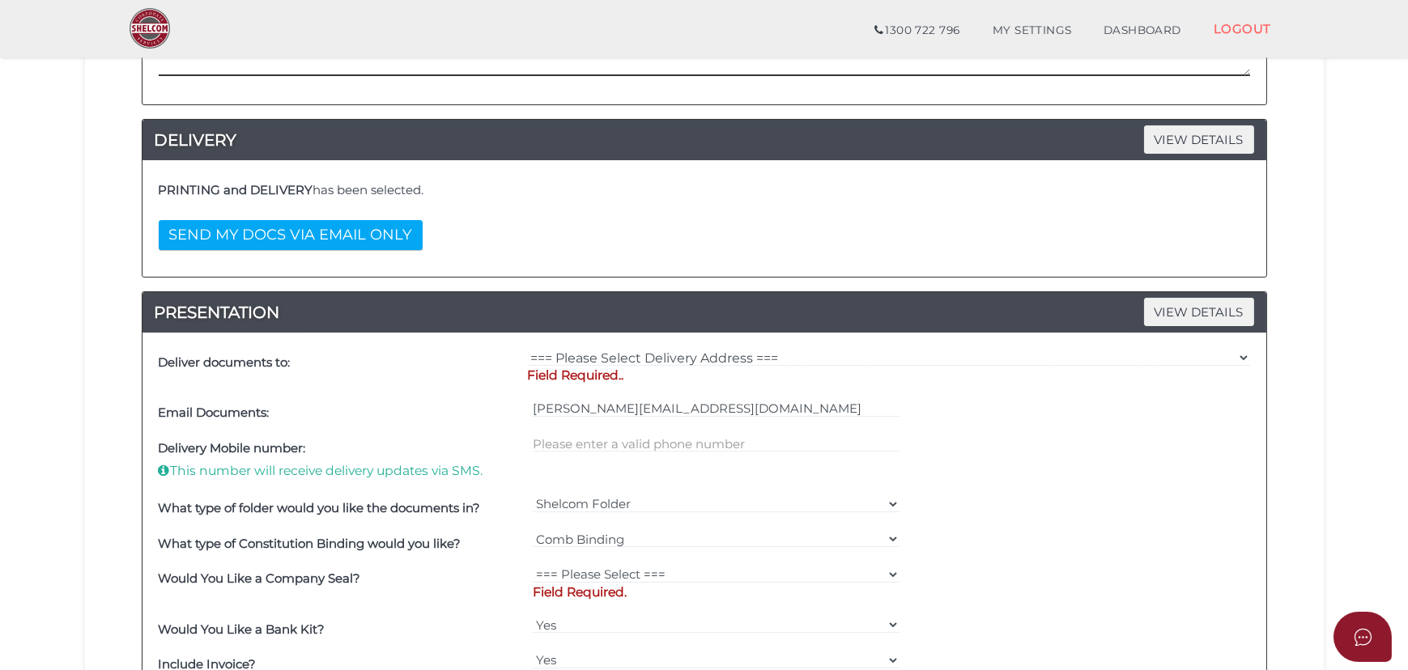
type textarea "Hi, Could you please have the hard copy of the files delivered to the address b…"
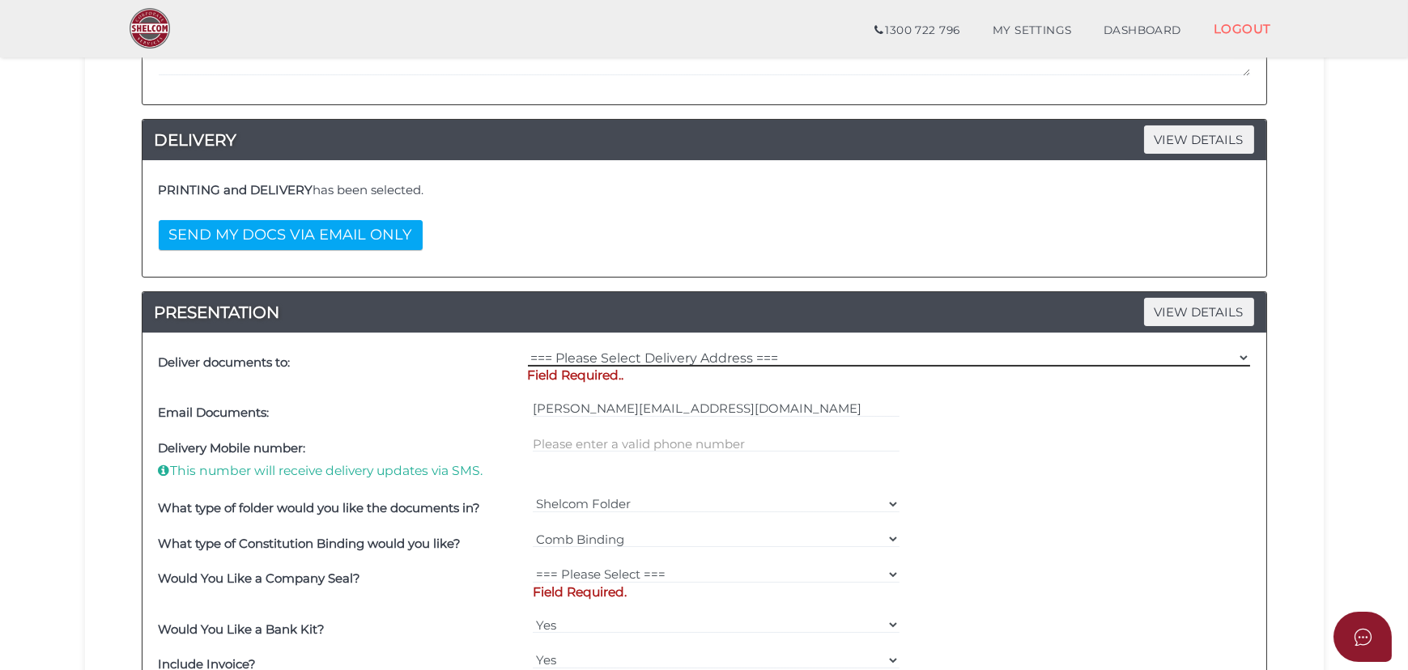
click at [720, 360] on select "=== Please Select Delivery Address === (User Address - Sukhwinder Judge) Suite …" at bounding box center [889, 358] width 722 height 18
select select "Other"
click at [528, 349] on select "=== Please Select Delivery Address === (User Address - Sukhwinder Judge) Suite …" at bounding box center [889, 358] width 722 height 18
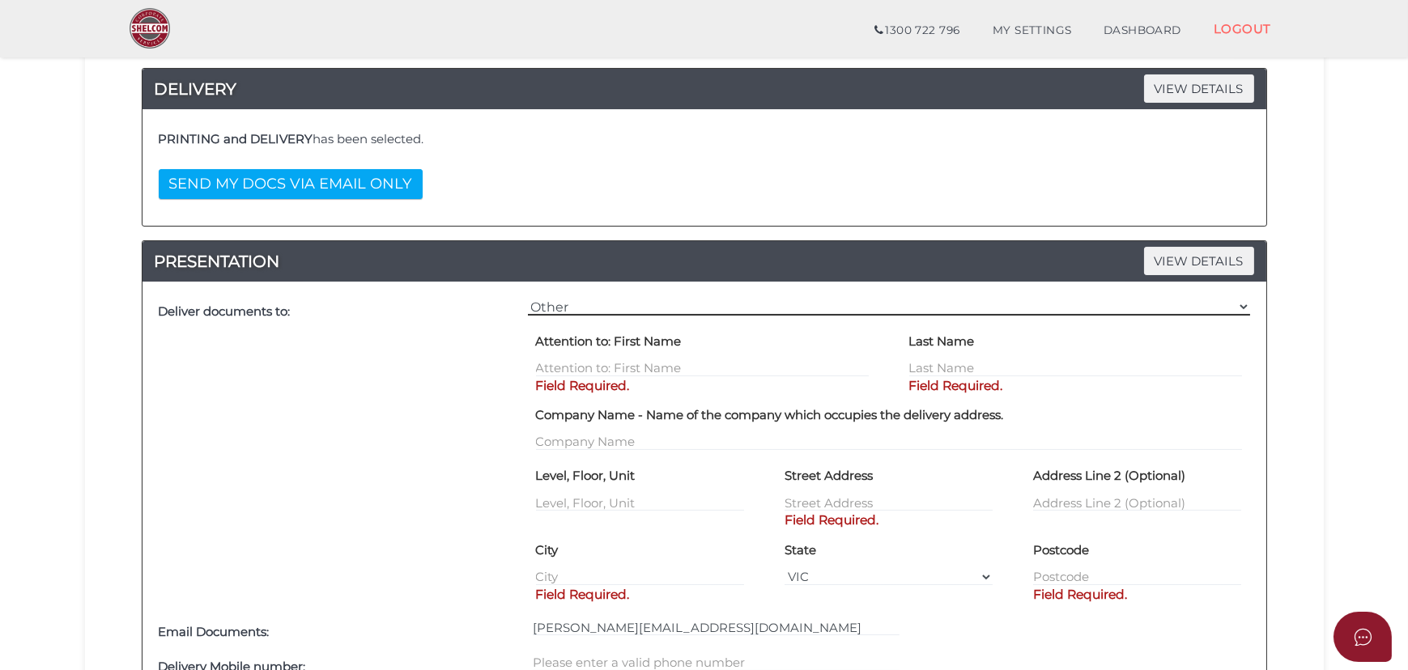
scroll to position [441, 0]
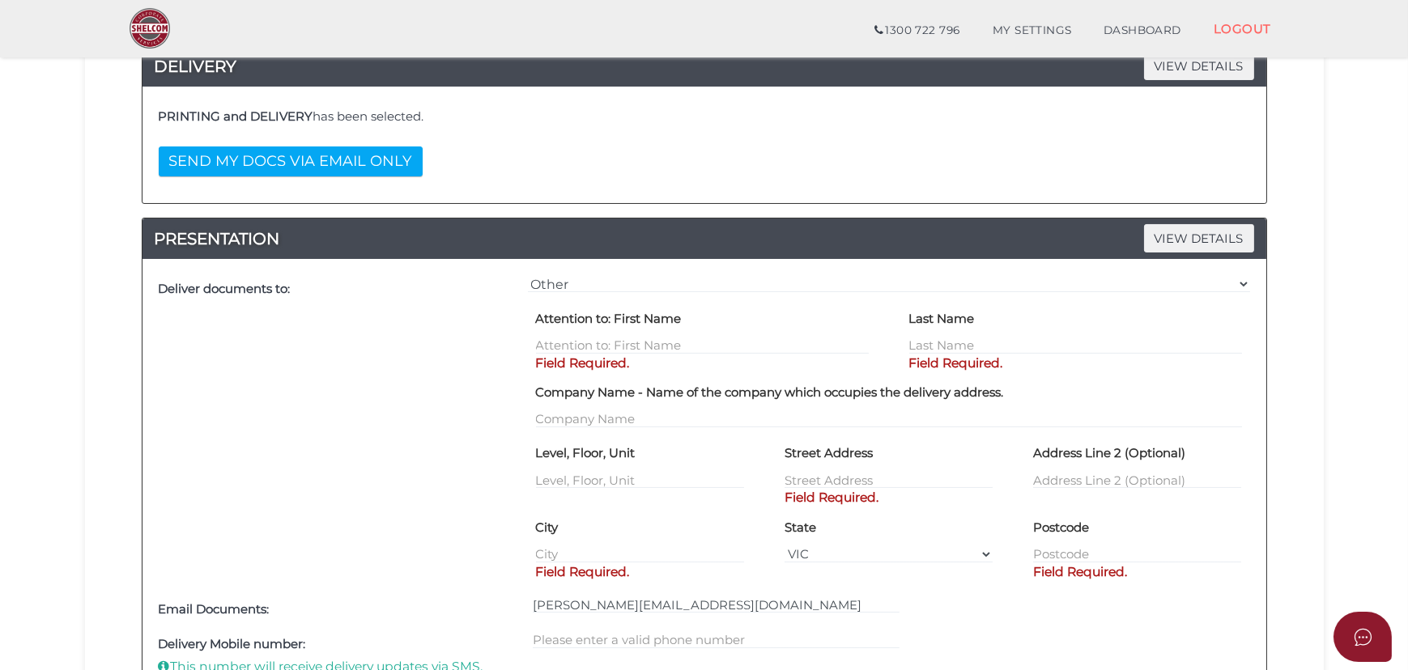
click at [669, 330] on label "Attention to: First Name" at bounding box center [609, 319] width 146 height 28
click at [658, 355] on p "Field Required." at bounding box center [702, 364] width 333 height 18
click at [661, 342] on input "text" at bounding box center [702, 346] width 333 height 18
type input "[PERSON_NAME]"
type input "Judge"
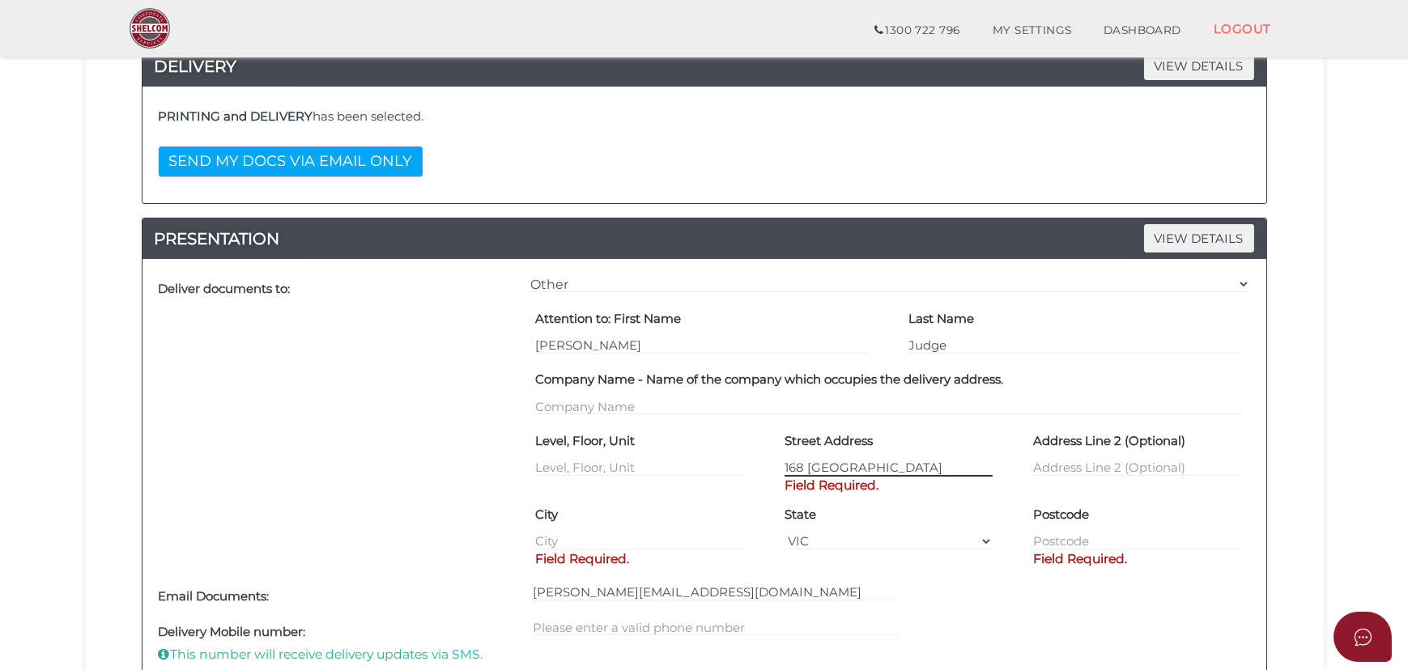
type input "168 Manor Lakes"
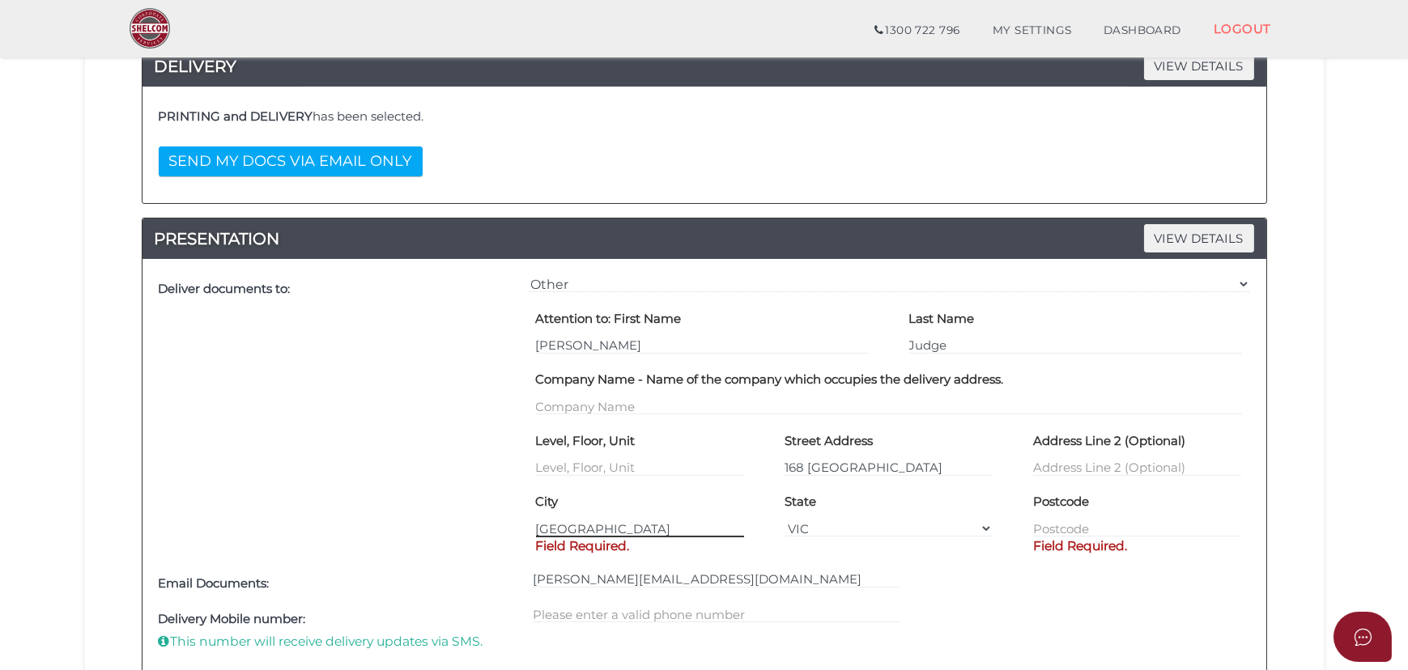
type input "[GEOGRAPHIC_DATA]"
click at [913, 474] on input "168 Manor Lakes" at bounding box center [888, 468] width 208 height 18
type input "168 Manor Lakes Blvd"
click at [1081, 518] on div "Postcode Field Required." at bounding box center [1137, 513] width 208 height 49
click at [1150, 526] on input "text" at bounding box center [1137, 529] width 208 height 18
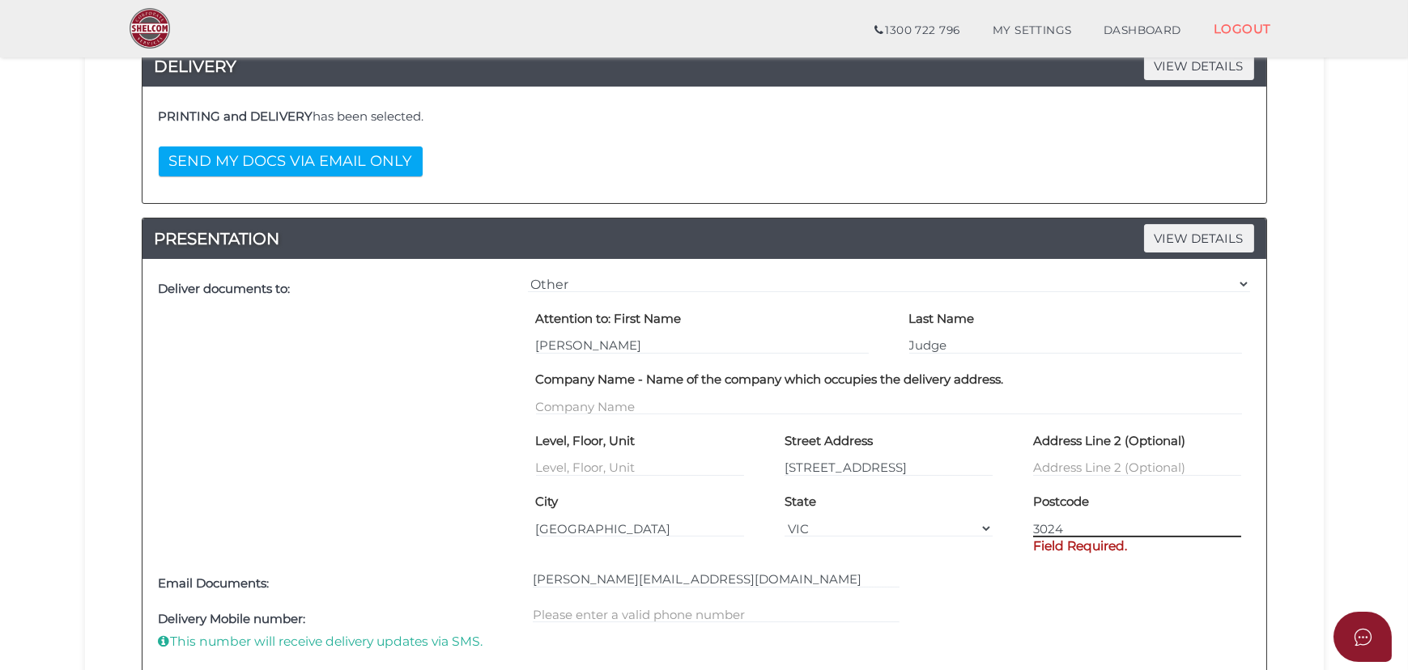
type input "3024"
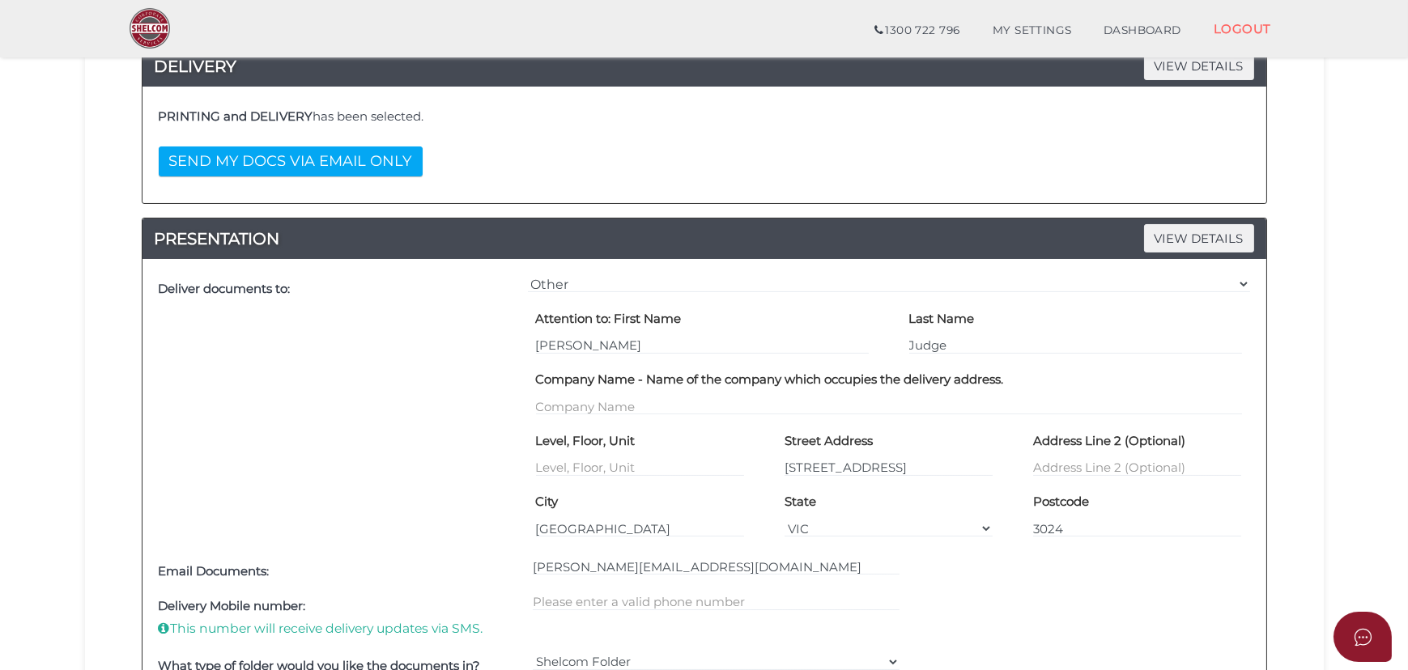
click at [365, 486] on div "Deliver documents to:" at bounding box center [339, 412] width 369 height 283
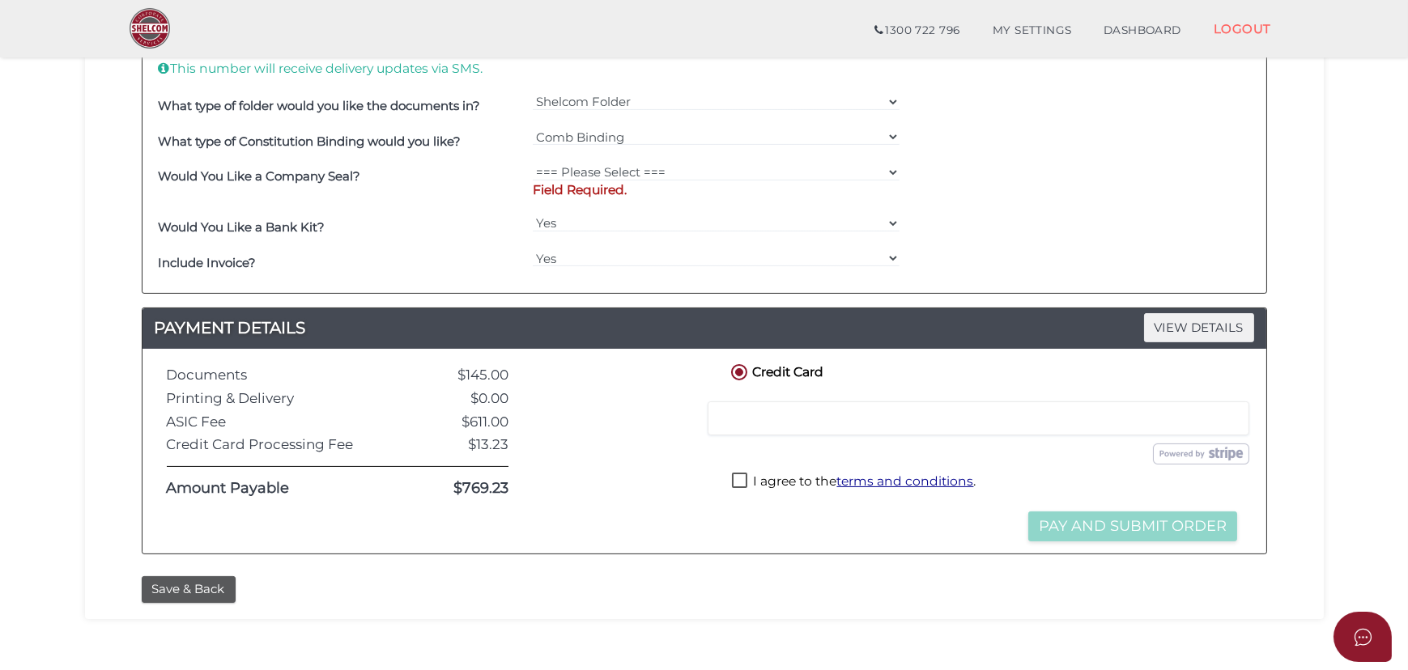
scroll to position [856, 0]
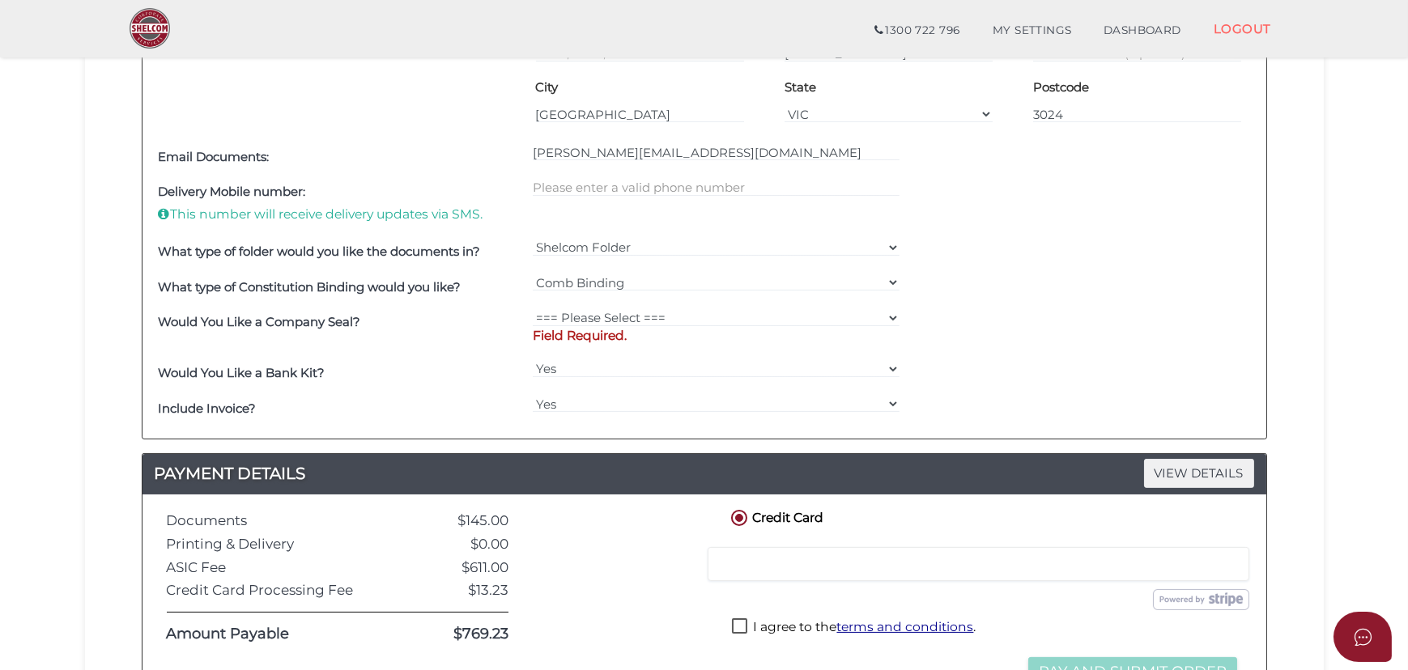
click at [597, 300] on div "=== Please Select === Comb Binding No Binding" at bounding box center [716, 288] width 375 height 36
click at [596, 310] on select "=== Please Select === Fold Seal $50 No Seal" at bounding box center [716, 318] width 367 height 18
select select "0"
click at [533, 309] on select "=== Please Select === Fold Seal $50 No Seal" at bounding box center [716, 318] width 367 height 18
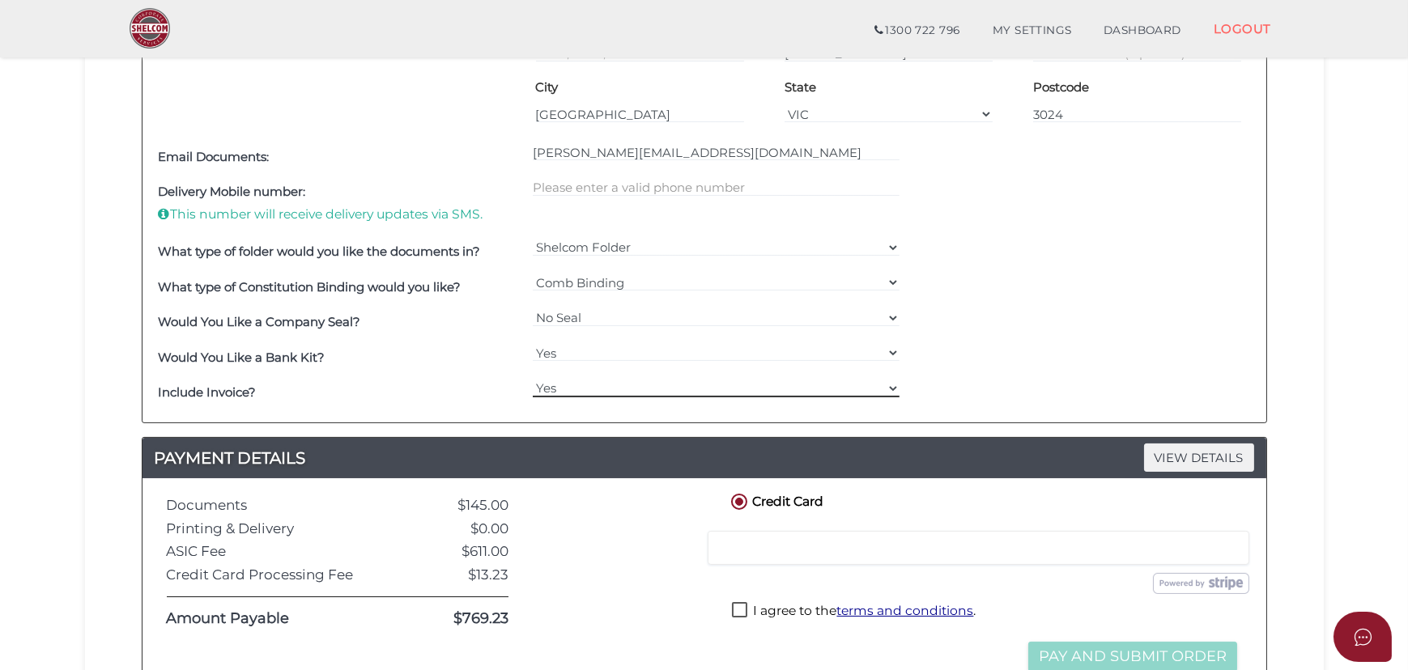
click at [571, 393] on select "Yes No" at bounding box center [716, 389] width 367 height 18
select select "No"
click at [533, 380] on select "Yes No" at bounding box center [716, 389] width 367 height 18
click at [909, 316] on div "Would You Like a Company Seal? === Please Select === Fold Seal $50 No Seal" at bounding box center [704, 323] width 1099 height 36
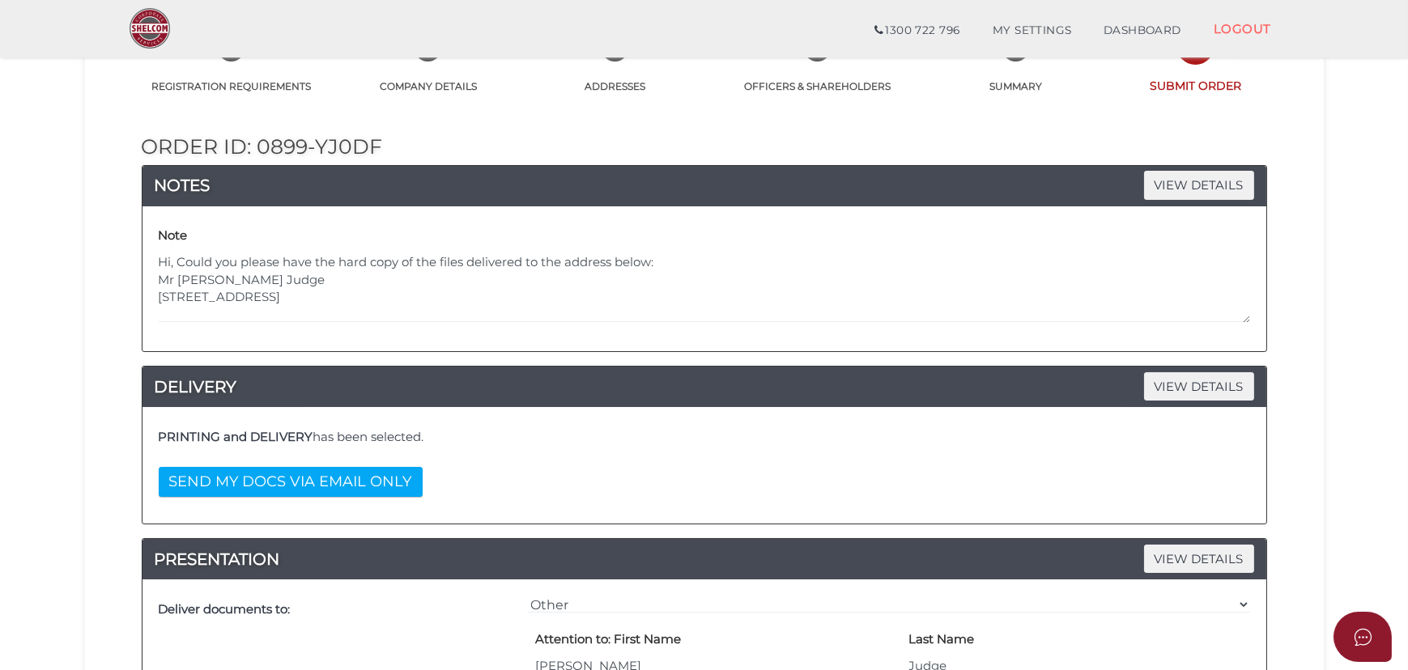
scroll to position [120, 0]
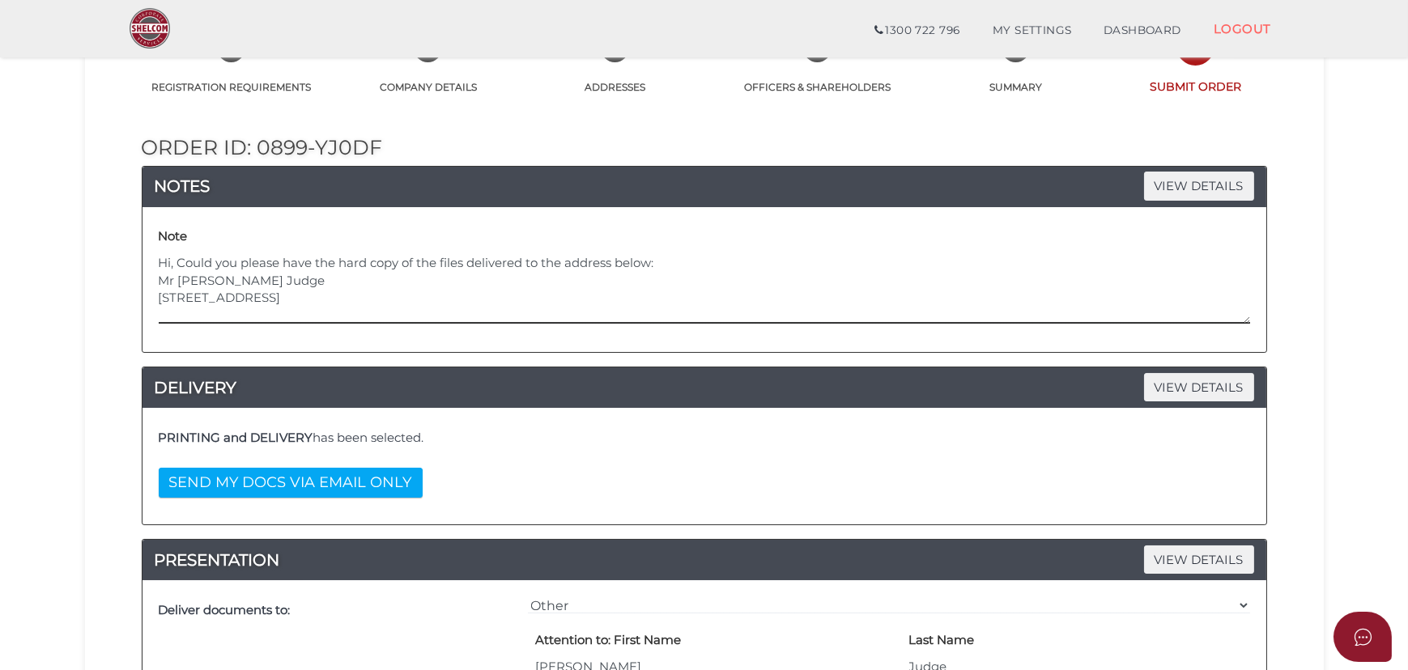
click at [306, 278] on textarea "Hi, Could you please have the hard copy of the files delivered to the address b…" at bounding box center [704, 289] width 1091 height 70
drag, startPoint x: 303, startPoint y: 284, endPoint x: 180, endPoint y: 283, distance: 123.1
click at [180, 283] on textarea "Hi, Could you please have the hard copy of the files delivered to the address b…" at bounding box center [704, 289] width 1091 height 70
drag, startPoint x: 162, startPoint y: 298, endPoint x: 286, endPoint y: 304, distance: 124.0
click at [286, 304] on textarea "Hi, Could you please have the hard copy of the files delivered to the address b…" at bounding box center [704, 289] width 1091 height 70
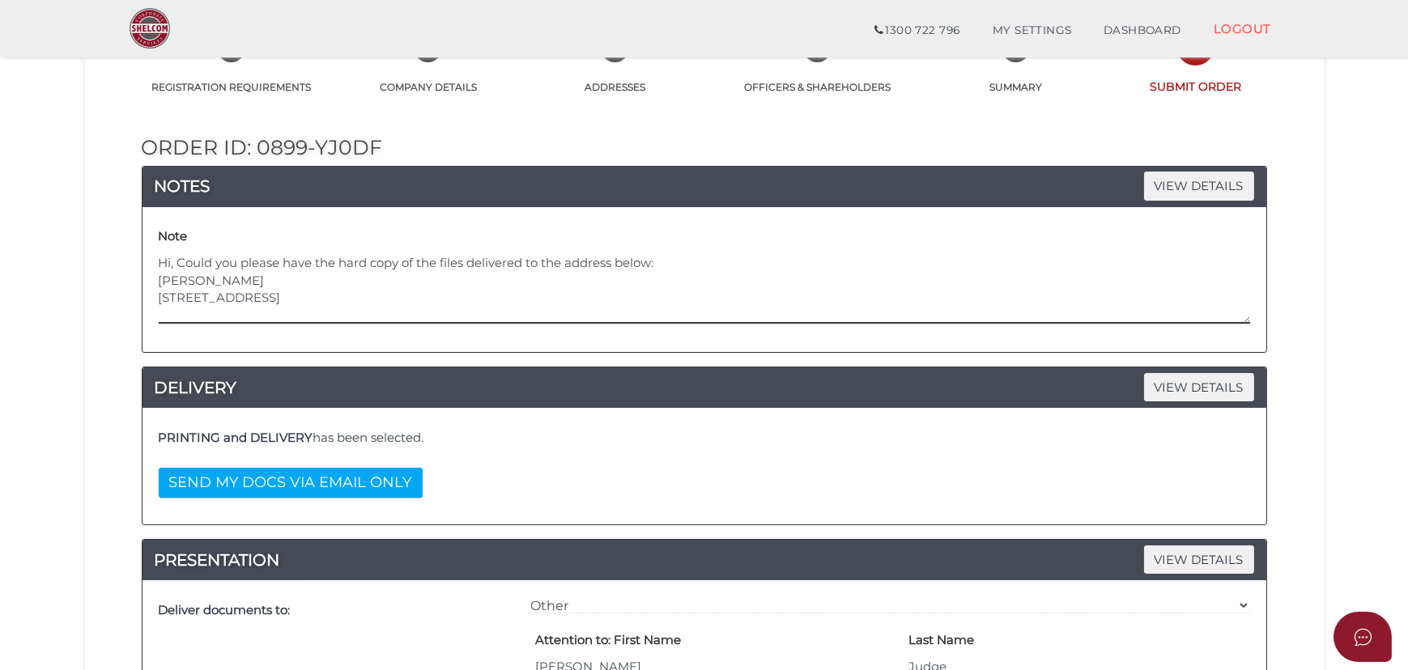
drag, startPoint x: 266, startPoint y: 295, endPoint x: 87, endPoint y: 296, distance: 178.9
drag, startPoint x: 267, startPoint y: 299, endPoint x: 25, endPoint y: 301, distance: 242.1
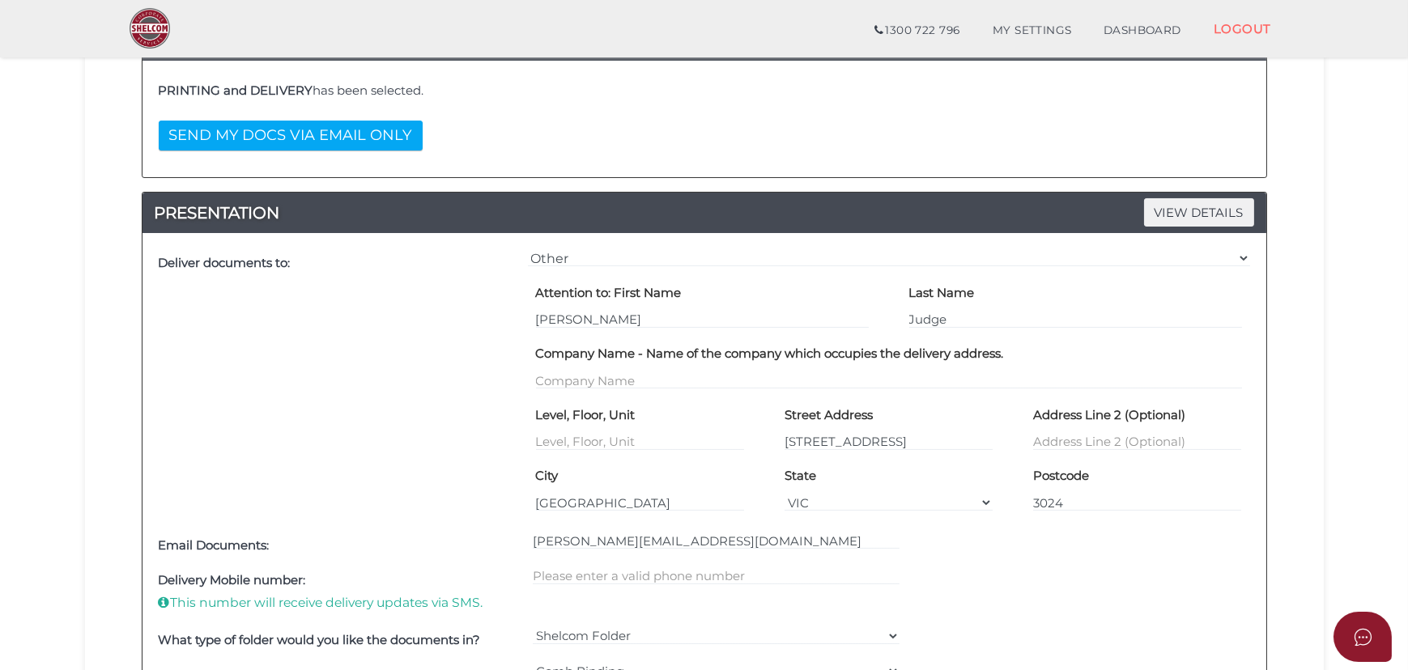
scroll to position [561, 0]
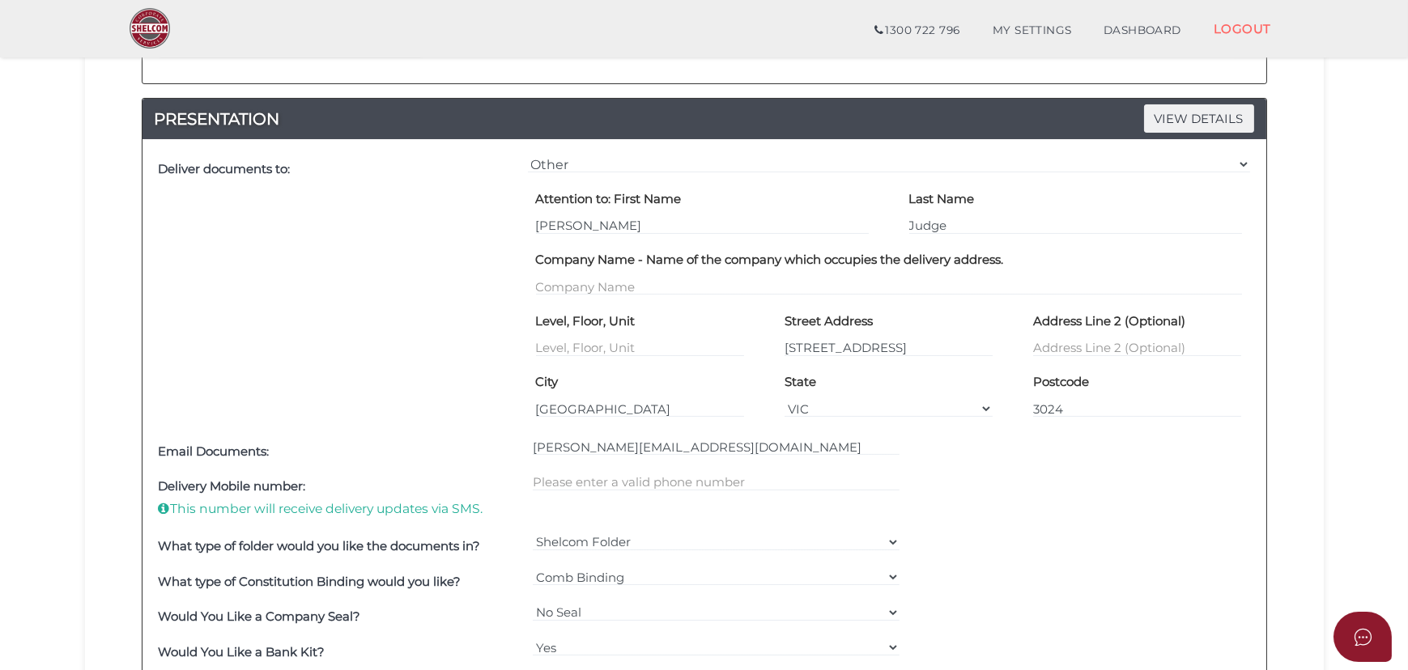
type textarea "Hi, Could you please have the hard copy of the files delivered to the address b…"
drag, startPoint x: 924, startPoint y: 342, endPoint x: 716, endPoint y: 347, distance: 207.3
click at [716, 347] on div "Level, Floor, Unit Street Address 168 Manor Lakes Blvd Address Line 2 (Optional)" at bounding box center [889, 339] width 746 height 62
drag, startPoint x: 854, startPoint y: 347, endPoint x: 635, endPoint y: 359, distance: 219.7
click at [635, 359] on div "Level, Floor, Unit Street Address v Address Line 2 (Optional)" at bounding box center [889, 339] width 746 height 62
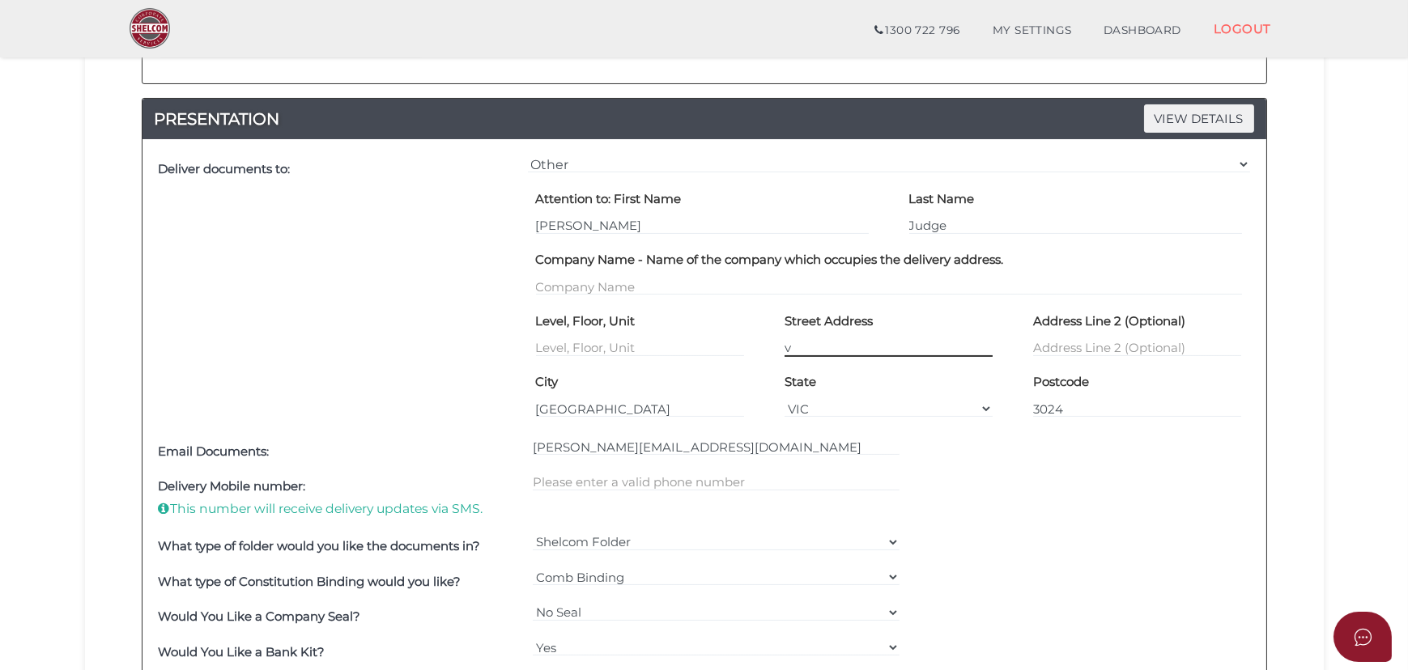
paste input "[STREET_ADDRESS]"
type input "[STREET_ADDRESS]"
click at [710, 374] on div "City Manor Lakes" at bounding box center [640, 393] width 208 height 49
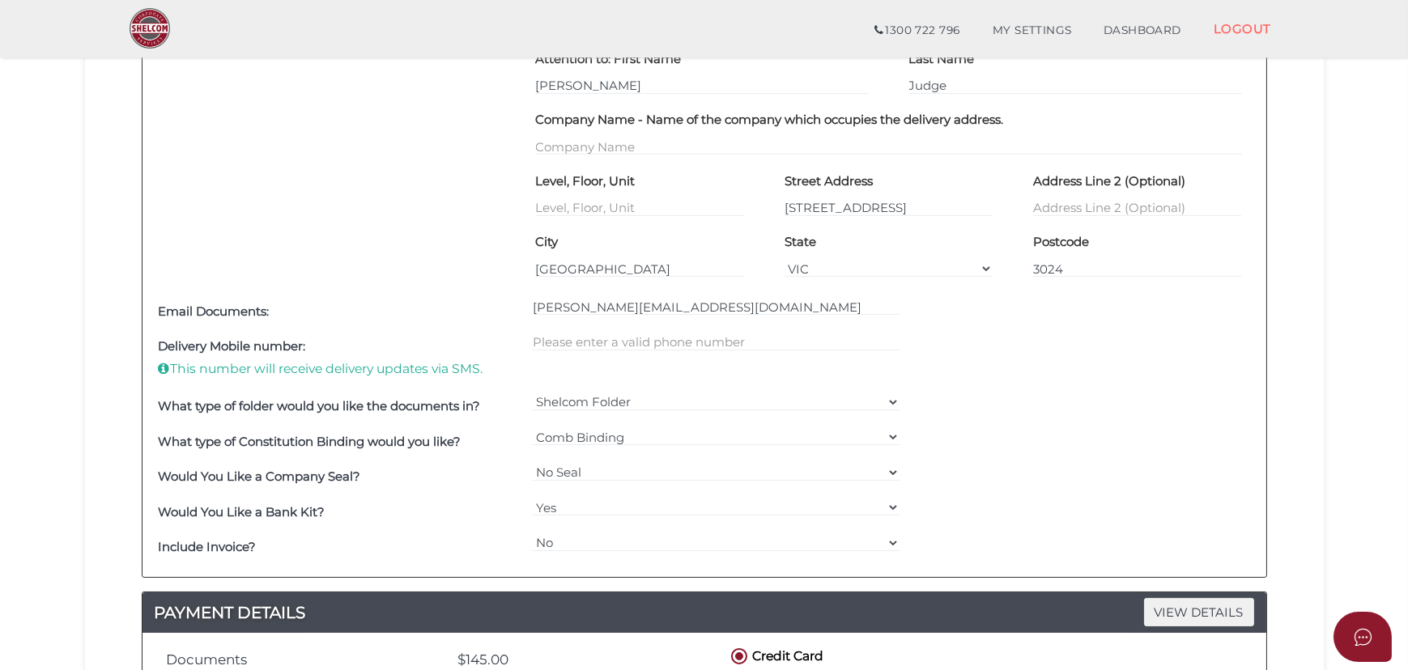
scroll to position [782, 0]
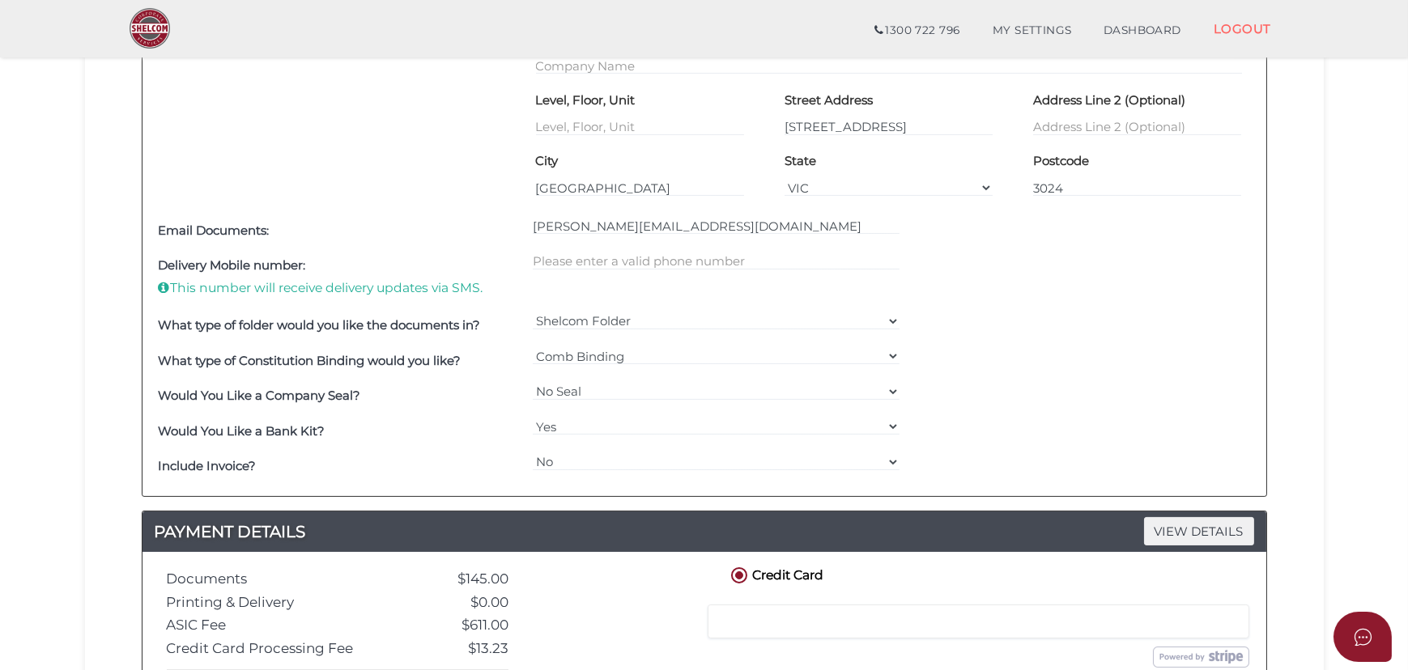
click at [1008, 404] on div "Would You Like a Company Seal? === Please Select === Fold Seal $50 No Seal" at bounding box center [704, 397] width 1099 height 36
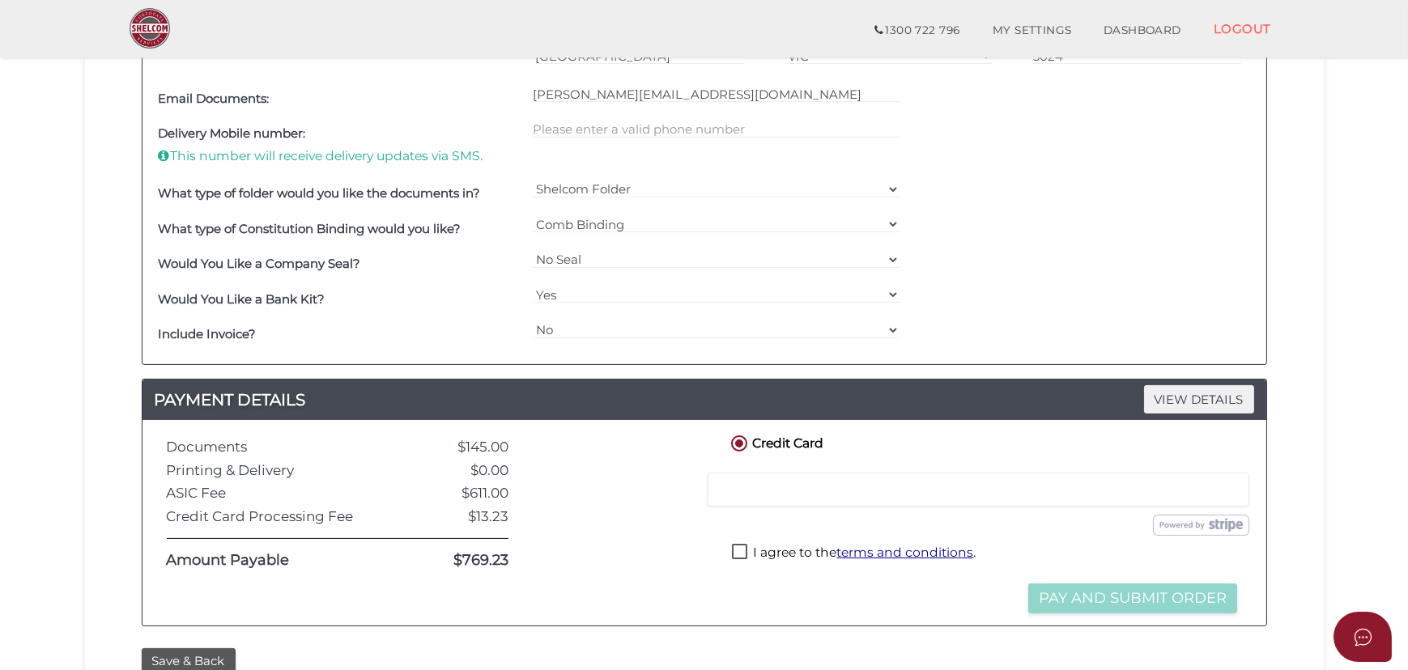
scroll to position [929, 0]
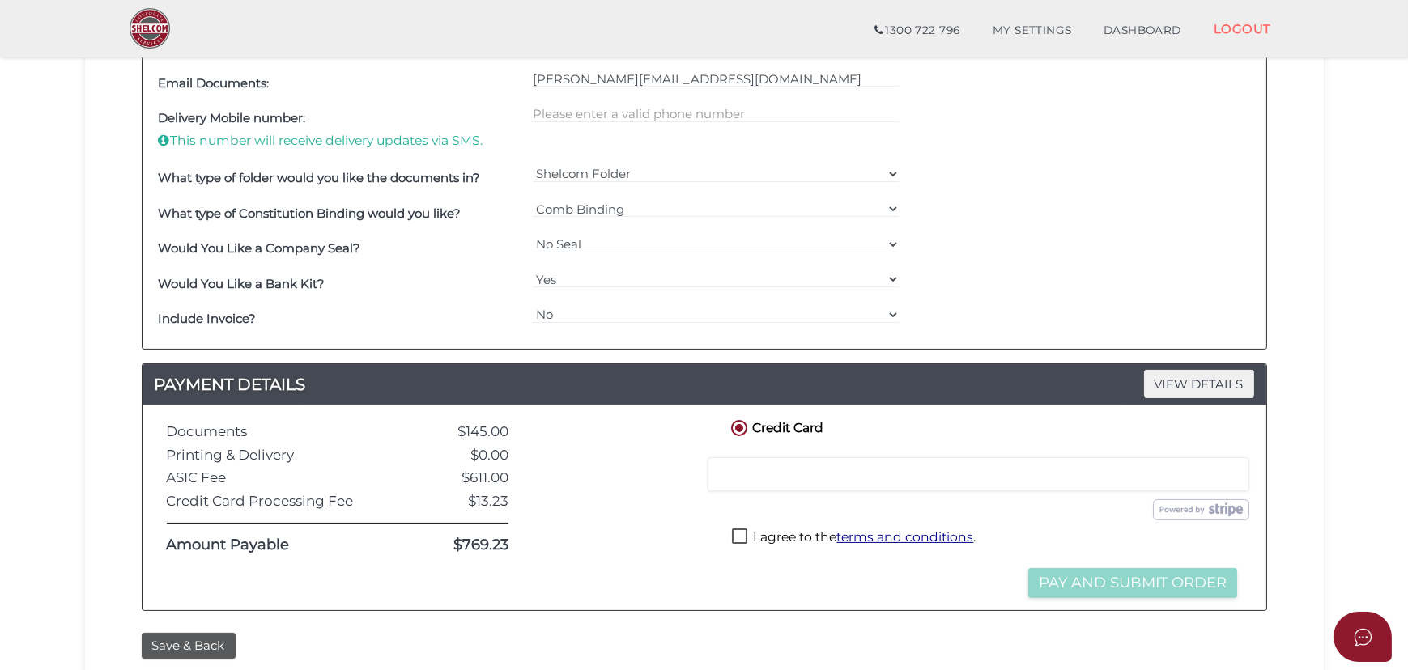
click at [768, 533] on label "I agree to the terms and conditions ." at bounding box center [854, 539] width 244 height 20
checkbox input "true"
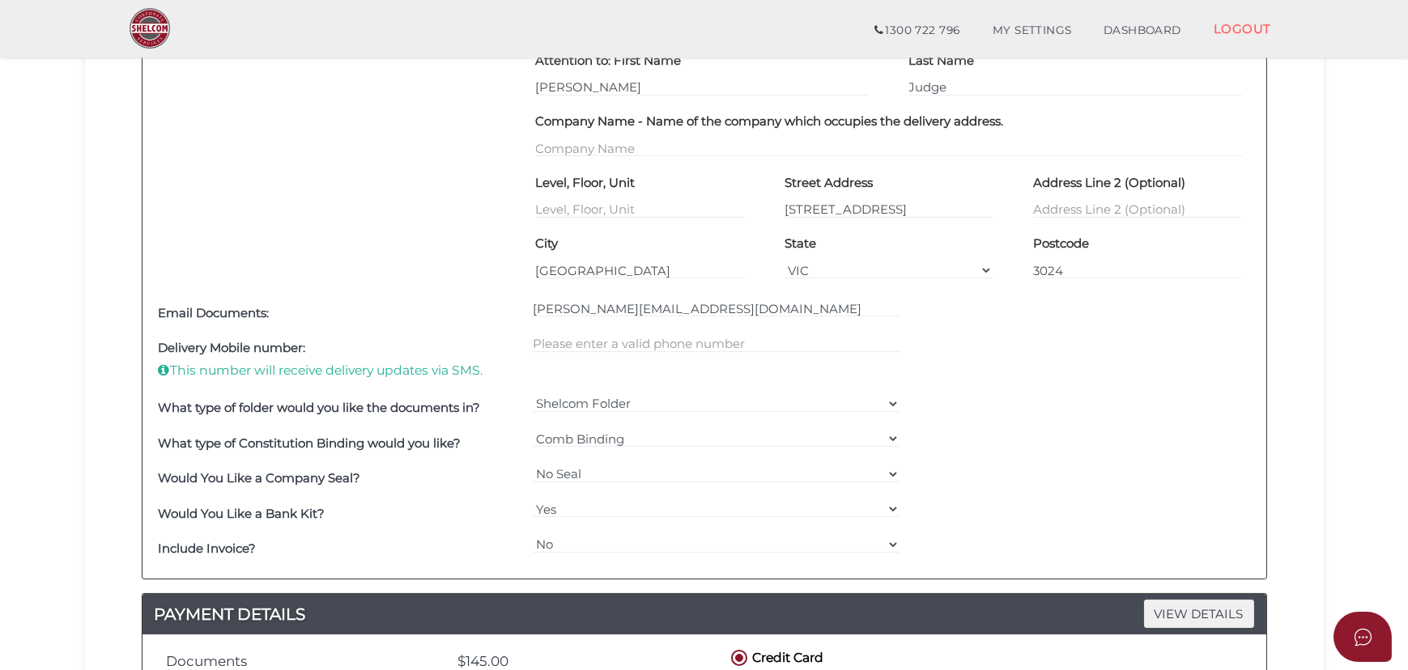
scroll to position [635, 0]
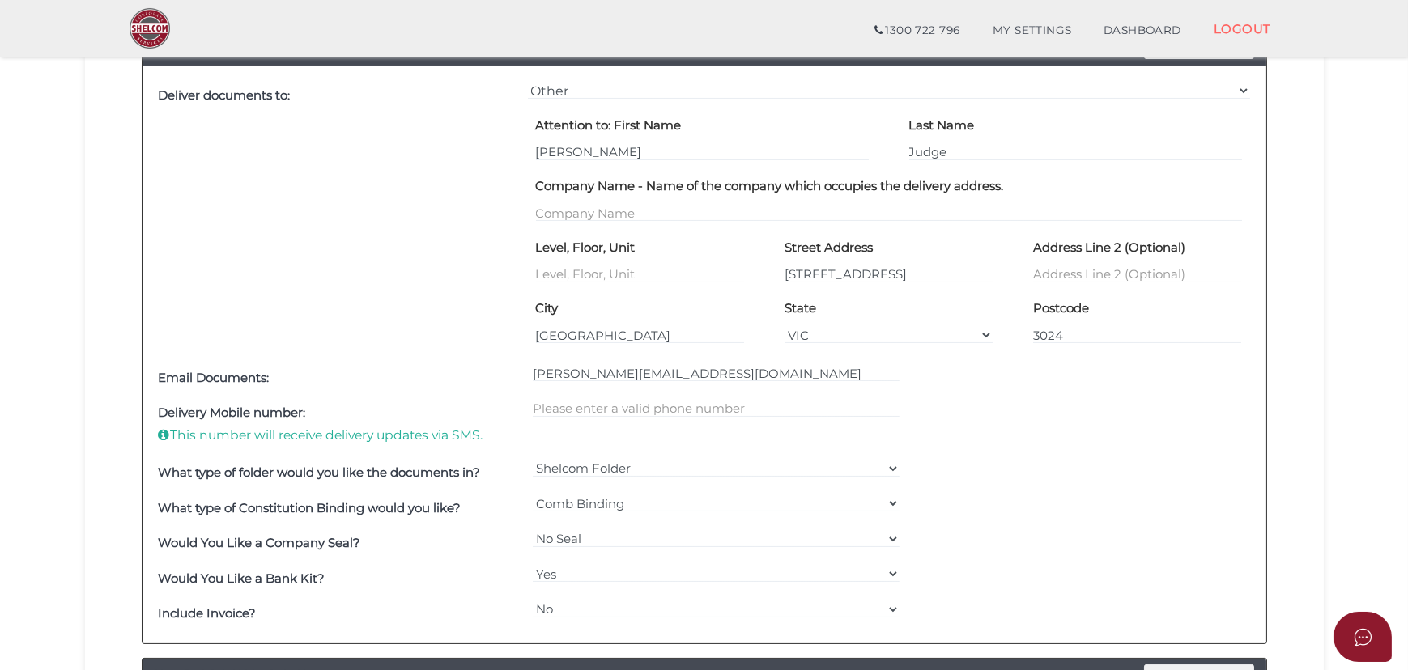
drag, startPoint x: 640, startPoint y: 391, endPoint x: 630, endPoint y: 404, distance: 16.2
click at [640, 392] on div "[PERSON_NAME][EMAIL_ADDRESS][DOMAIN_NAME]" at bounding box center [716, 378] width 375 height 36
click at [630, 405] on input "text" at bounding box center [716, 409] width 367 height 18
type input "0432249709"
drag, startPoint x: 1063, startPoint y: 462, endPoint x: 1074, endPoint y: 460, distance: 11.6
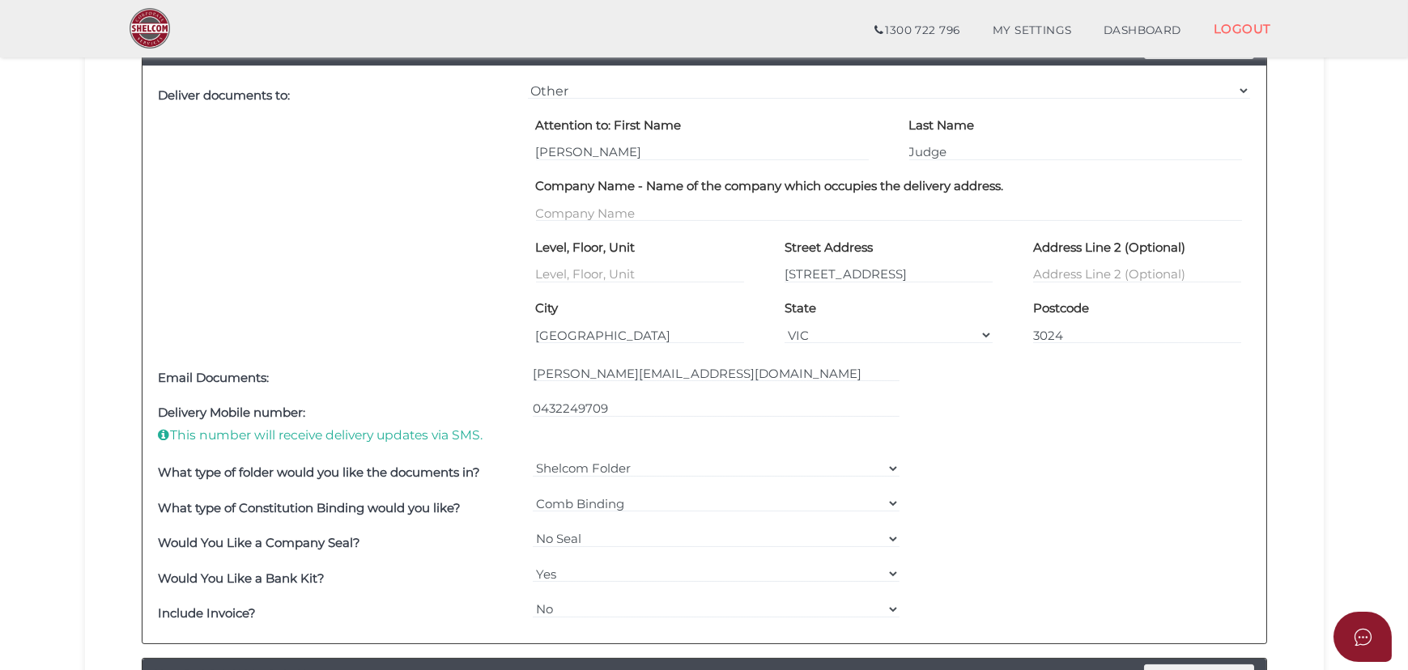
click at [1074, 460] on div "What type of folder would you like the documents in? Shelcom Folder === Please …" at bounding box center [704, 474] width 1099 height 36
click at [975, 397] on div "Delivery Mobile number: This number will receive delivery updates via SMS. [PHO…" at bounding box center [704, 426] width 1099 height 60
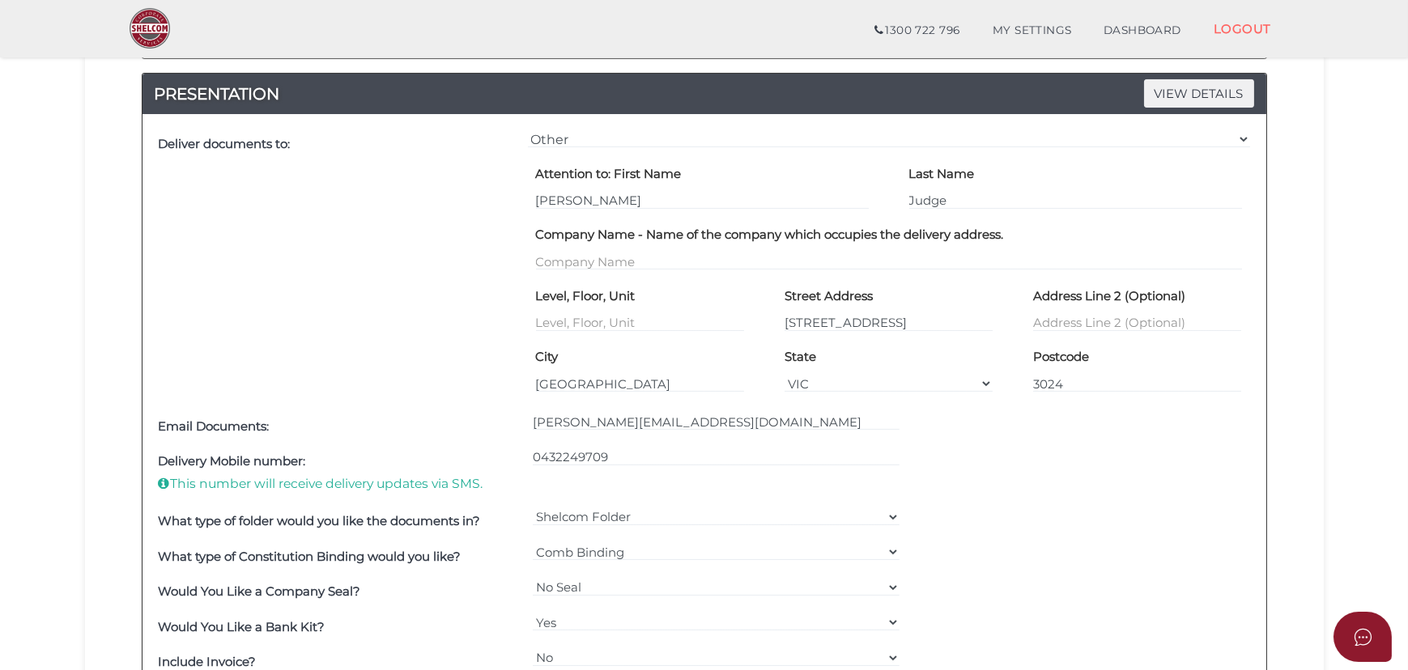
scroll to position [561, 0]
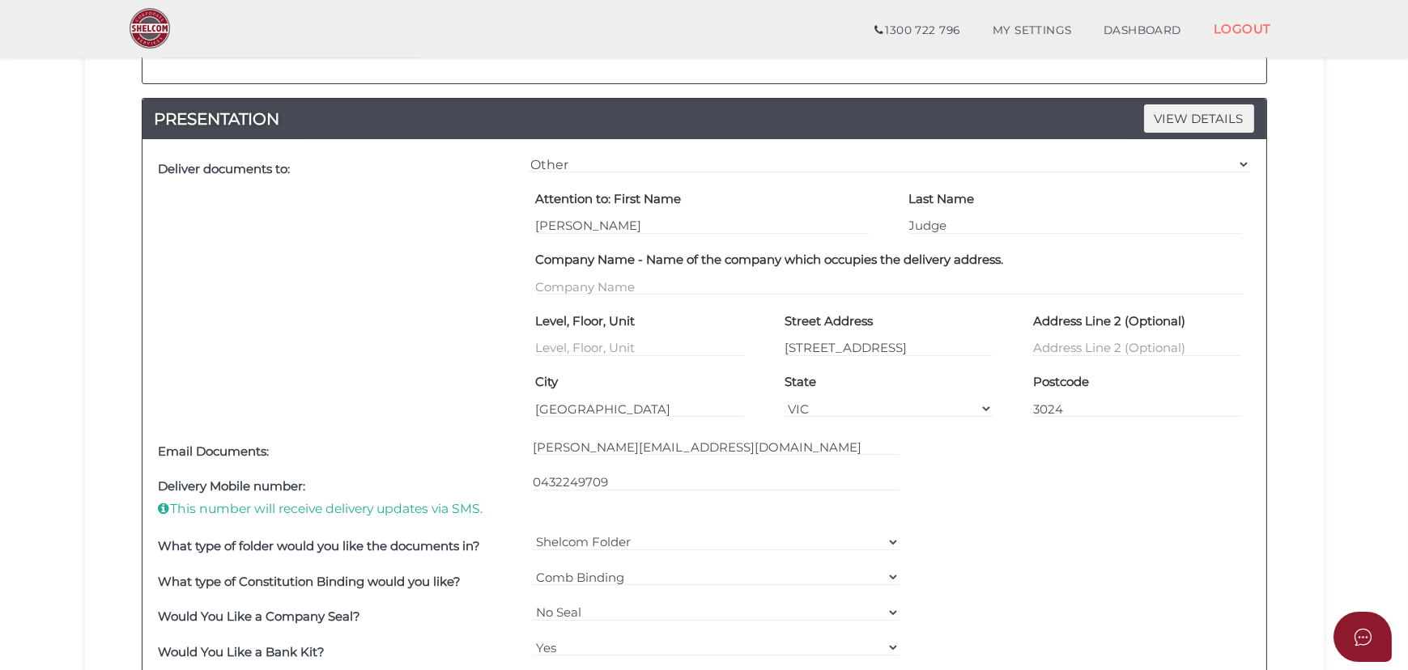
click at [623, 209] on label "Attention to: First Name" at bounding box center [609, 199] width 146 height 28
click at [614, 219] on input "[PERSON_NAME]" at bounding box center [702, 226] width 333 height 18
type input "[PERSON_NAME]"
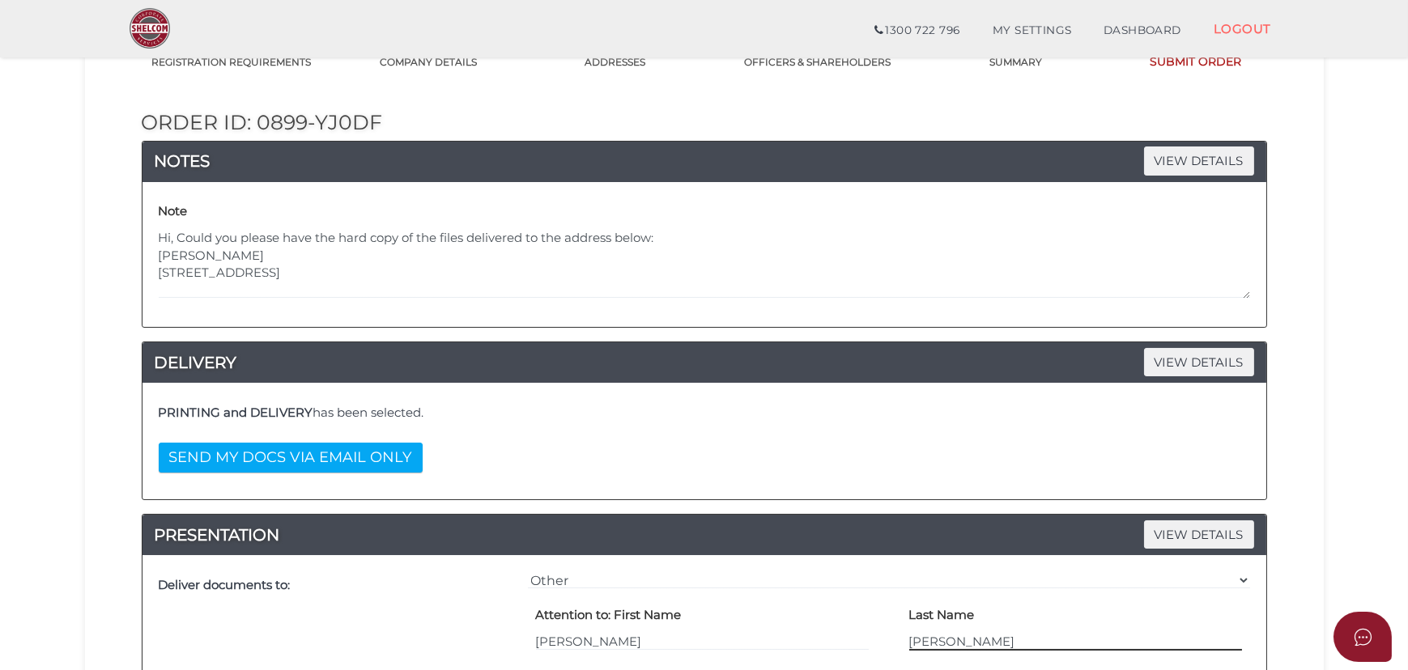
scroll to position [120, 0]
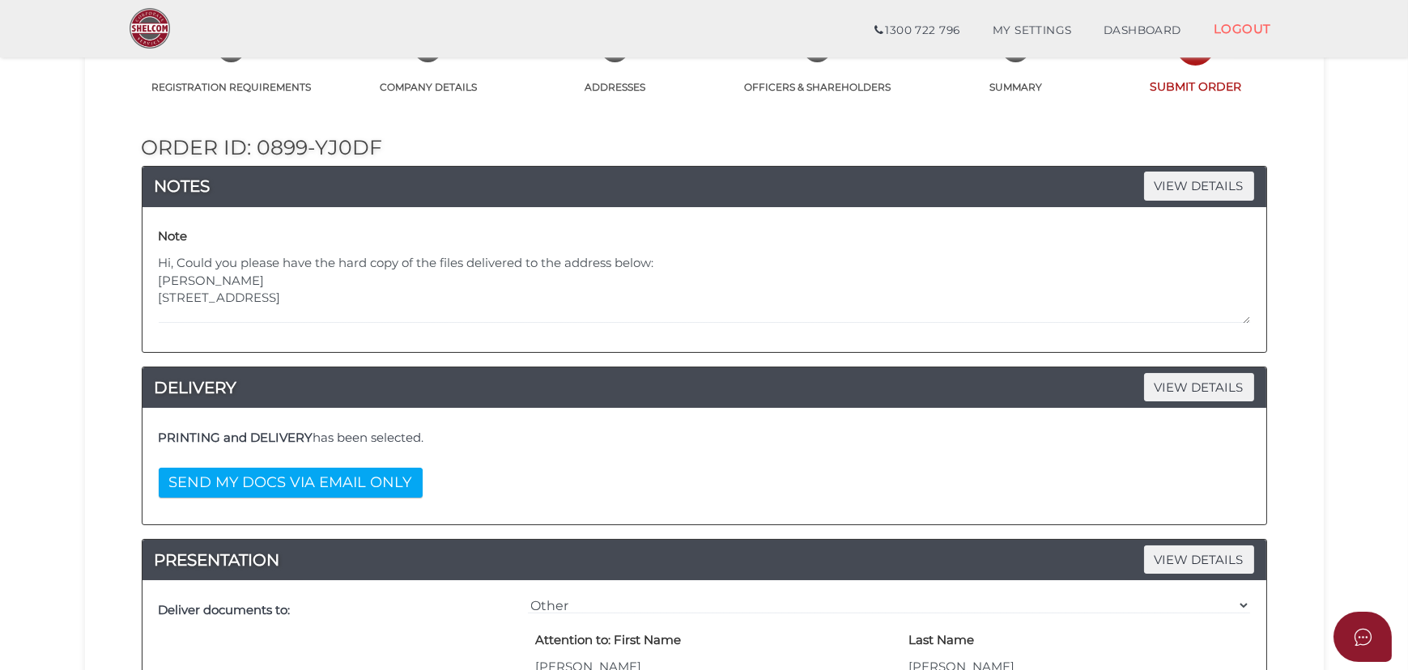
type input "[PERSON_NAME]"
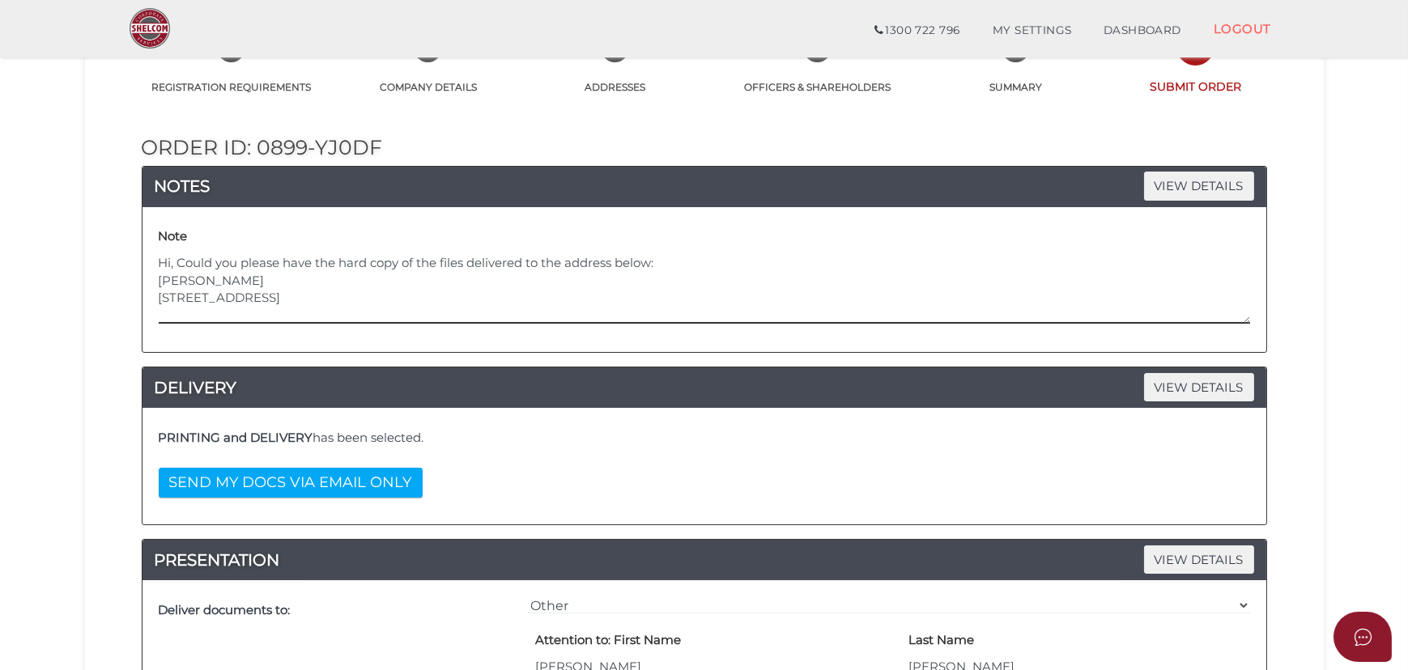
drag, startPoint x: 304, startPoint y: 322, endPoint x: 113, endPoint y: 221, distance: 216.2
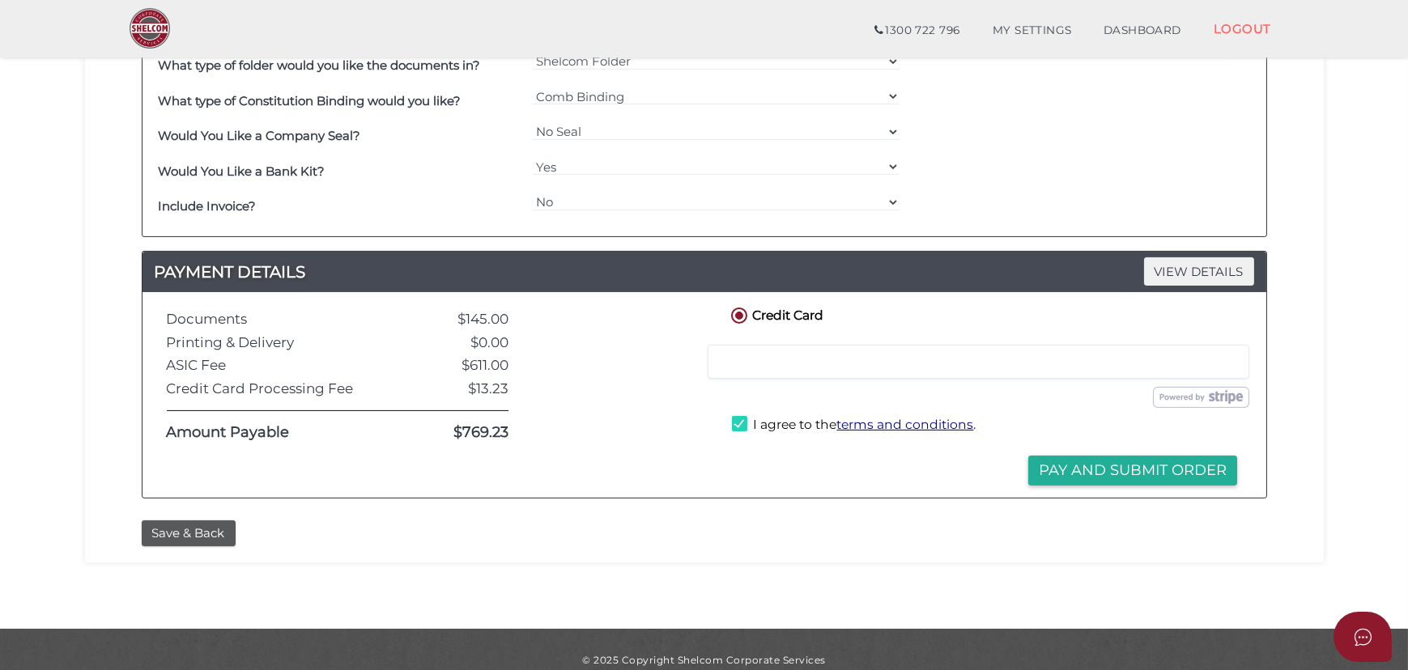
scroll to position [1061, 0]
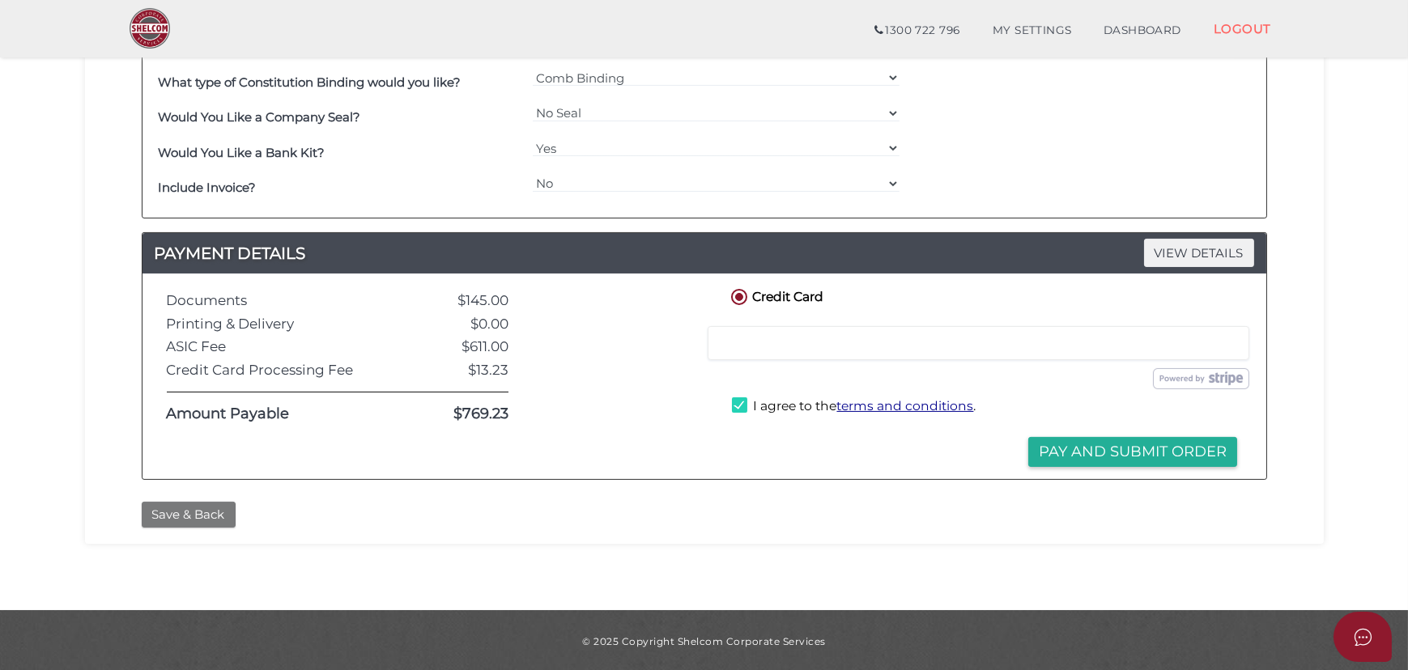
click at [165, 510] on button "Save & Back" at bounding box center [189, 515] width 94 height 27
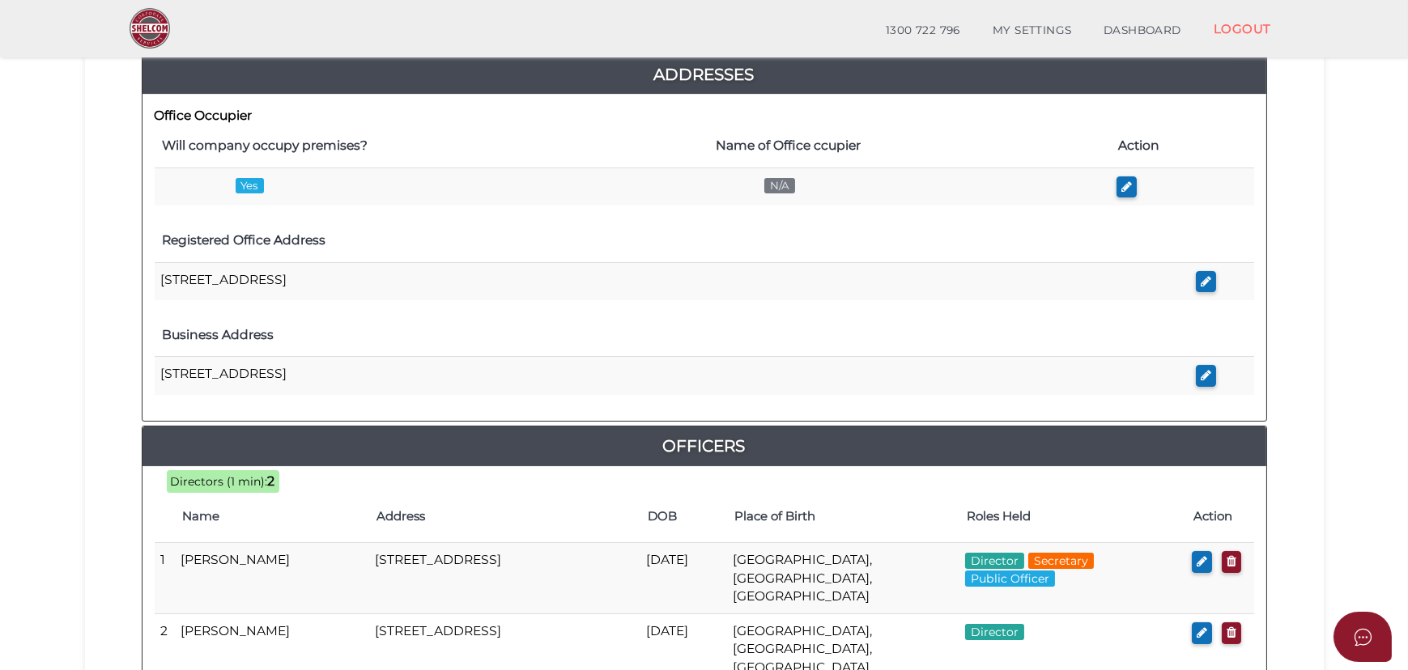
scroll to position [866, 0]
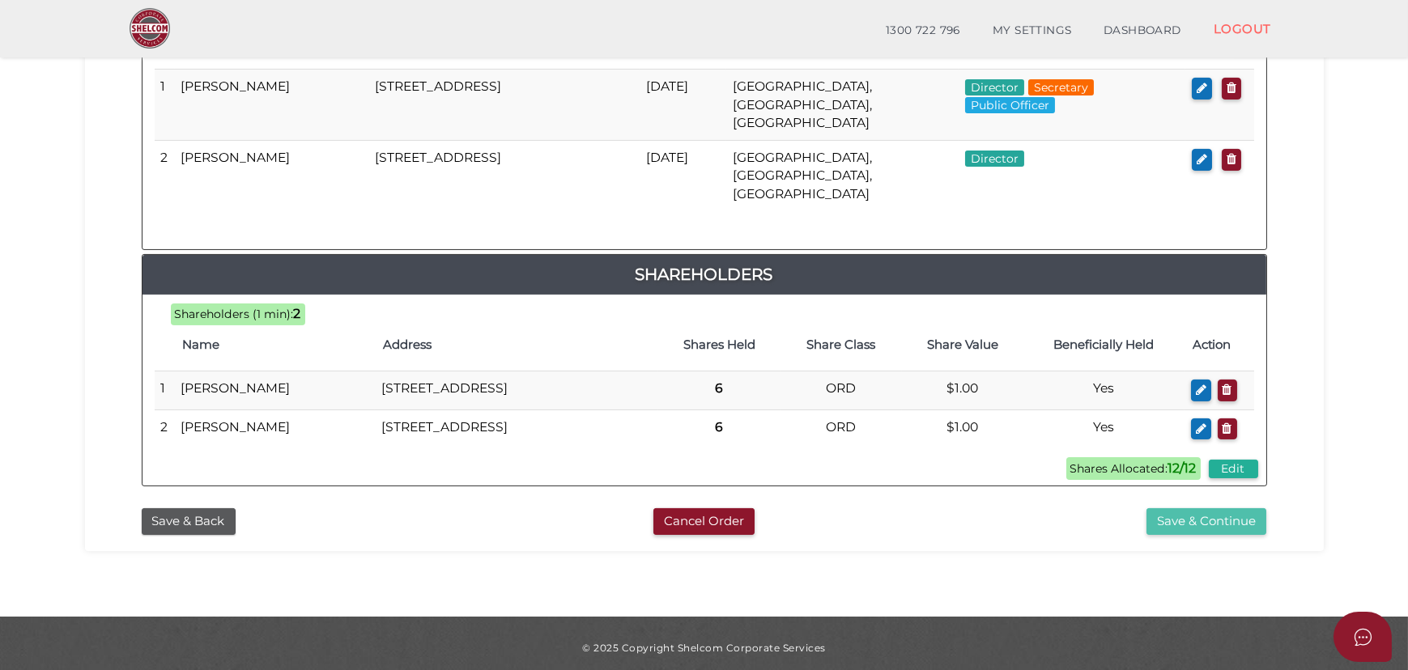
click at [1158, 508] on button "Save & Continue" at bounding box center [1206, 521] width 120 height 27
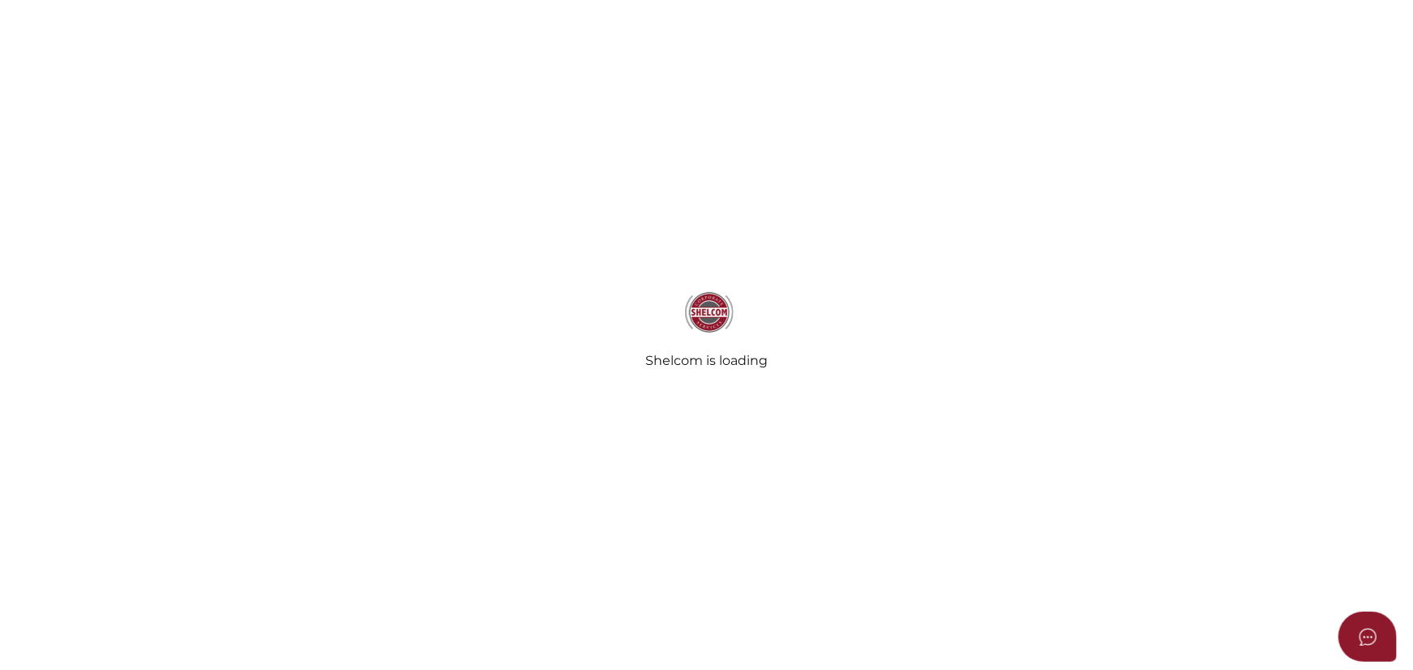
radio input "true"
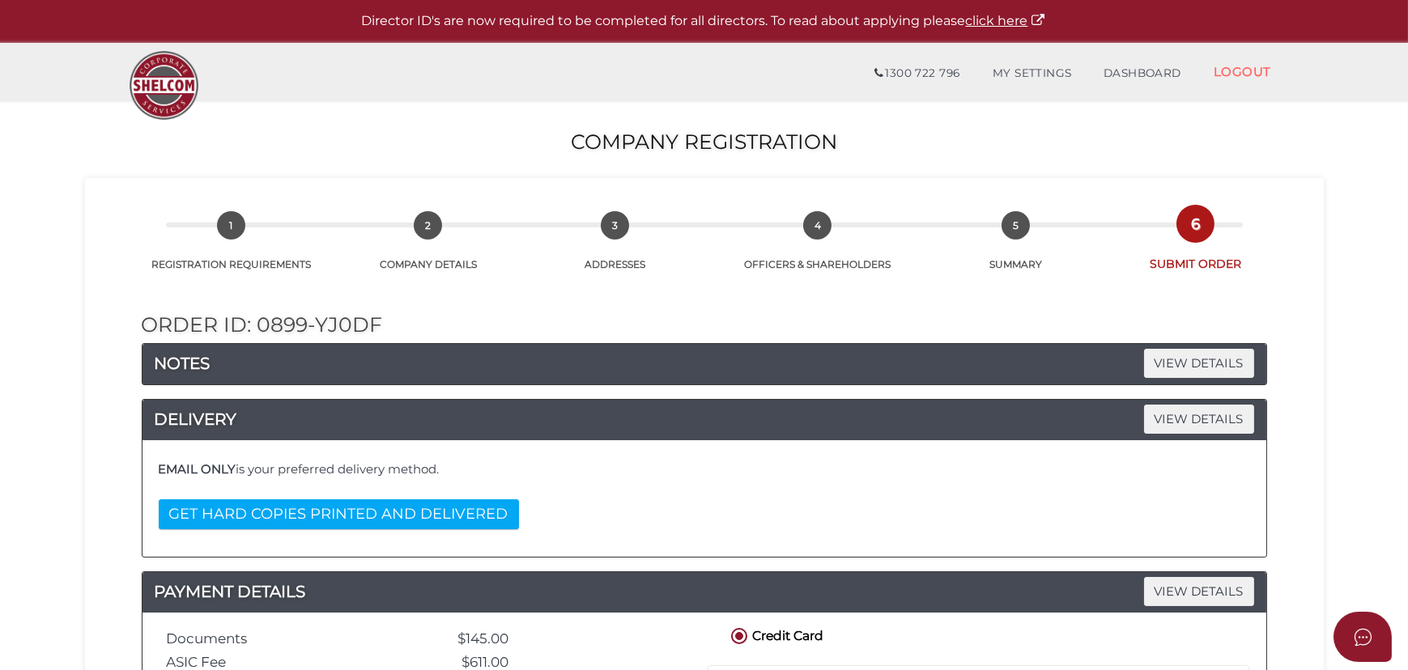
click at [363, 497] on div "EMAIL ONLY is your preferred delivery method. GET HARD COPIES PRINTED AND DELIV…" at bounding box center [704, 499] width 1099 height 92
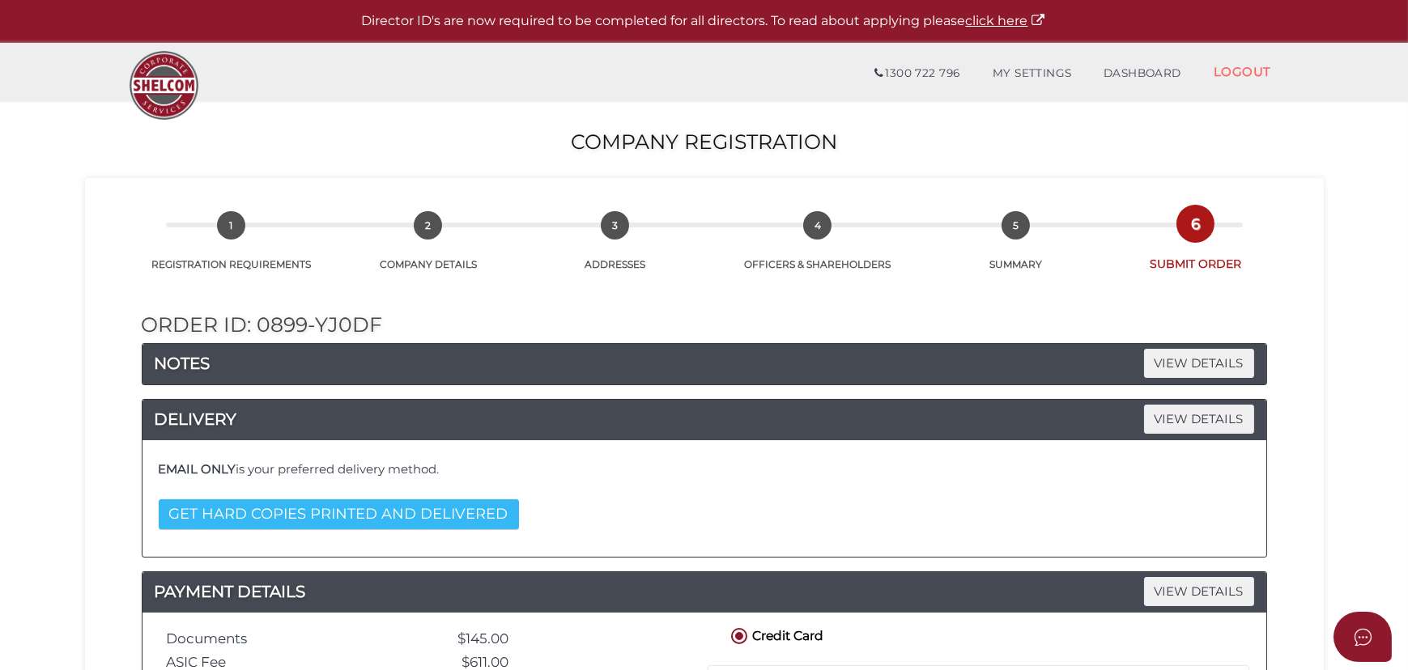
click at [486, 519] on button "GET HARD COPIES PRINTED AND DELIVERED" at bounding box center [339, 514] width 360 height 30
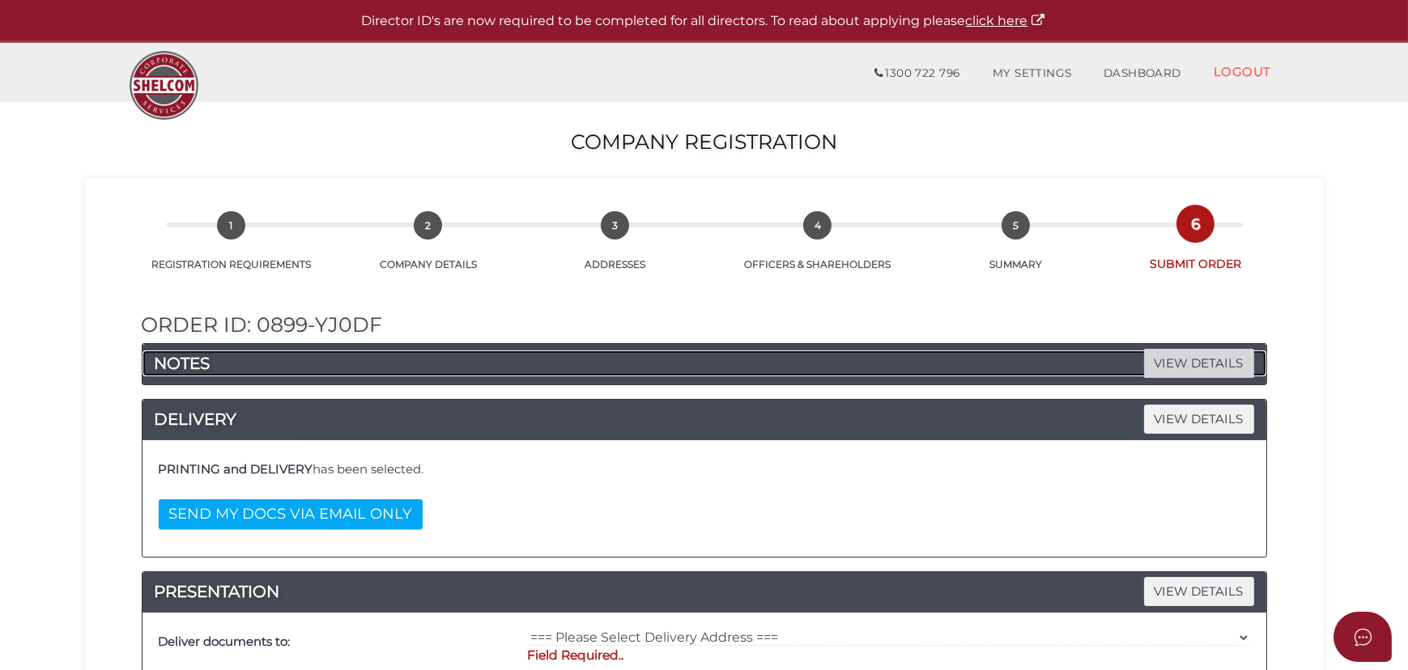
click at [1178, 352] on span "VIEW DETAILS" at bounding box center [1199, 363] width 110 height 28
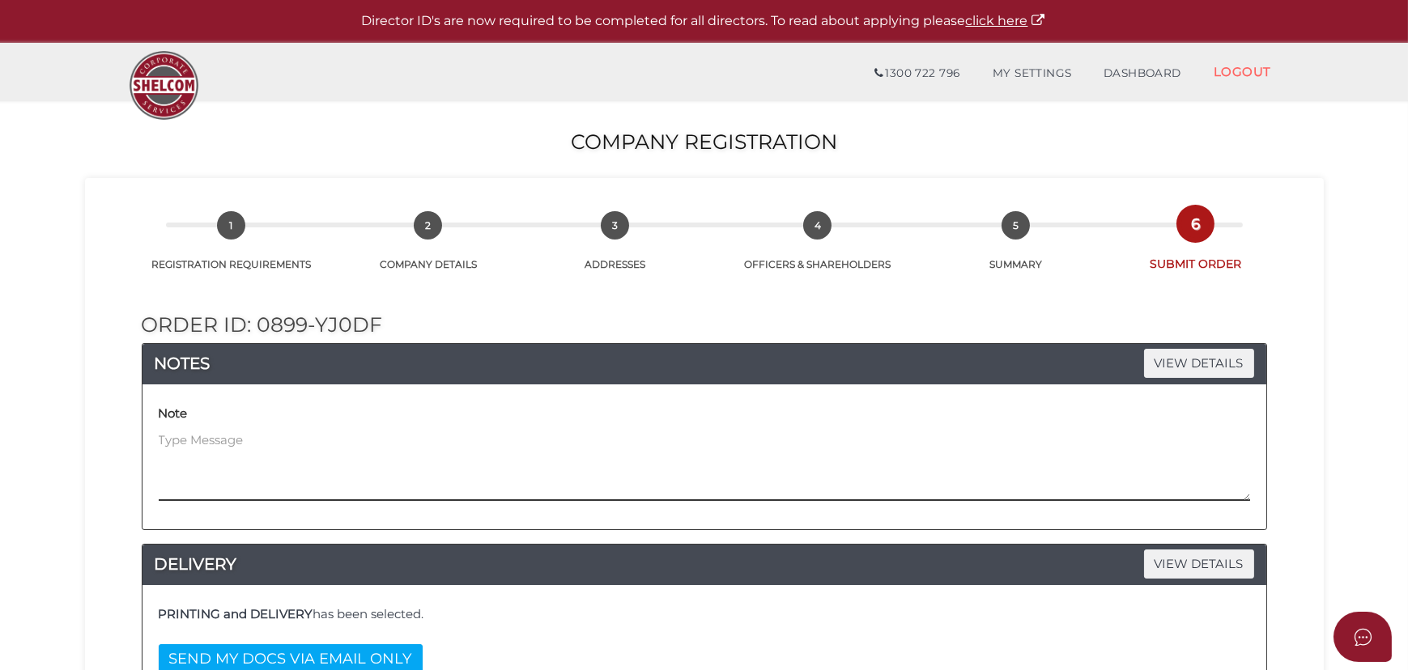
click at [489, 447] on textarea at bounding box center [704, 466] width 1091 height 70
paste textarea "Hi, Could you please have the hard copy of the files delivered to the address b…"
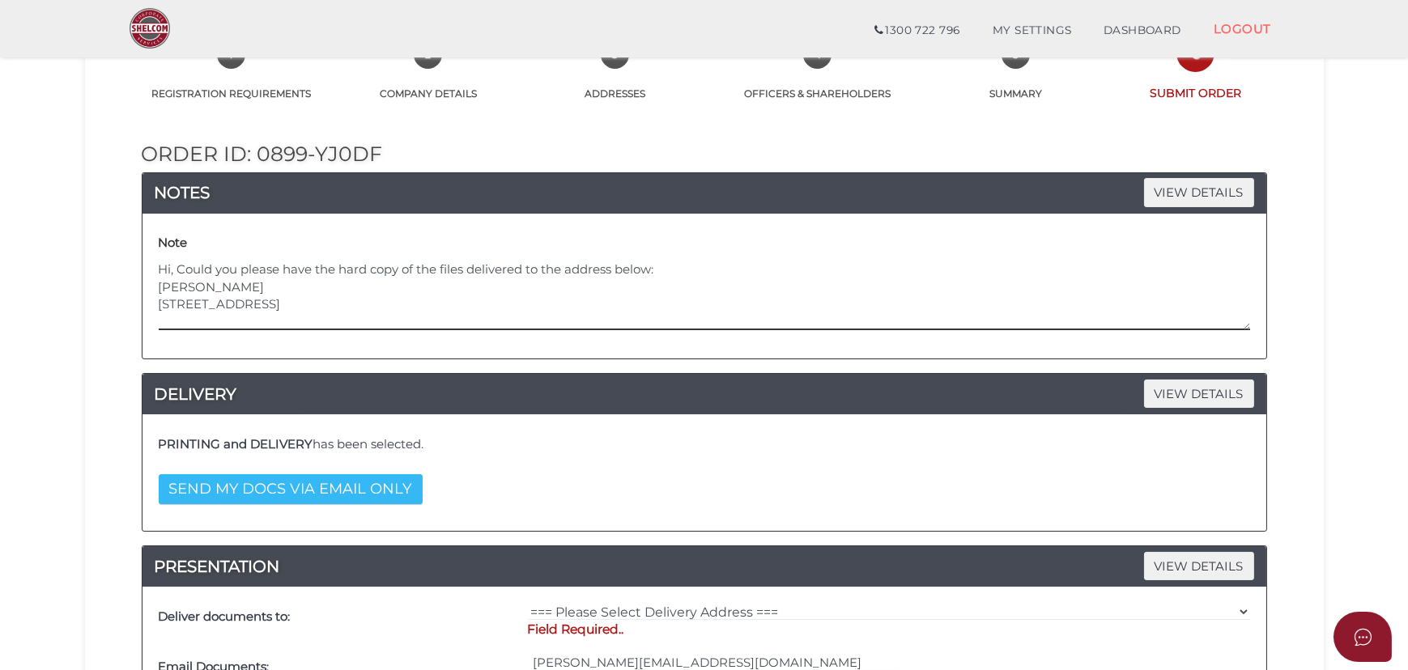
scroll to position [220, 0]
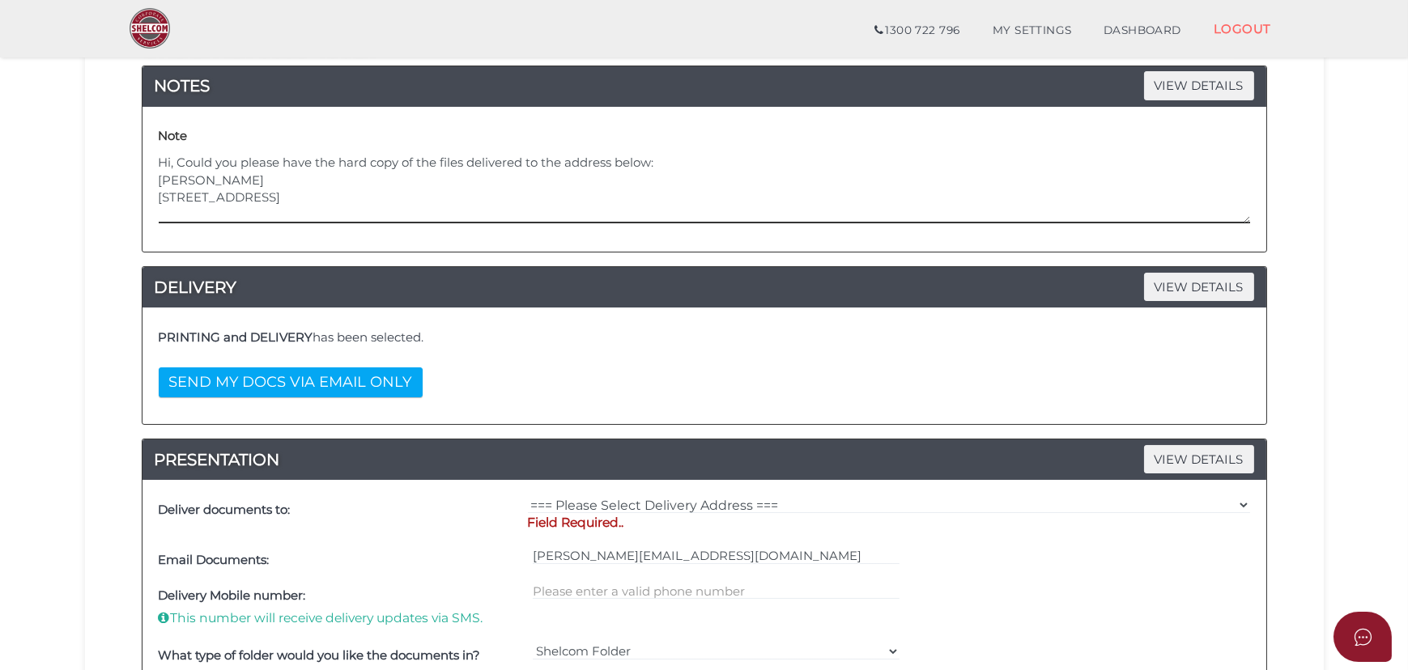
click at [238, 184] on textarea "Hi, Could you please have the hard copy of the files delivered to the address b…" at bounding box center [704, 189] width 1091 height 70
type textarea "Hi, Could you please have the hard copy of the files delivered to the address b…"
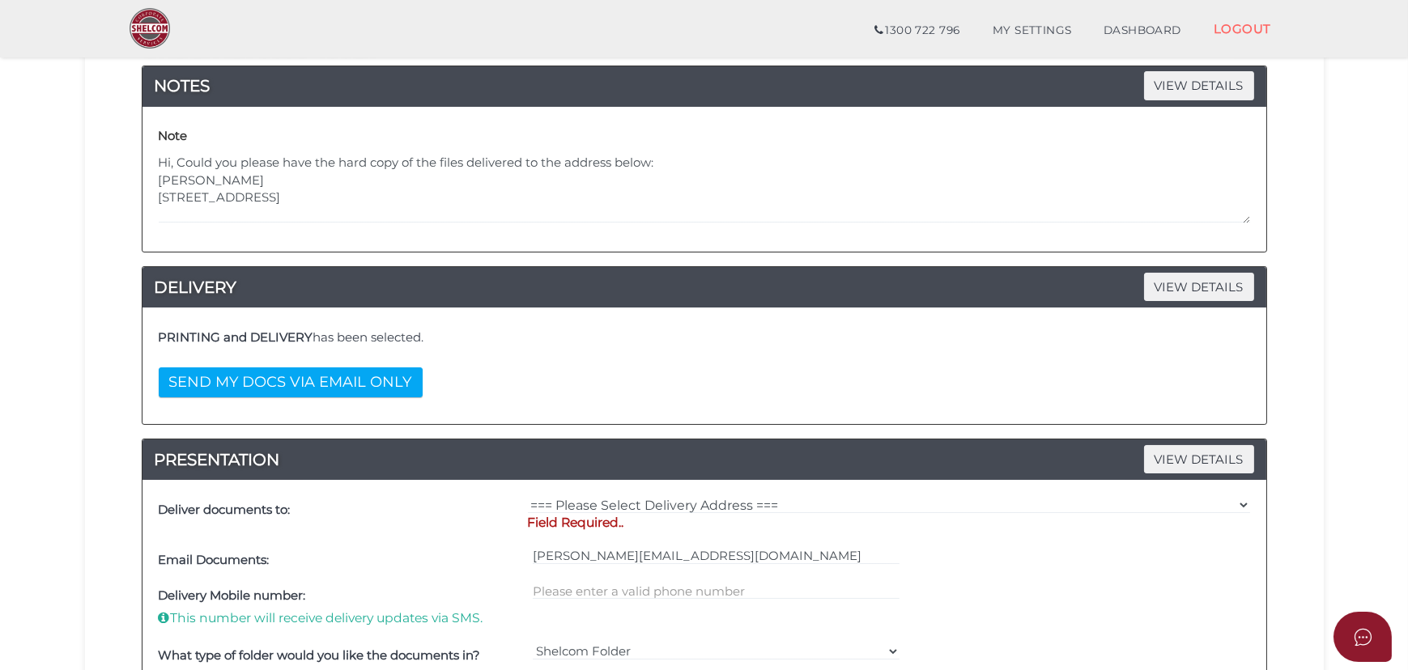
click at [567, 514] on p "Field Required.." at bounding box center [889, 523] width 722 height 18
click at [623, 496] on select "=== Please Select Delivery Address === (User Address - [PERSON_NAME][GEOGRAPHIC…" at bounding box center [889, 505] width 722 height 18
select select "Other"
click at [528, 496] on select "=== Please Select Delivery Address === (User Address - [PERSON_NAME][GEOGRAPHIC…" at bounding box center [889, 505] width 722 height 18
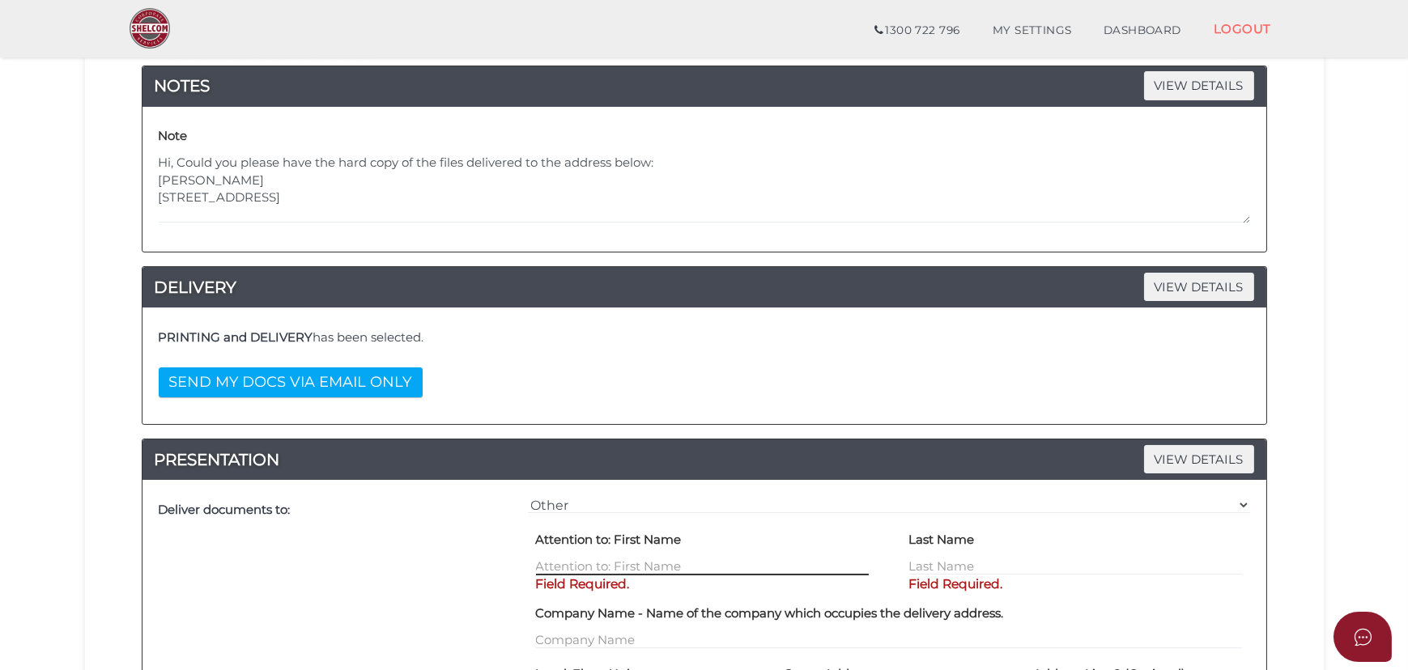
click at [618, 570] on input "text" at bounding box center [702, 567] width 333 height 18
paste input "[PERSON_NAME]"
type input "[PERSON_NAME]"
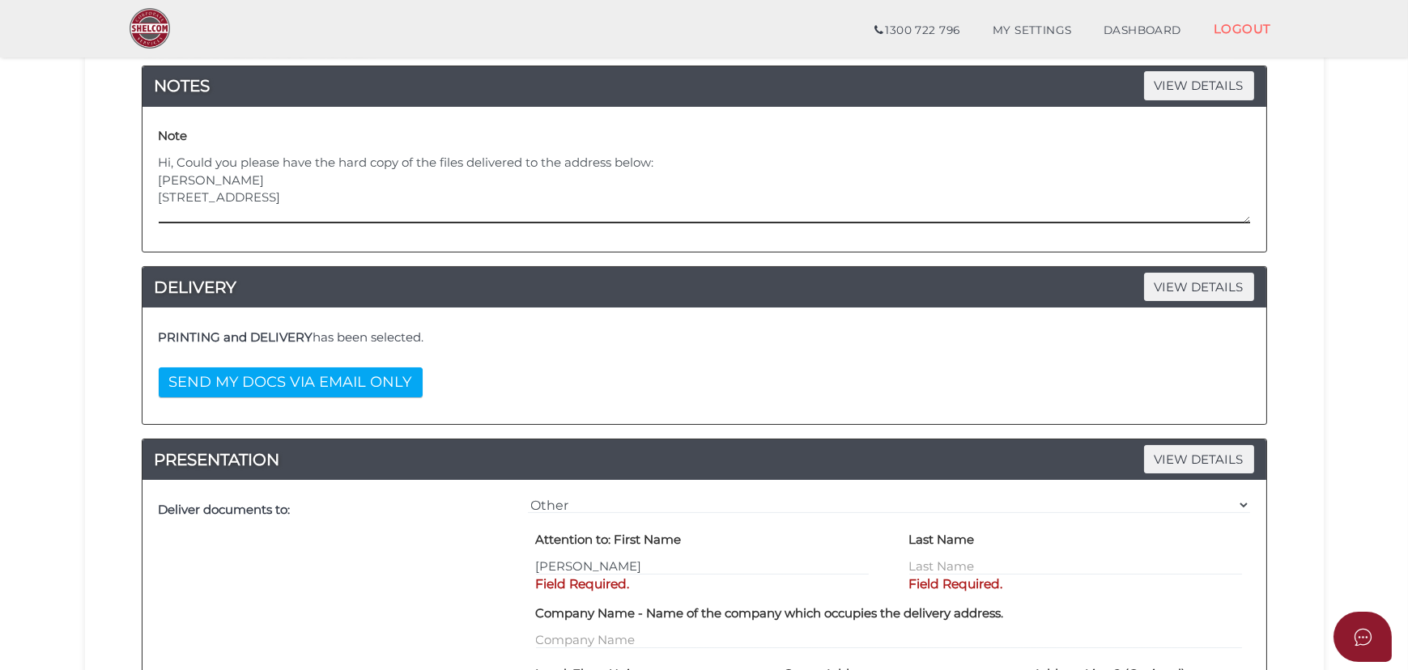
click at [280, 178] on textarea "Hi, Could you please have the hard copy of the files delivered to the address b…" at bounding box center [704, 189] width 1091 height 70
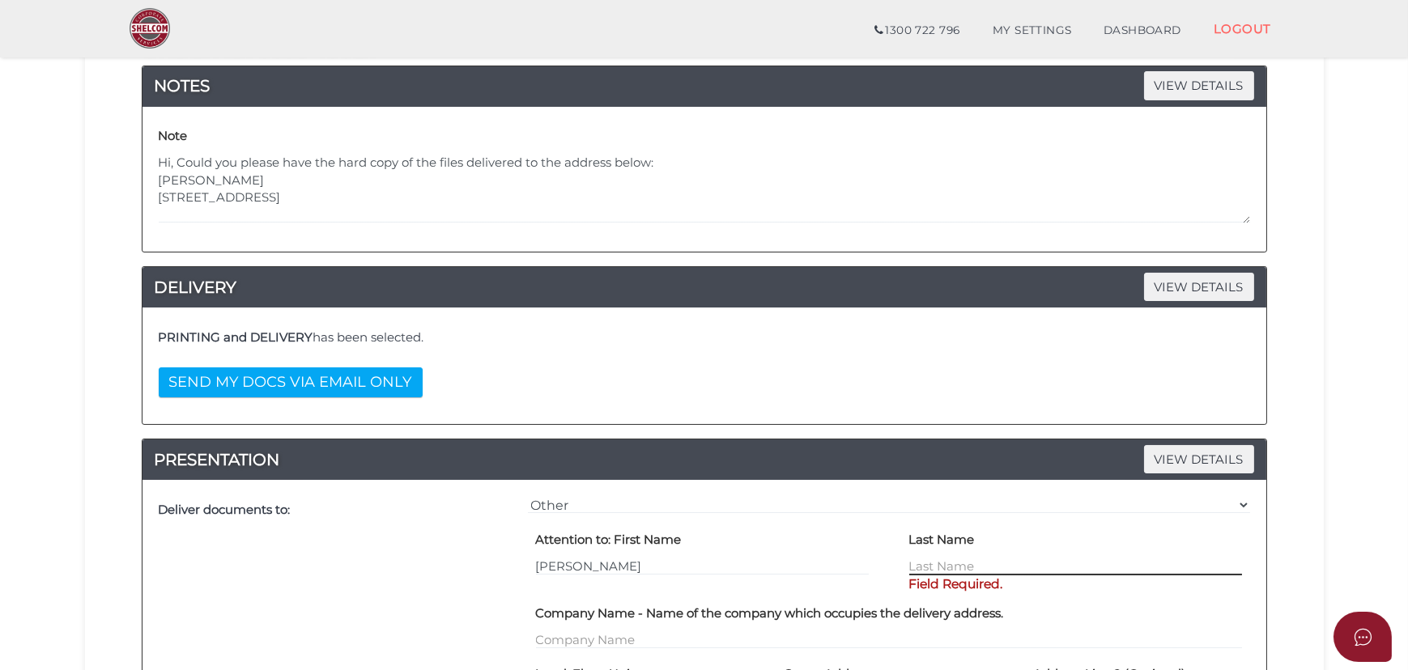
click at [993, 562] on input "text" at bounding box center [1075, 567] width 333 height 18
paste input "[PERSON_NAME]"
type input "[PERSON_NAME]"
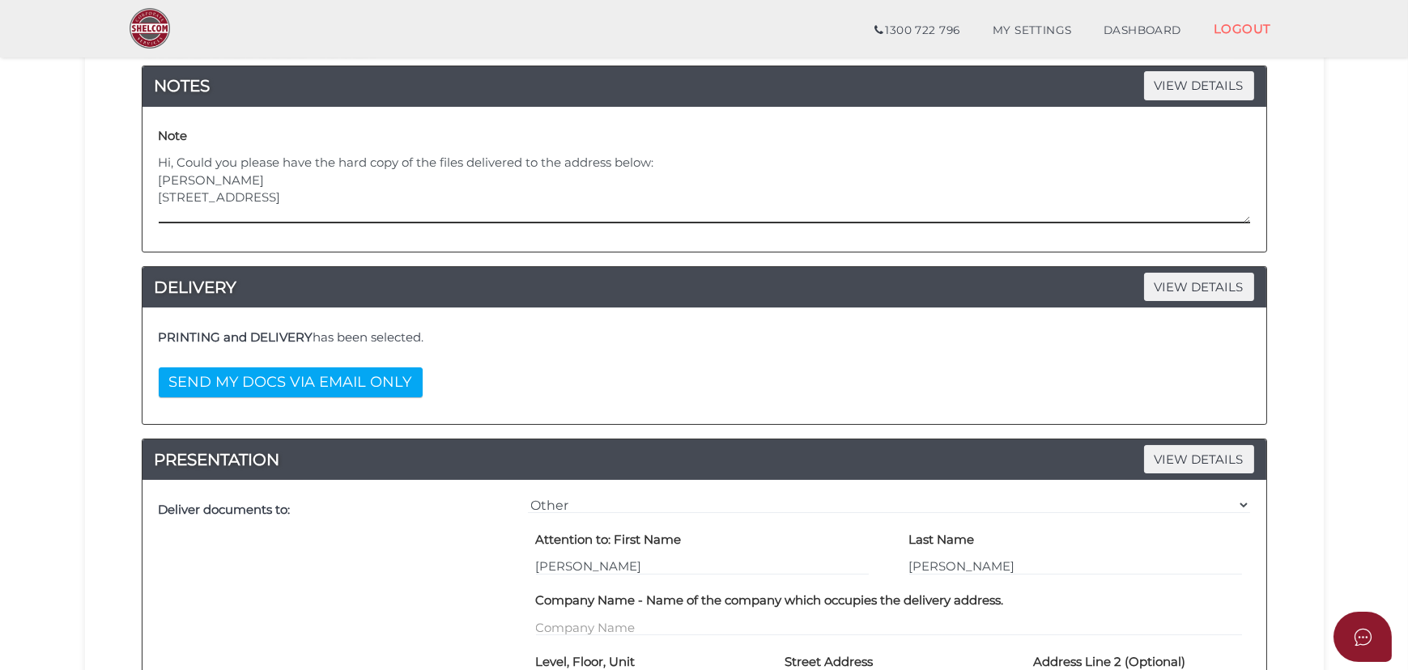
drag, startPoint x: 267, startPoint y: 194, endPoint x: 193, endPoint y: 363, distance: 184.5
click at [42, 200] on section "Company Registration f987f6b6a8ac7a1b1a0cc05706d2ff74 1 REGISTRATION REQUIREMEN…" at bounding box center [704, 657] width 1408 height 1669
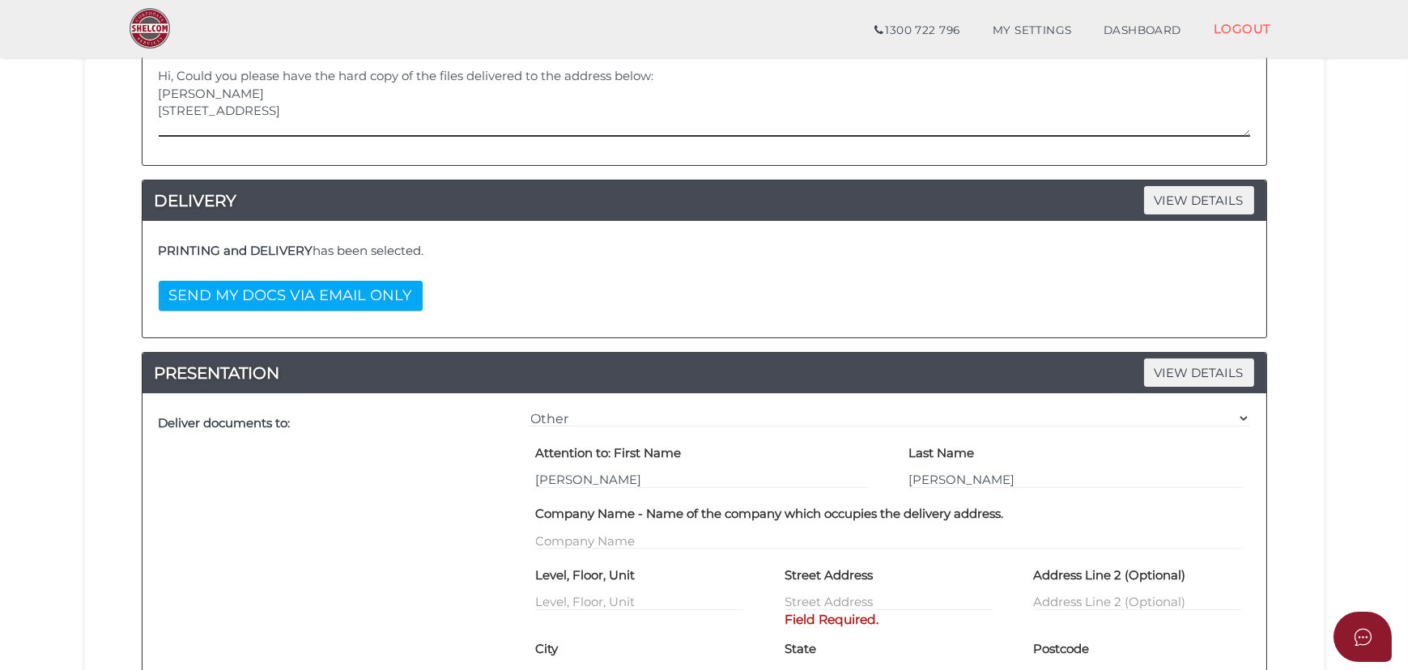
scroll to position [441, 0]
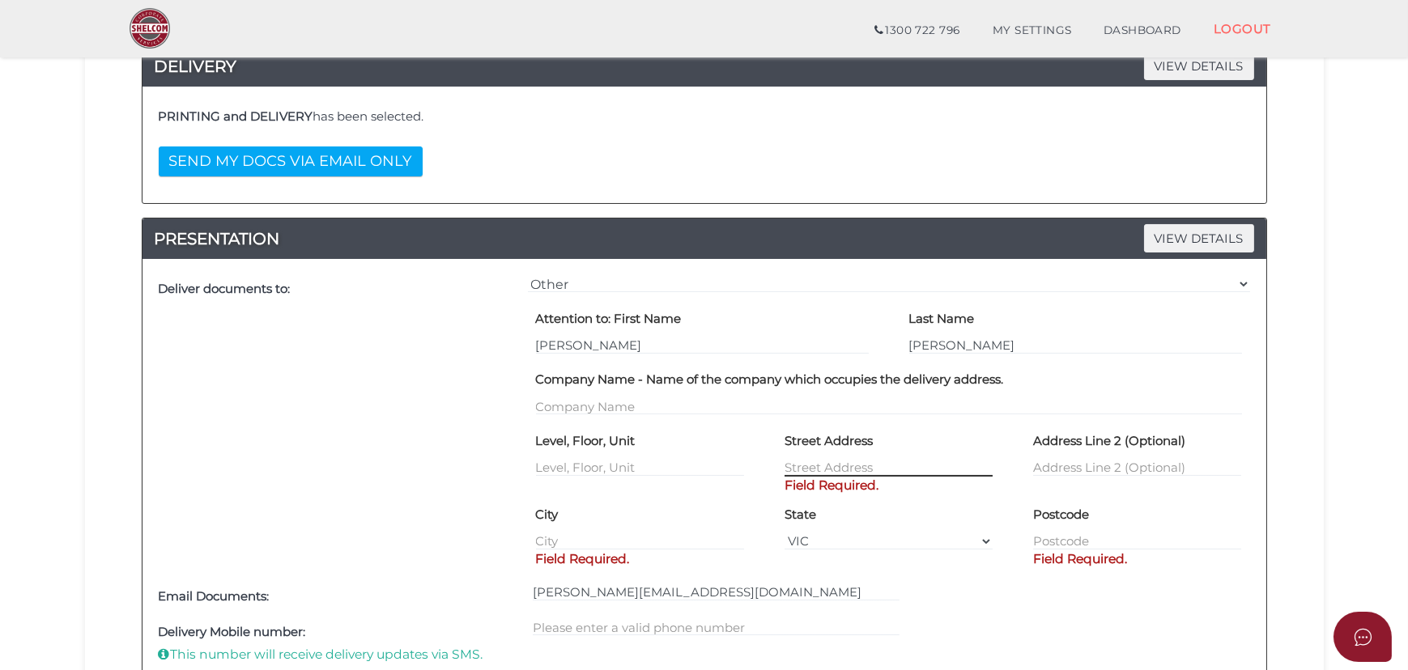
drag, startPoint x: 854, startPoint y: 470, endPoint x: 801, endPoint y: 467, distance: 52.7
click at [854, 470] on input "text" at bounding box center [888, 468] width 208 height 18
paste input "[STREET_ADDRESS]"
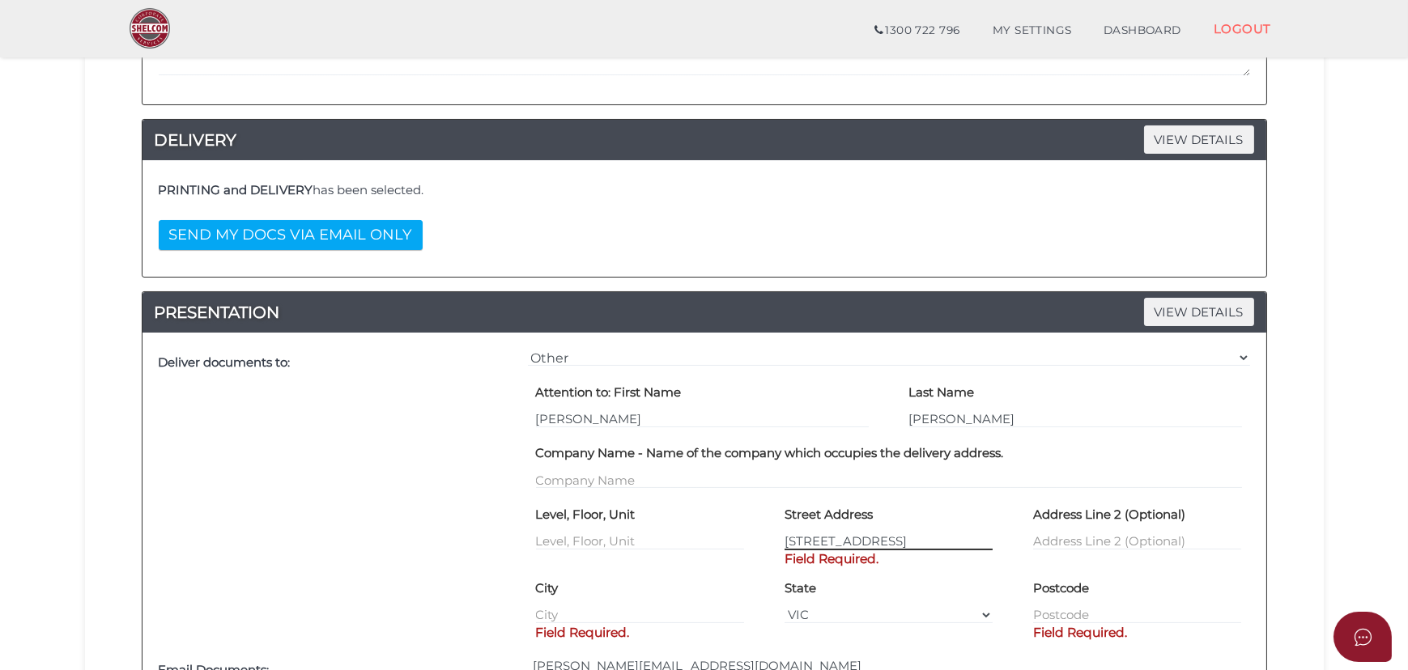
type input "[STREET_ADDRESS]"
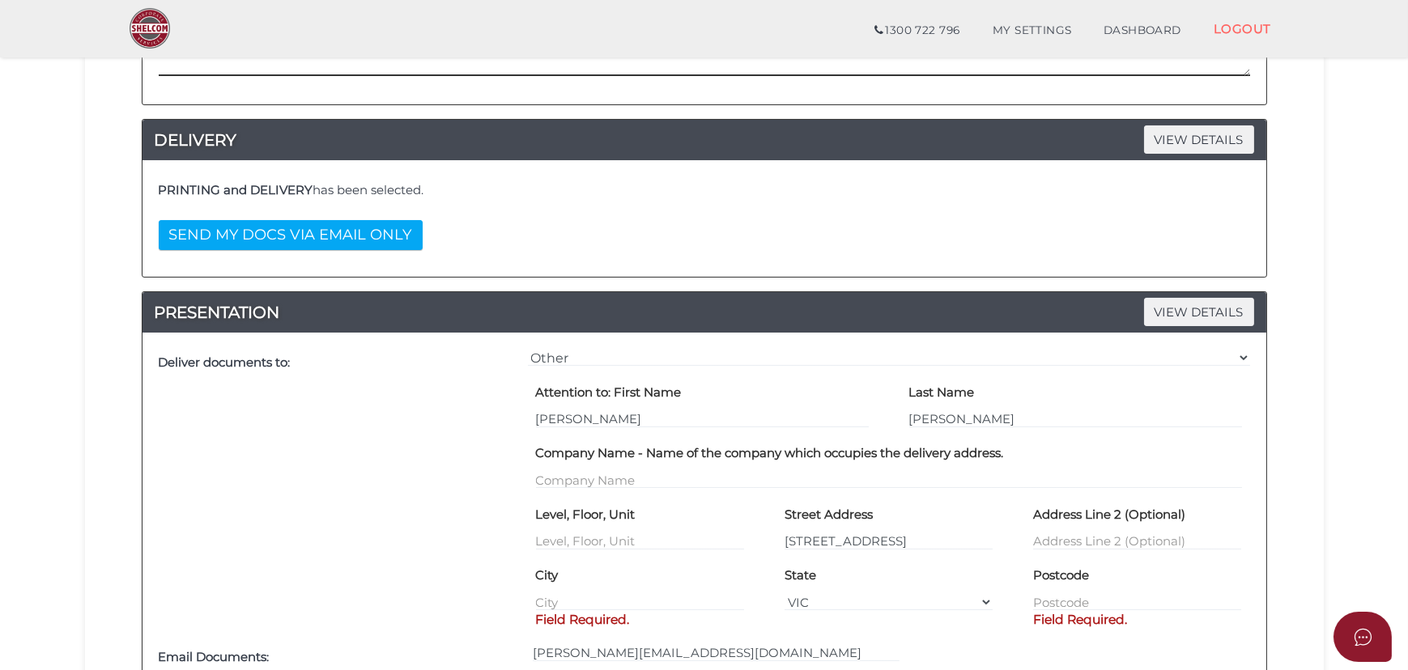
drag, startPoint x: 223, startPoint y: 66, endPoint x: -210, endPoint y: 128, distance: 438.4
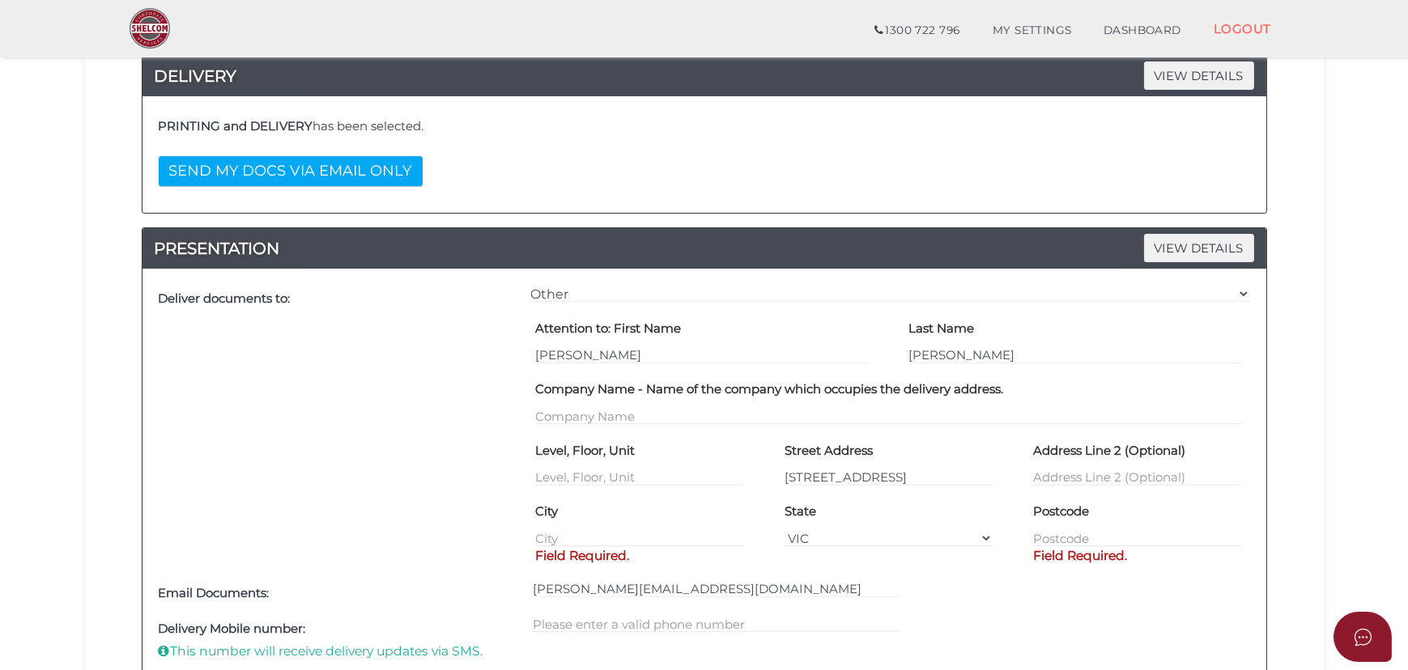
scroll to position [515, 0]
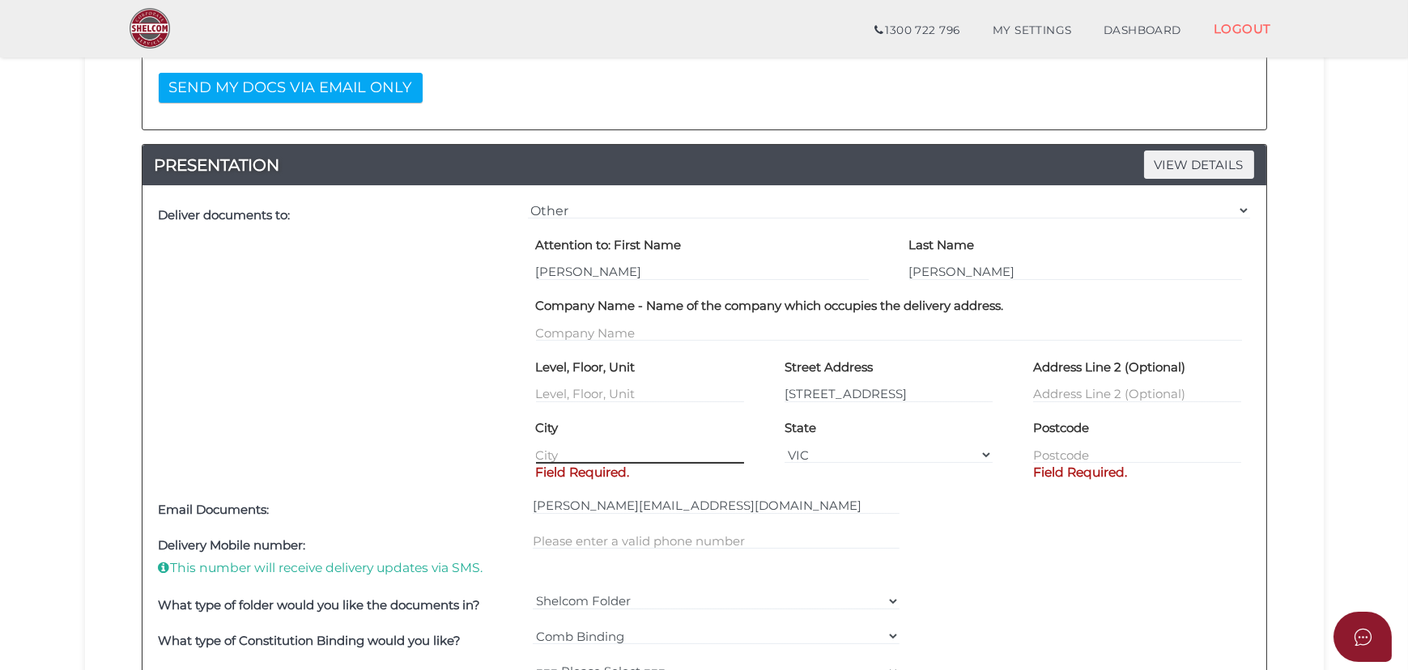
click at [615, 456] on input "text" at bounding box center [640, 455] width 208 height 18
paste input "[GEOGRAPHIC_DATA]"
type input "[GEOGRAPHIC_DATA]"
click at [1095, 446] on input "text" at bounding box center [1137, 455] width 208 height 18
type input "3024"
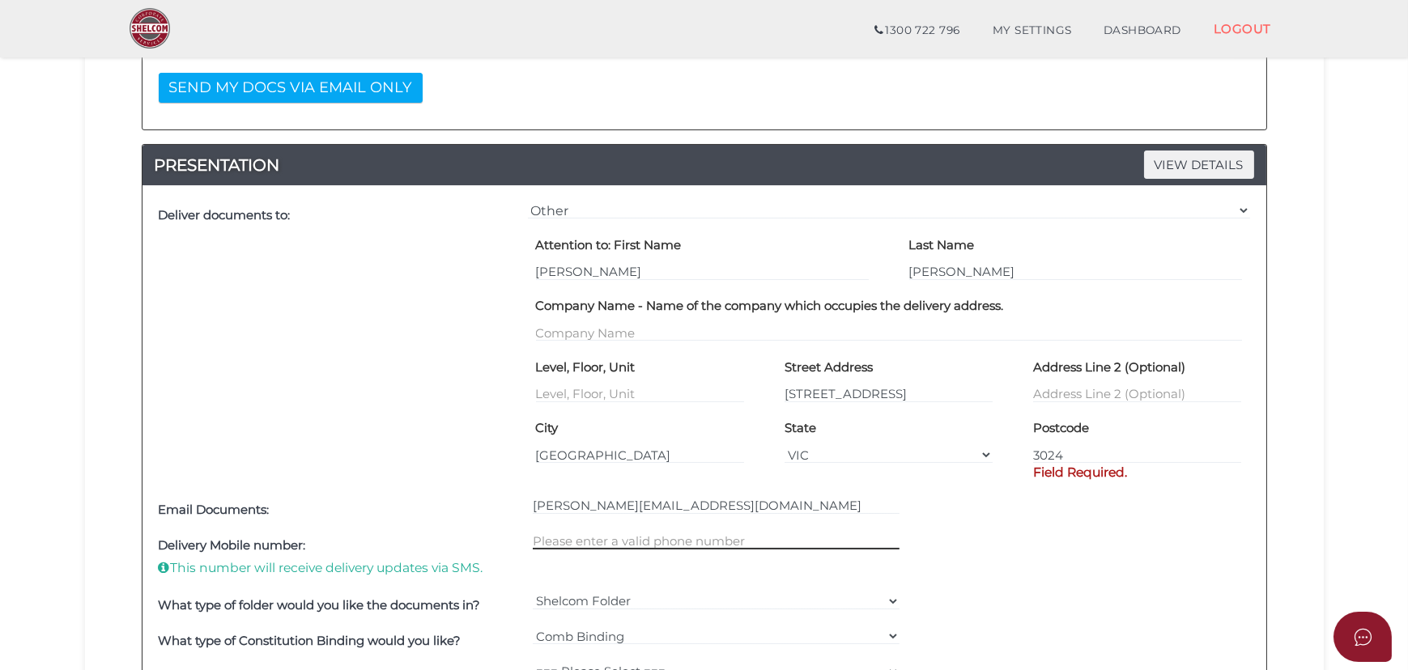
click at [569, 534] on input "text" at bounding box center [716, 541] width 367 height 18
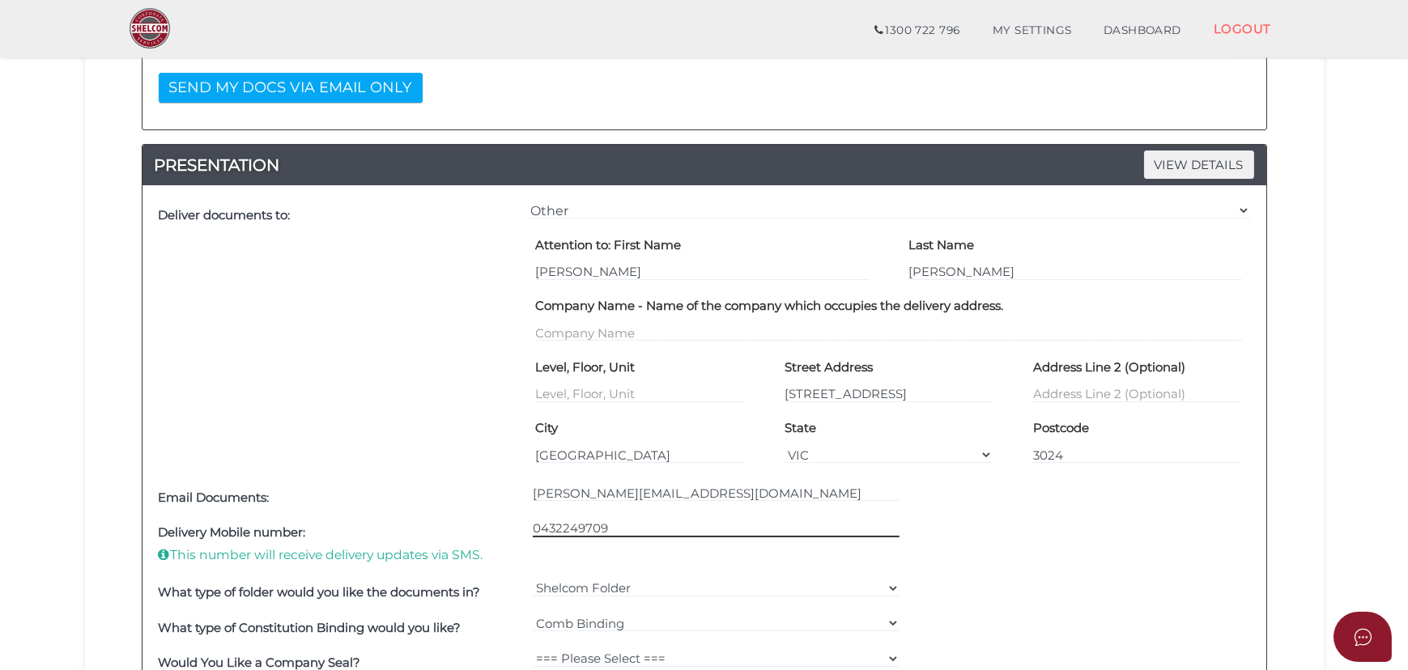
type input "0432249709"
click at [1061, 516] on div "Delivery Mobile number: This number will receive delivery updates via SMS. [PHO…" at bounding box center [704, 546] width 1099 height 60
click at [410, 365] on div "Deliver documents to:" at bounding box center [339, 339] width 369 height 283
click at [1111, 534] on div "Delivery Mobile number: This number will receive delivery updates via SMS. [PHO…" at bounding box center [704, 546] width 1099 height 60
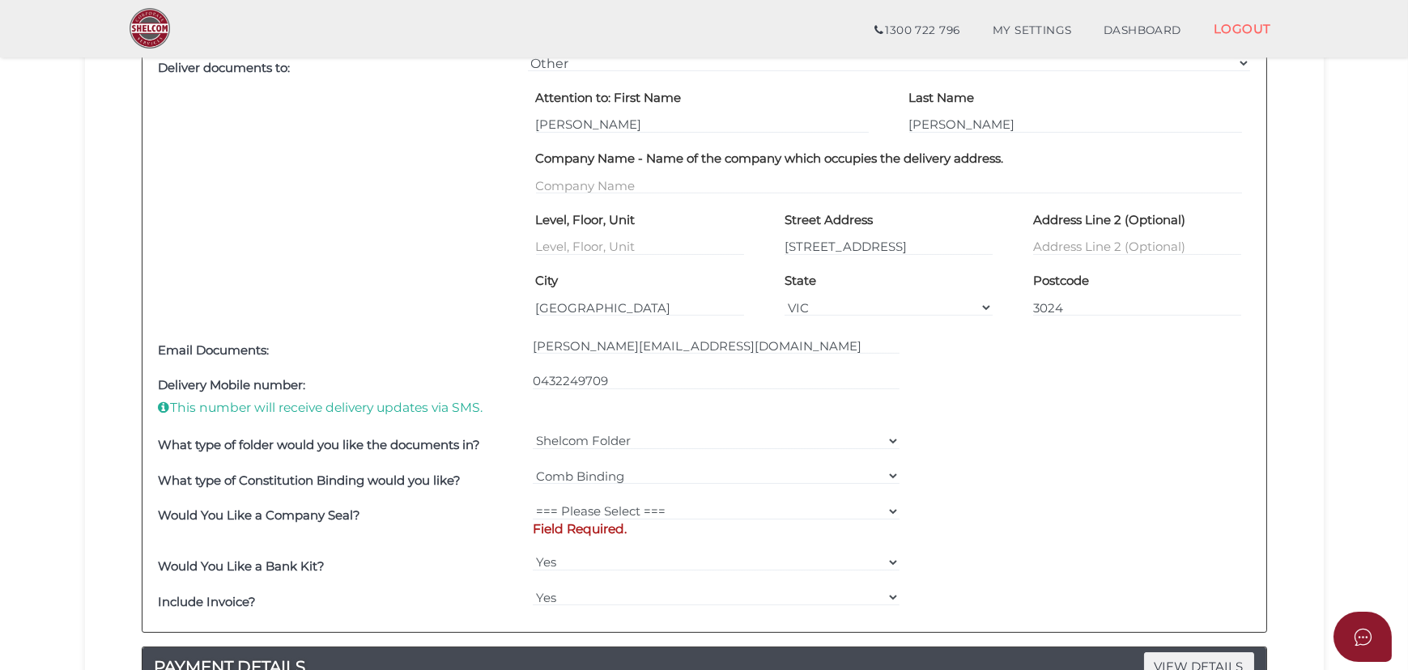
scroll to position [736, 0]
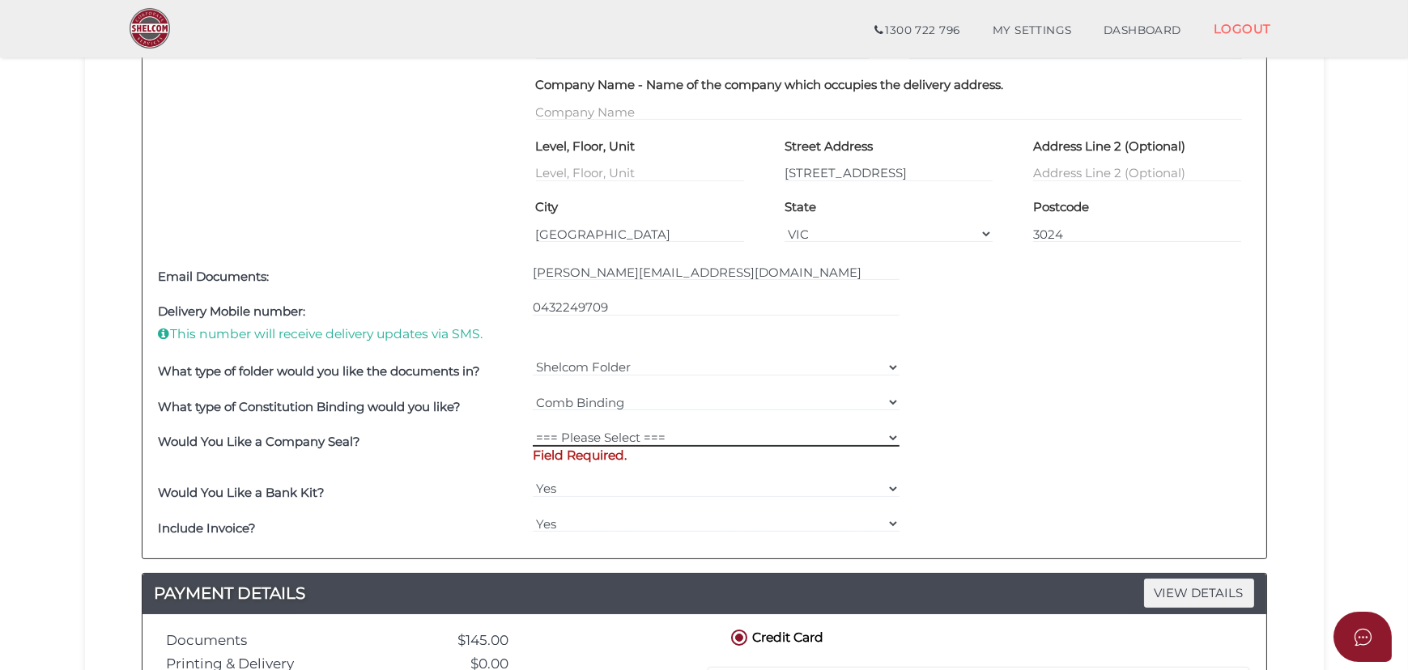
click at [648, 439] on select "=== Please Select === Fold Seal $50 No Seal" at bounding box center [716, 438] width 367 height 18
select select "0"
click at [533, 429] on select "=== Please Select === Fold Seal $50 No Seal" at bounding box center [716, 438] width 367 height 18
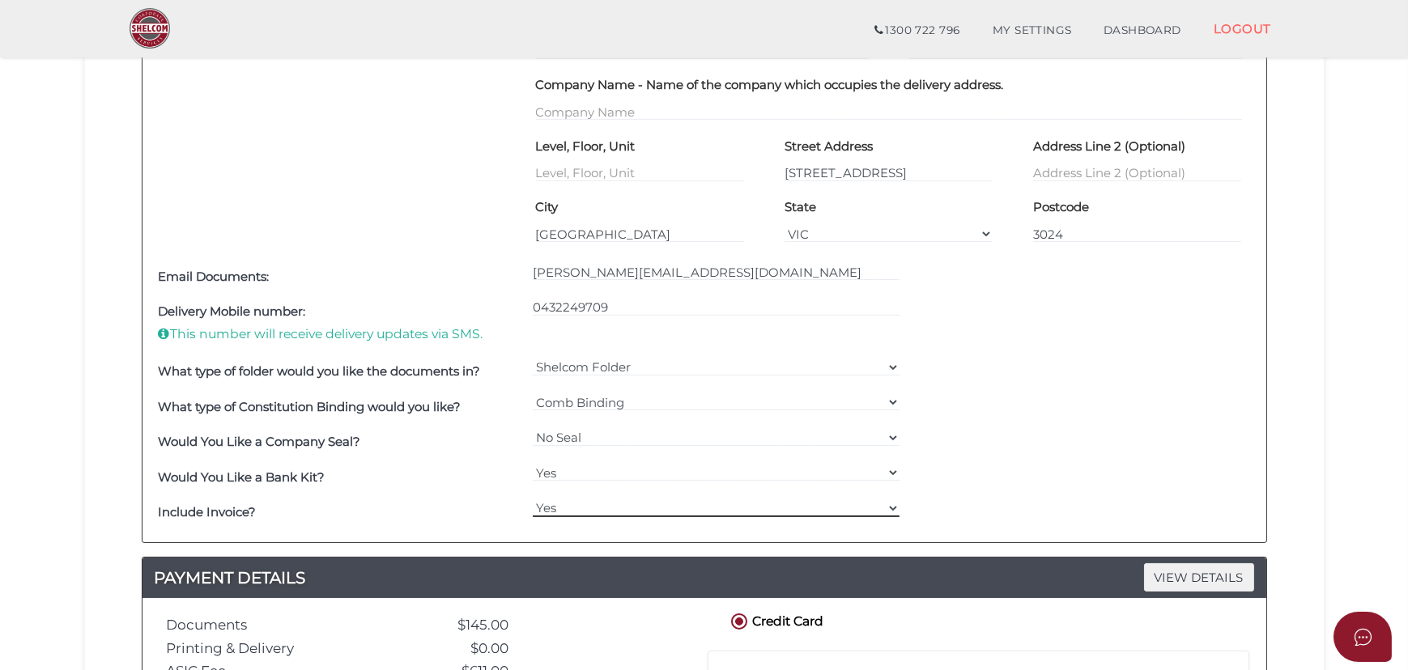
click at [579, 510] on select "Yes No" at bounding box center [716, 508] width 367 height 18
select select "No"
click at [533, 499] on select "Yes No" at bounding box center [716, 508] width 367 height 18
click at [1069, 417] on div "What type of Constitution Binding would you like? === Please Select === Comb Bi…" at bounding box center [704, 407] width 1099 height 36
drag, startPoint x: 1122, startPoint y: 365, endPoint x: 1167, endPoint y: 283, distance: 93.5
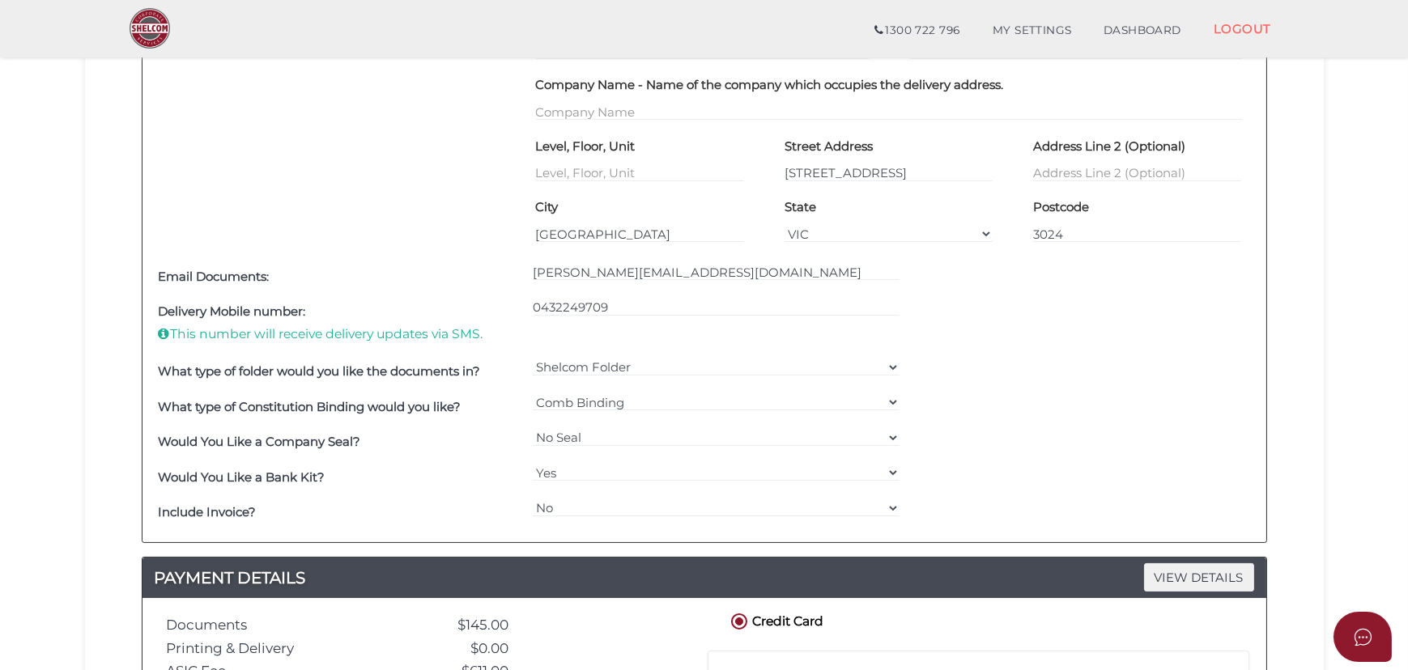
click at [1130, 355] on div "What type of folder would you like the documents in? Shelcom Folder === Please …" at bounding box center [704, 373] width 1099 height 36
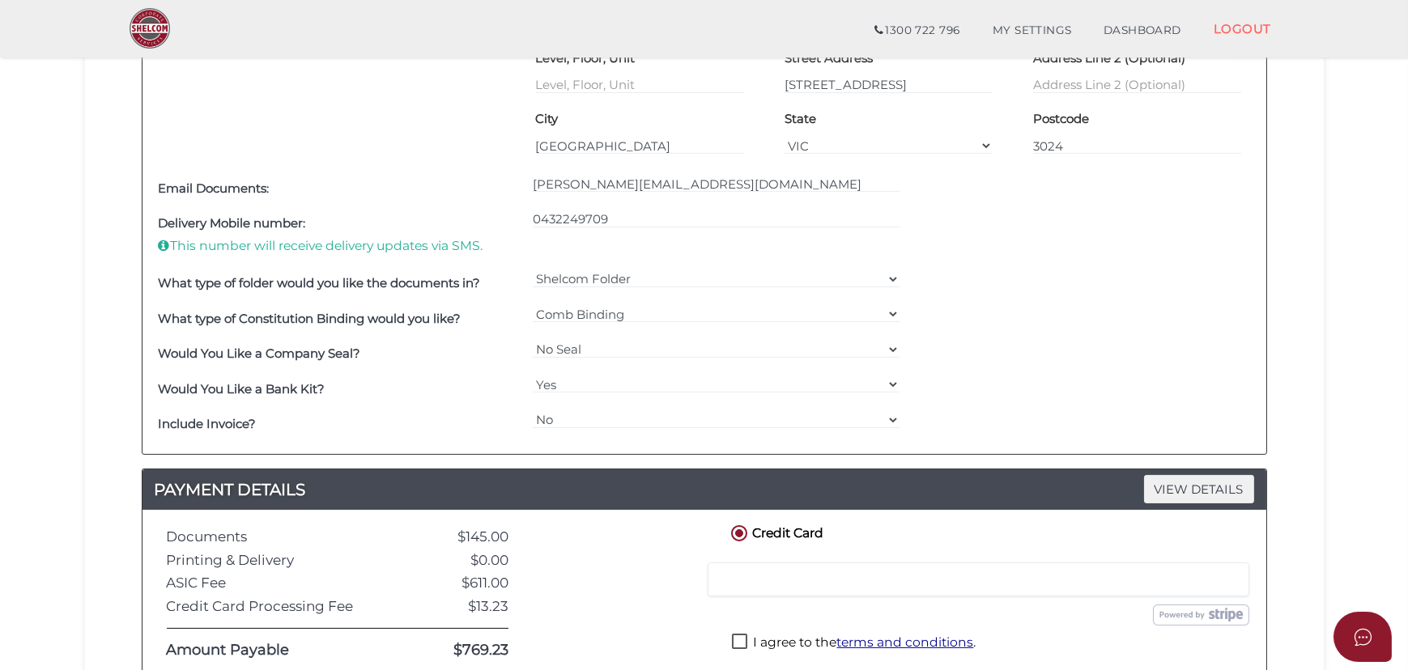
scroll to position [956, 0]
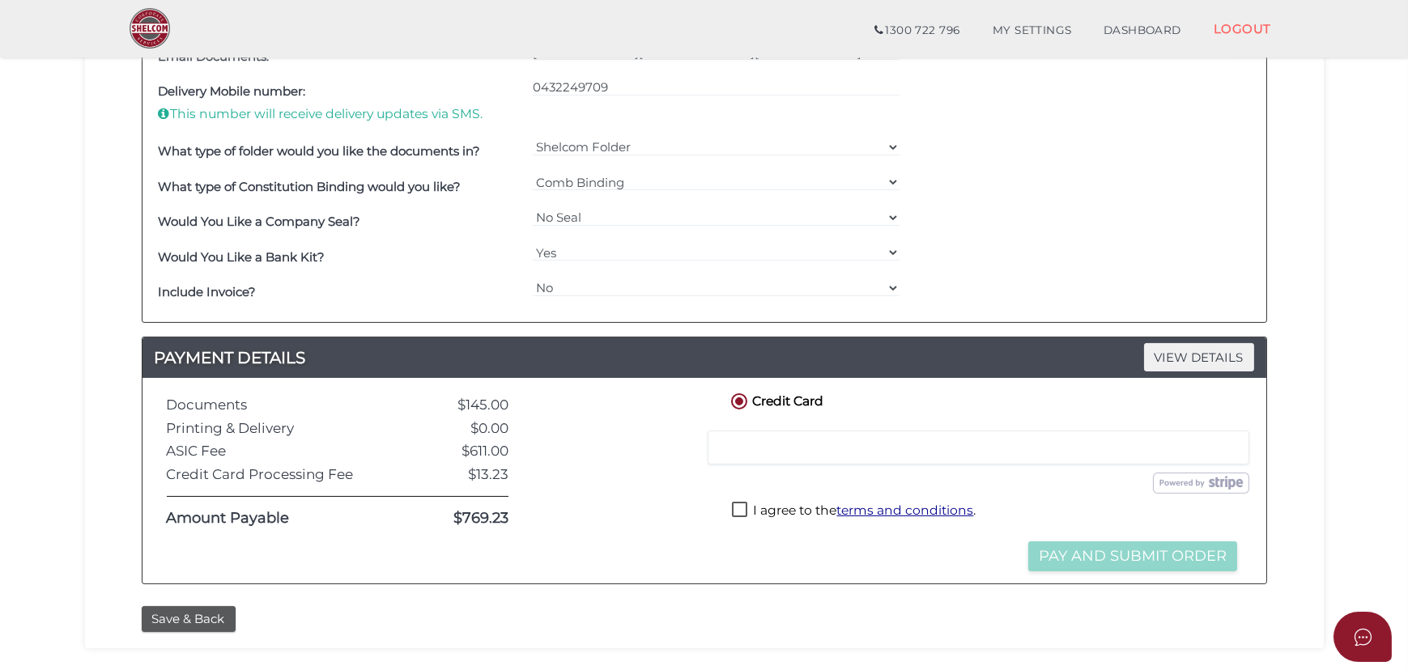
click at [794, 510] on label "I agree to the terms and conditions ." at bounding box center [854, 512] width 244 height 20
checkbox input "true"
click at [1086, 546] on button "Pay and Submit Order" at bounding box center [1132, 557] width 209 height 30
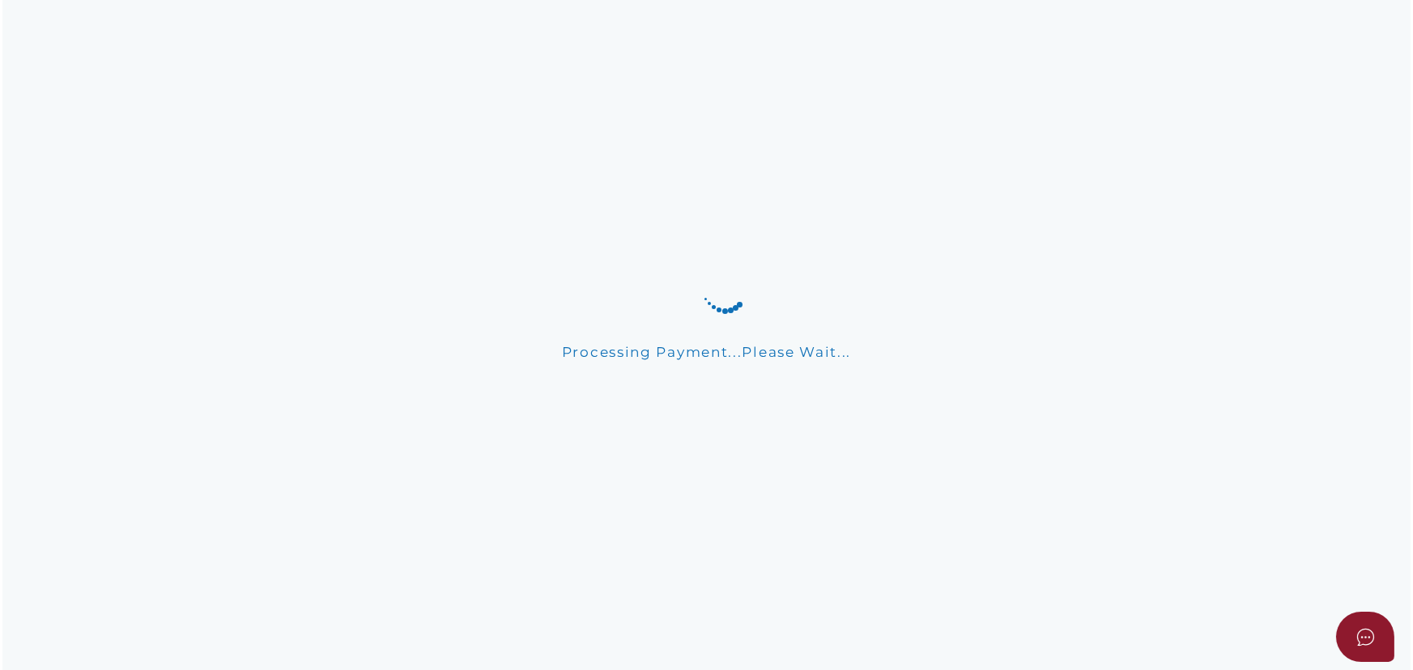
scroll to position [0, 0]
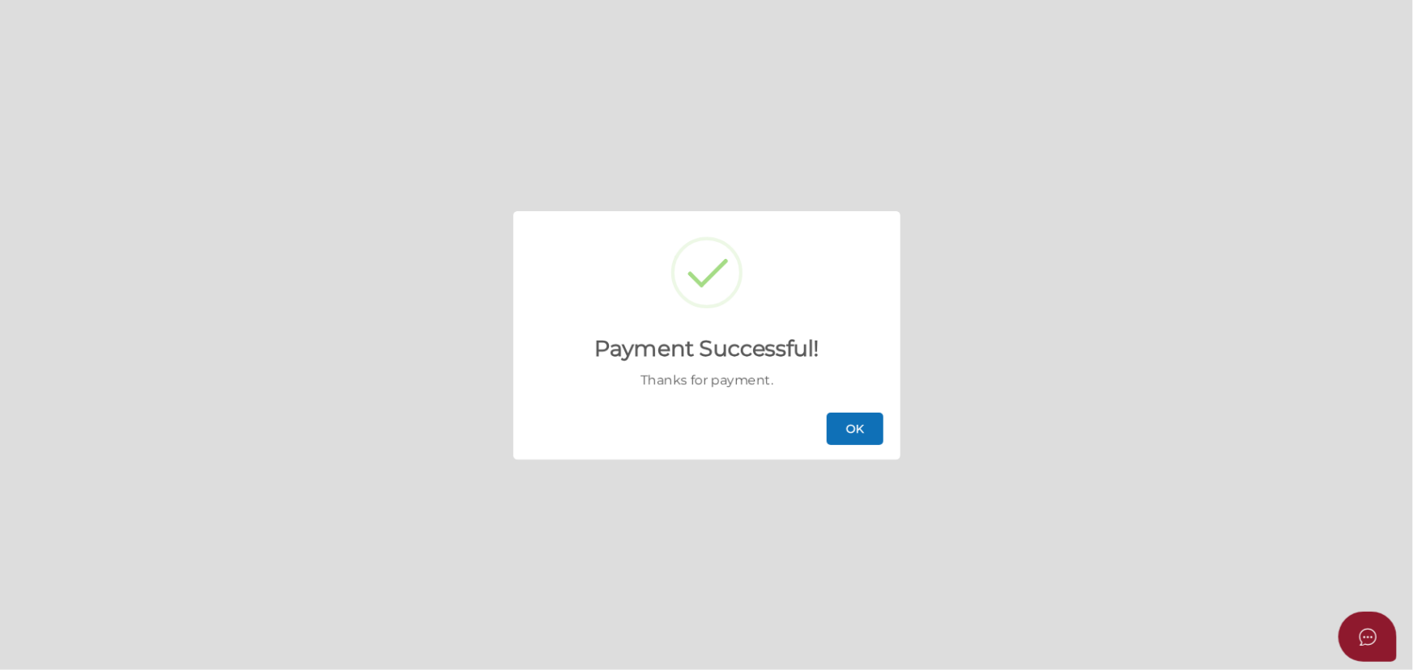
click at [853, 406] on div "OK" at bounding box center [706, 429] width 387 height 62
click at [850, 410] on div "OK" at bounding box center [706, 429] width 387 height 62
click at [840, 440] on button "OK" at bounding box center [855, 429] width 57 height 32
